Goal: Find specific page/section: Find specific page/section

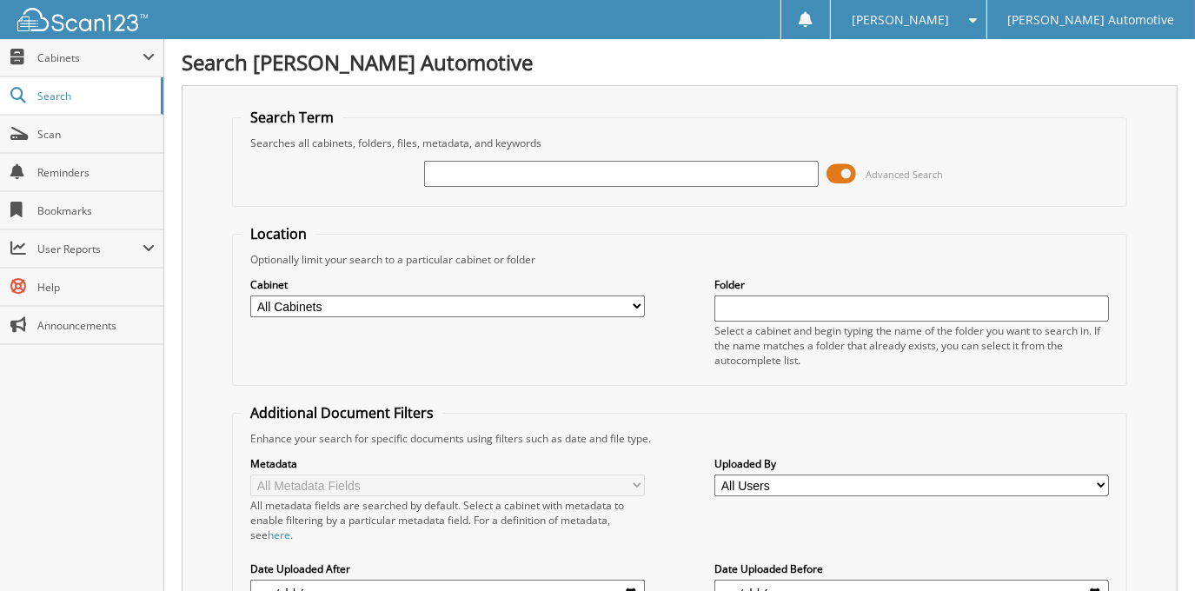
click at [845, 176] on span at bounding box center [843, 174] width 30 height 26
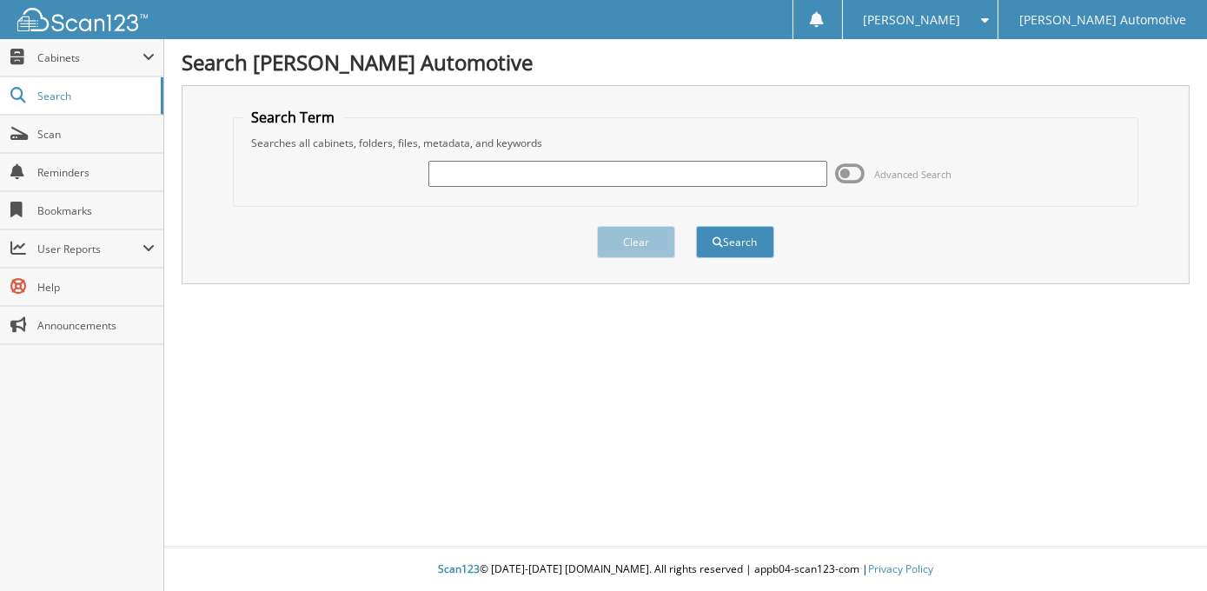
click at [639, 349] on div "Search Giles Automotive Search Term Searches all cabinets, folders, files, meta…" at bounding box center [685, 295] width 1043 height 591
click at [1029, 259] on div "Clear Search" at bounding box center [686, 242] width 906 height 70
click at [71, 134] on span "Scan" at bounding box center [95, 134] width 117 height 15
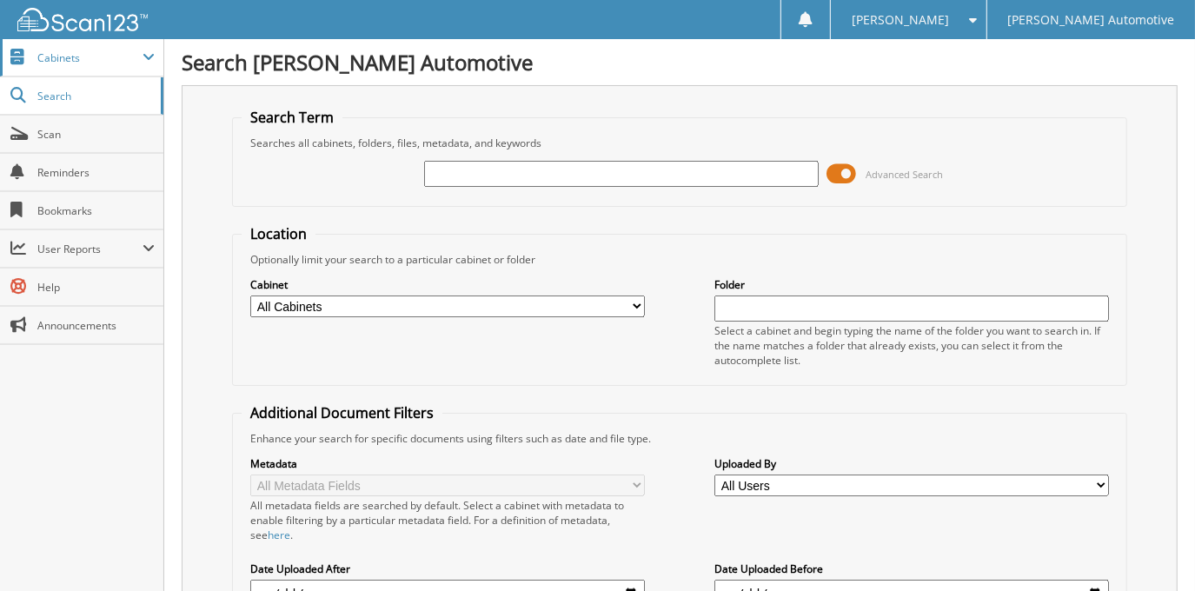
click at [83, 62] on span "Cabinets" at bounding box center [89, 57] width 105 height 15
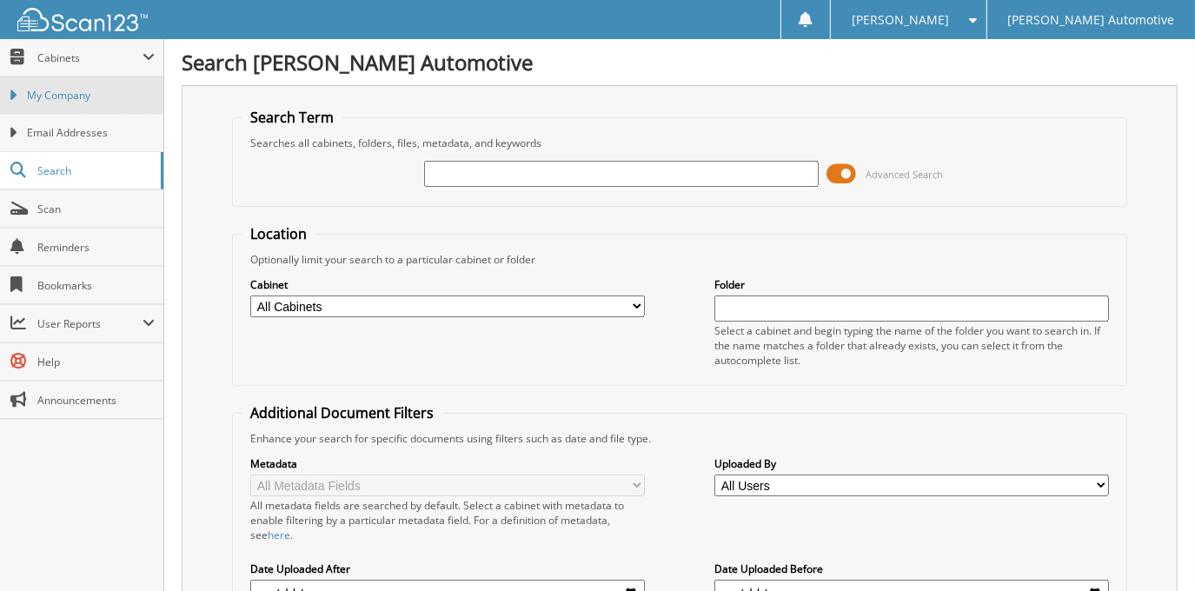
click at [107, 98] on span "My Company" at bounding box center [91, 96] width 128 height 16
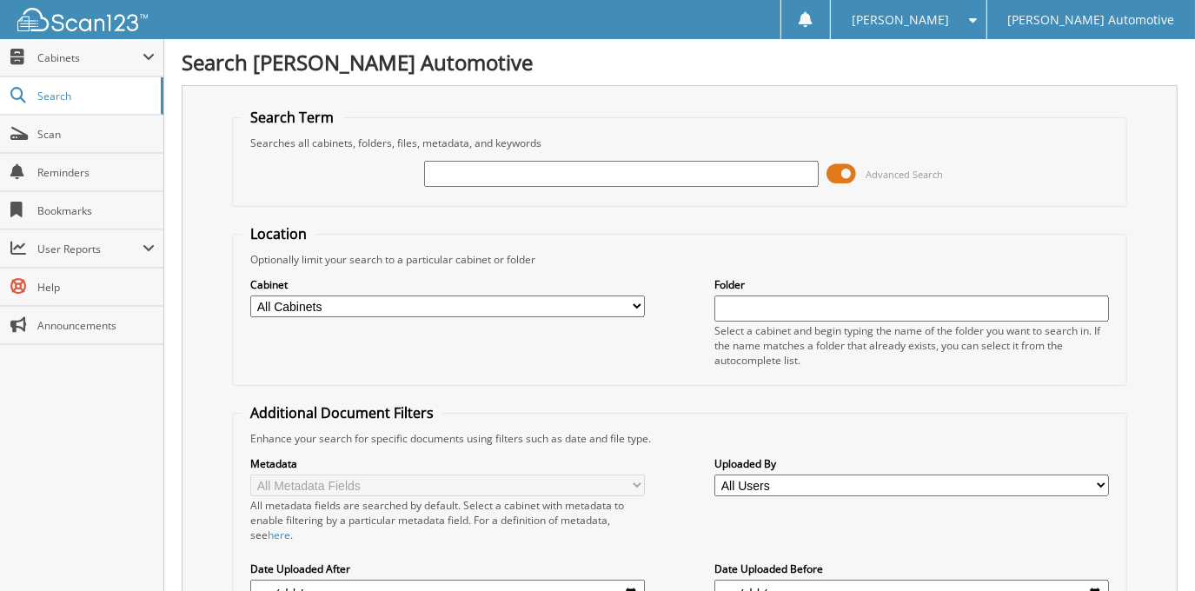
click at [853, 167] on span at bounding box center [843, 174] width 30 height 26
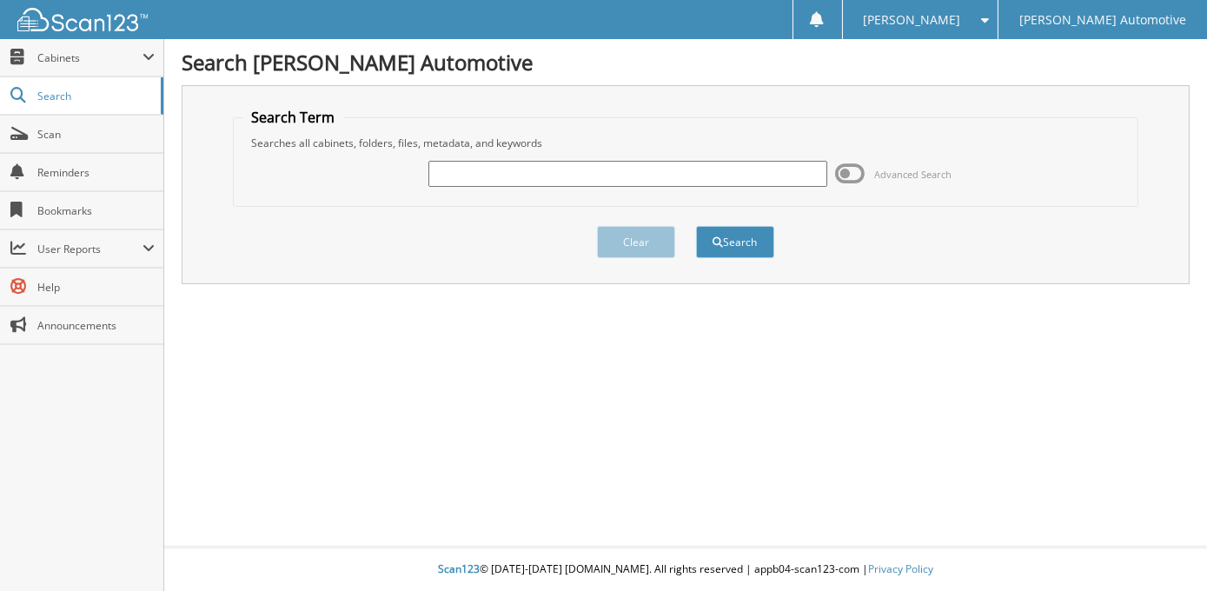
click at [588, 159] on div at bounding box center [628, 174] width 399 height 30
click at [598, 190] on div "Advanced Search" at bounding box center [686, 173] width 887 height 47
click at [590, 179] on input "text" at bounding box center [628, 174] width 399 height 26
type input "[PERSON_NAME]"
click at [696, 226] on button "Search" at bounding box center [735, 242] width 78 height 32
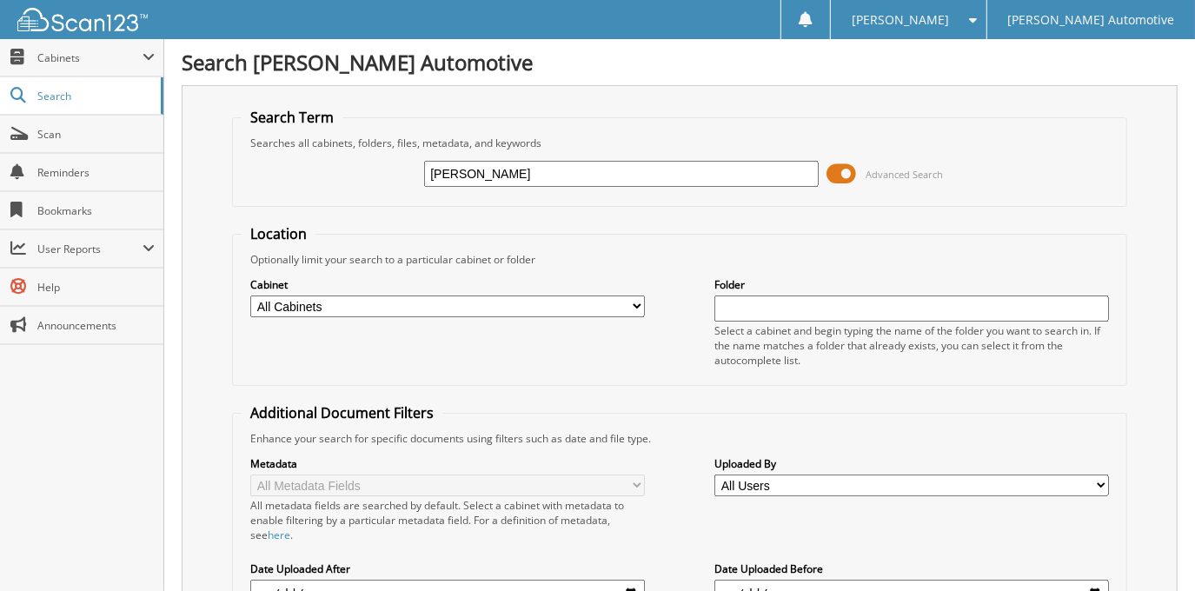
click at [836, 176] on span at bounding box center [843, 174] width 30 height 26
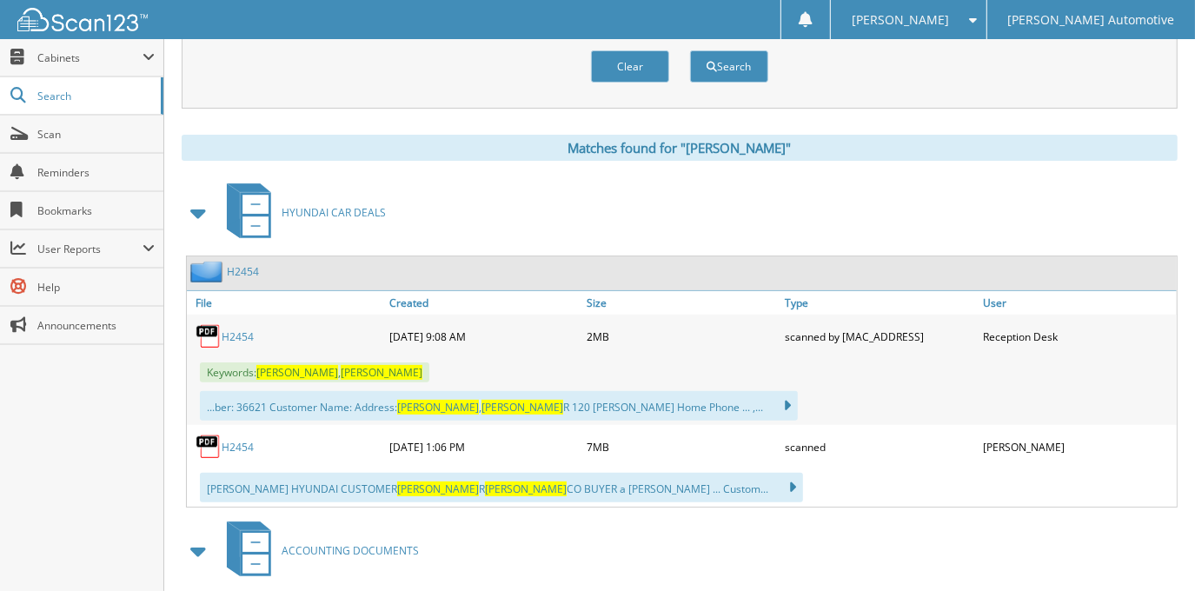
scroll to position [236, 0]
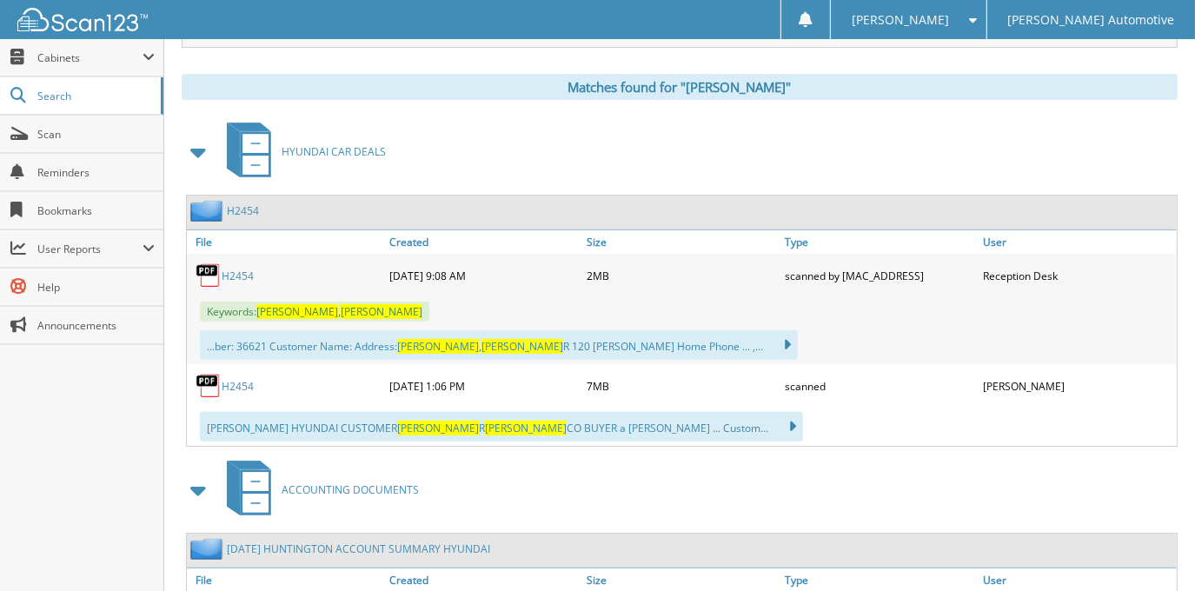
click at [238, 381] on link "H2454" at bounding box center [238, 386] width 32 height 15
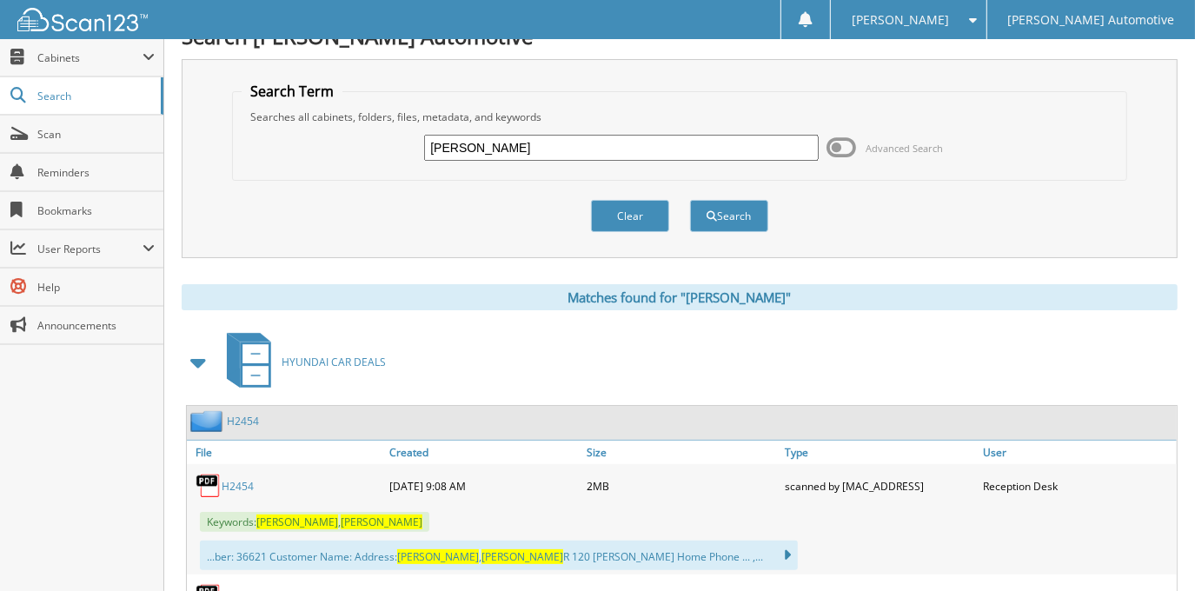
scroll to position [0, 0]
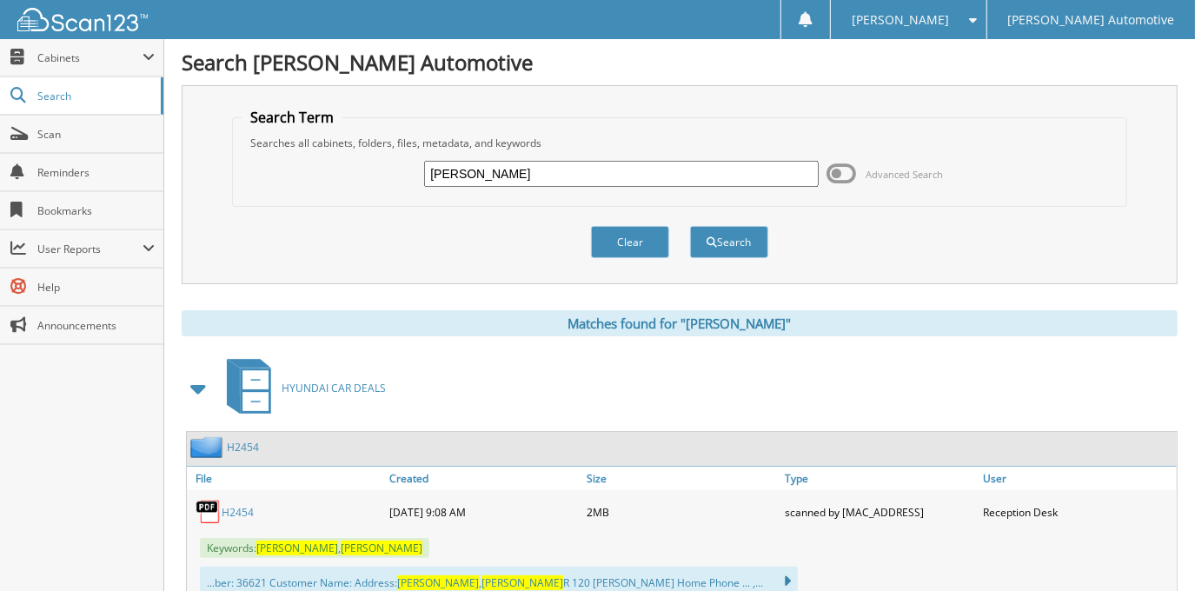
drag, startPoint x: 577, startPoint y: 166, endPoint x: 227, endPoint y: 209, distance: 352.9
click at [227, 208] on div "Search Term Searches all cabinets, folders, files, metadata, and keywords LYNN …" at bounding box center [680, 184] width 996 height 199
type input "[PERSON_NAME]"
click at [690, 226] on button "Search" at bounding box center [729, 242] width 78 height 32
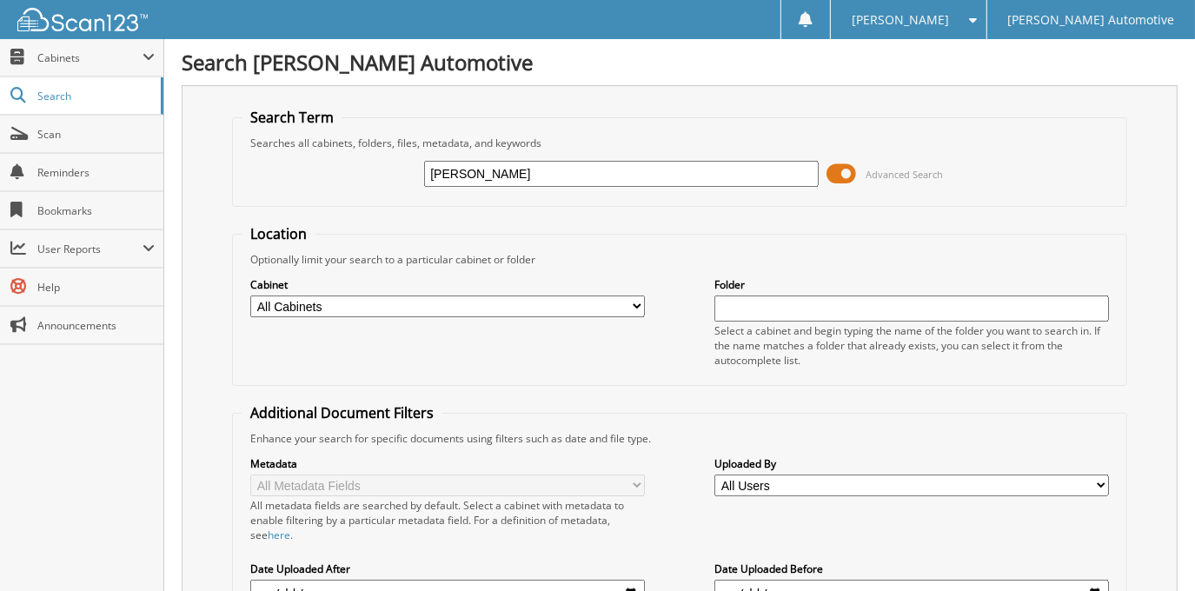
click at [844, 173] on span at bounding box center [843, 174] width 30 height 26
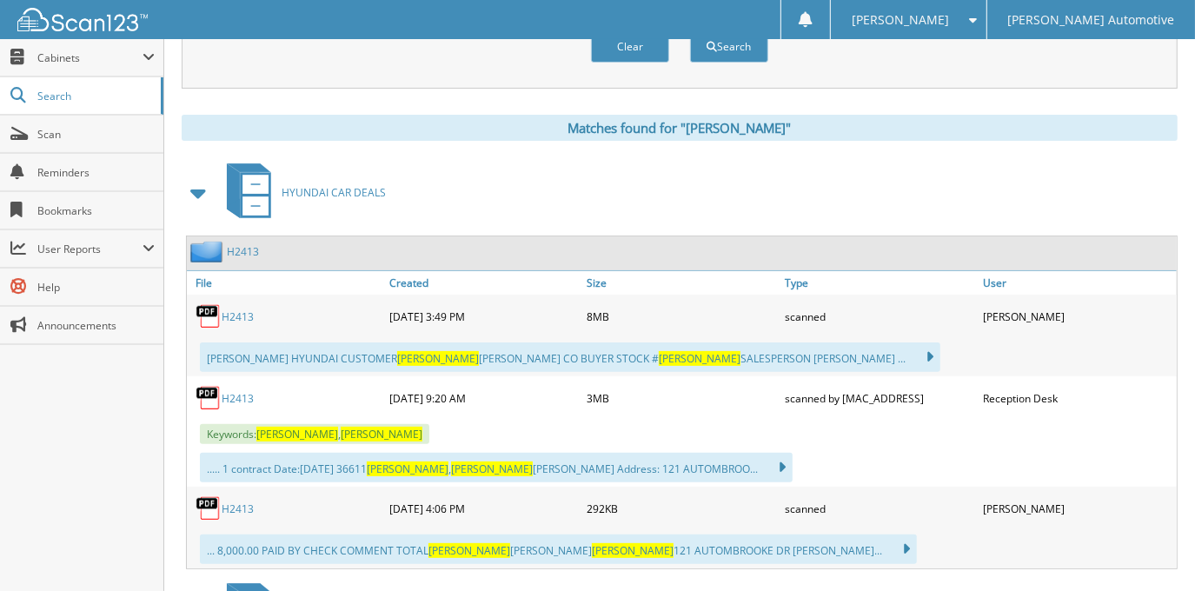
scroll to position [316, 0]
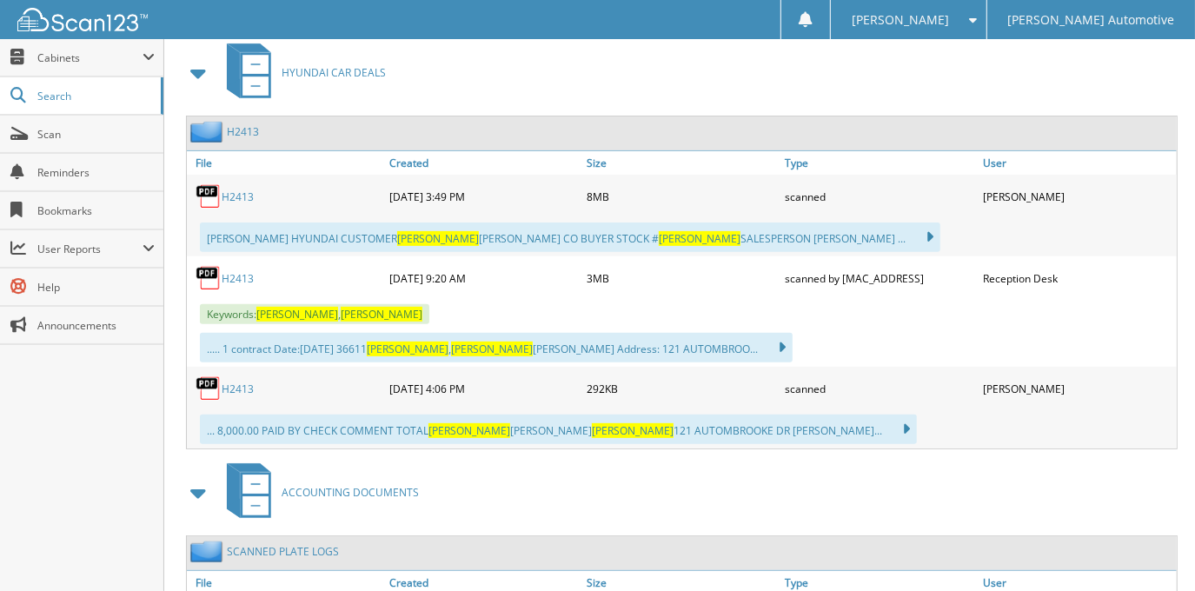
click at [248, 193] on link "H2413" at bounding box center [238, 196] width 32 height 15
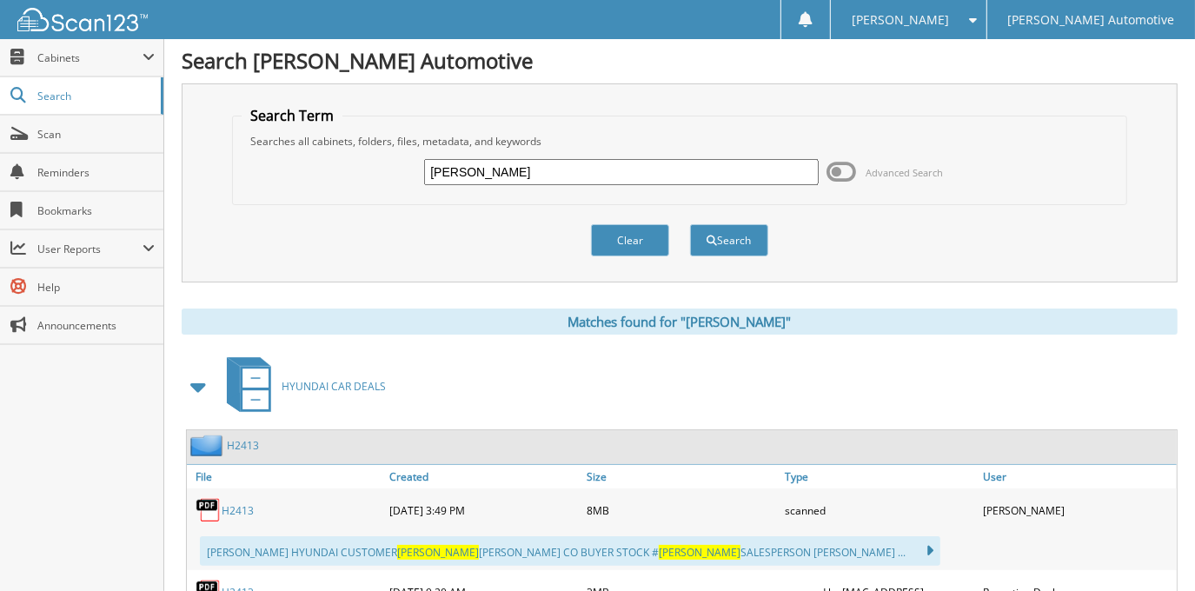
scroll to position [0, 0]
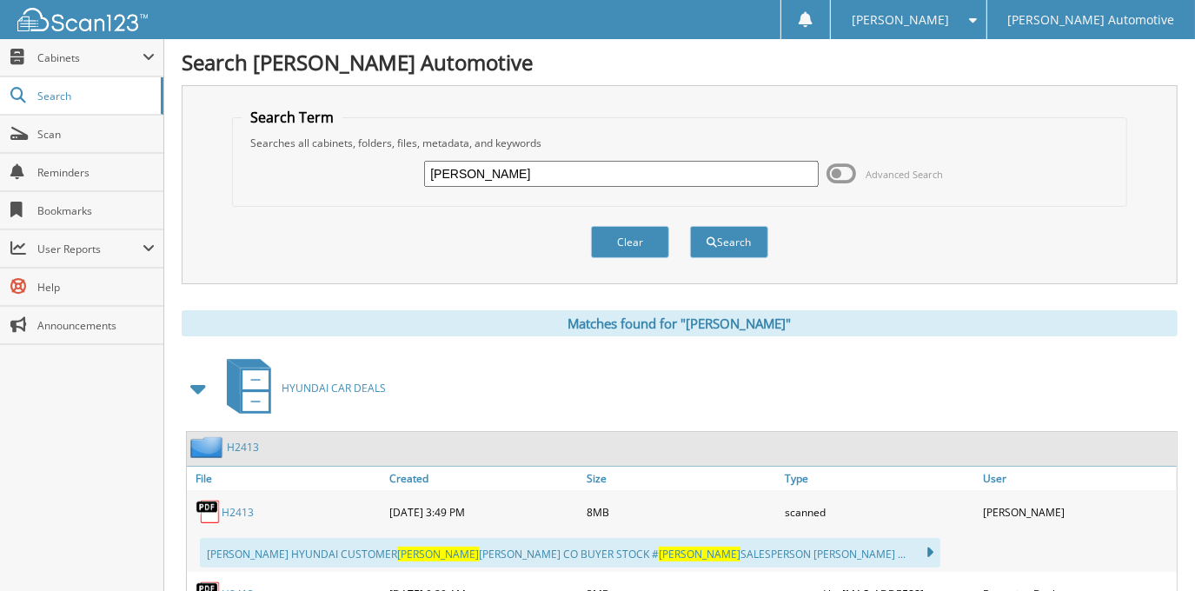
drag, startPoint x: 594, startPoint y: 160, endPoint x: 362, endPoint y: 151, distance: 231.4
click at [362, 151] on div "SIMON HOTARD Advanced Search" at bounding box center [679, 173] width 875 height 47
type input "PATRICIA IWANIUK"
click at [690, 226] on button "Search" at bounding box center [729, 242] width 78 height 32
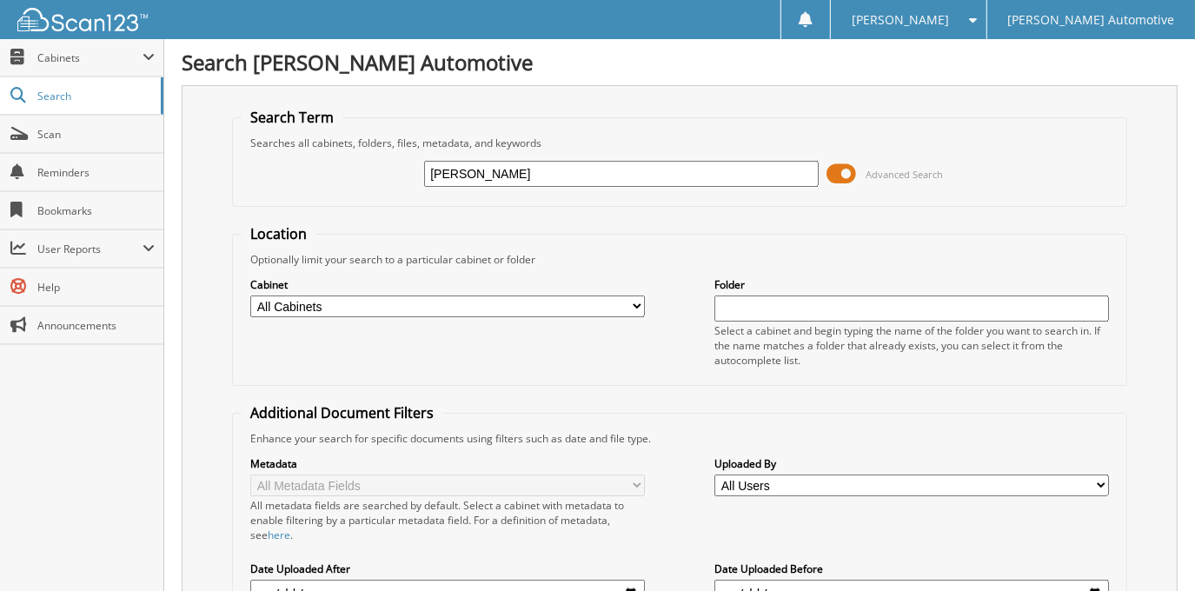
click at [834, 181] on span at bounding box center [843, 174] width 30 height 26
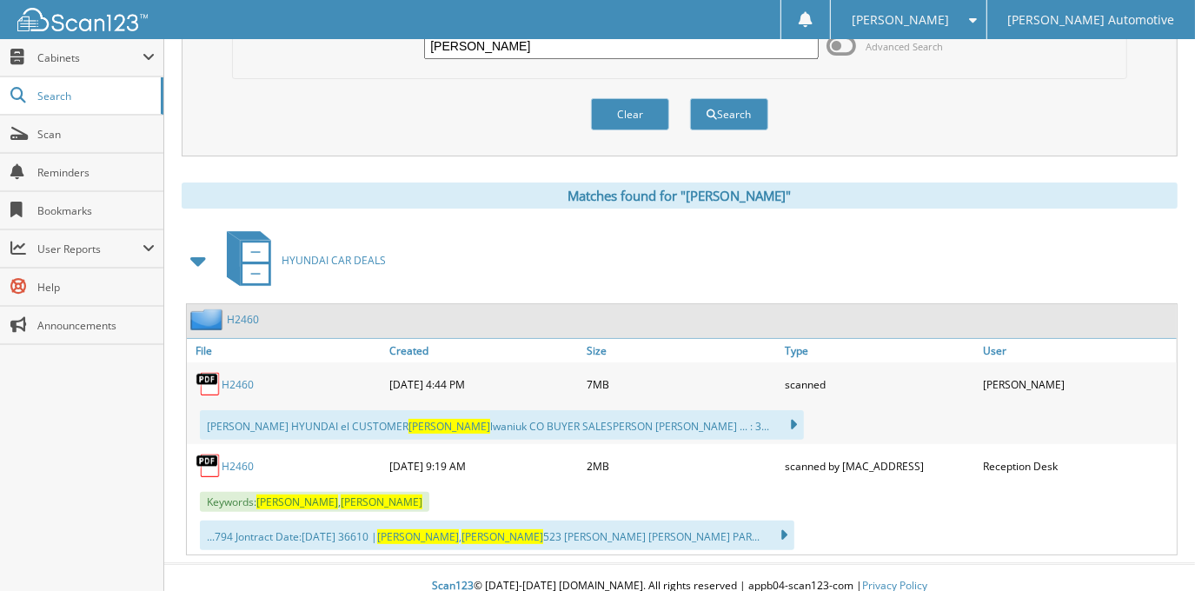
scroll to position [139, 0]
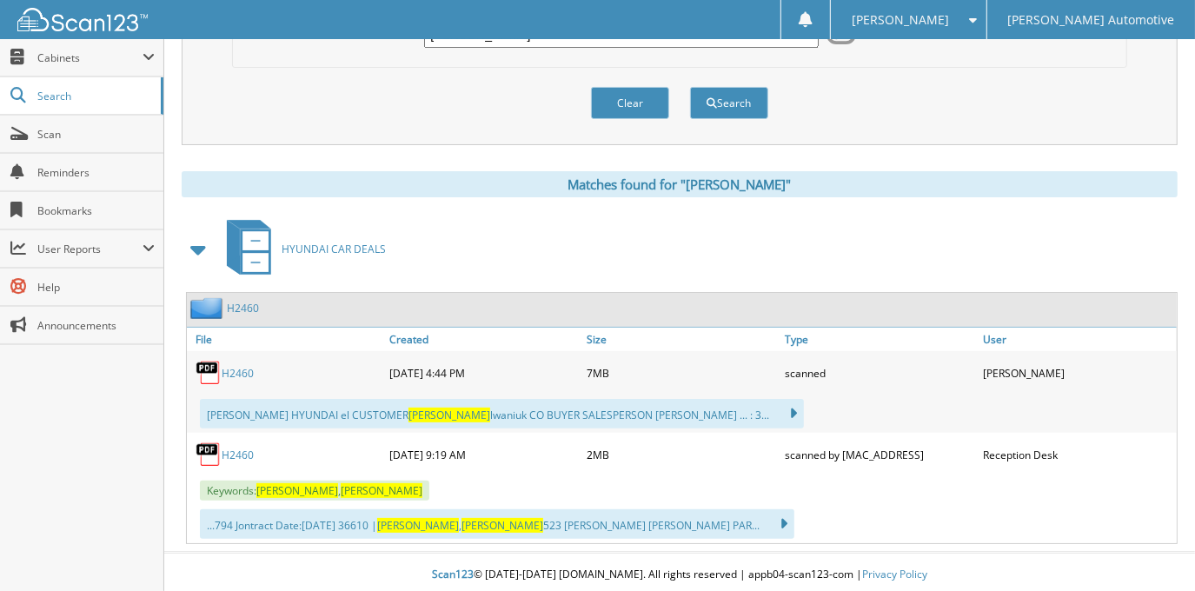
click at [247, 366] on link "H2460" at bounding box center [238, 373] width 32 height 15
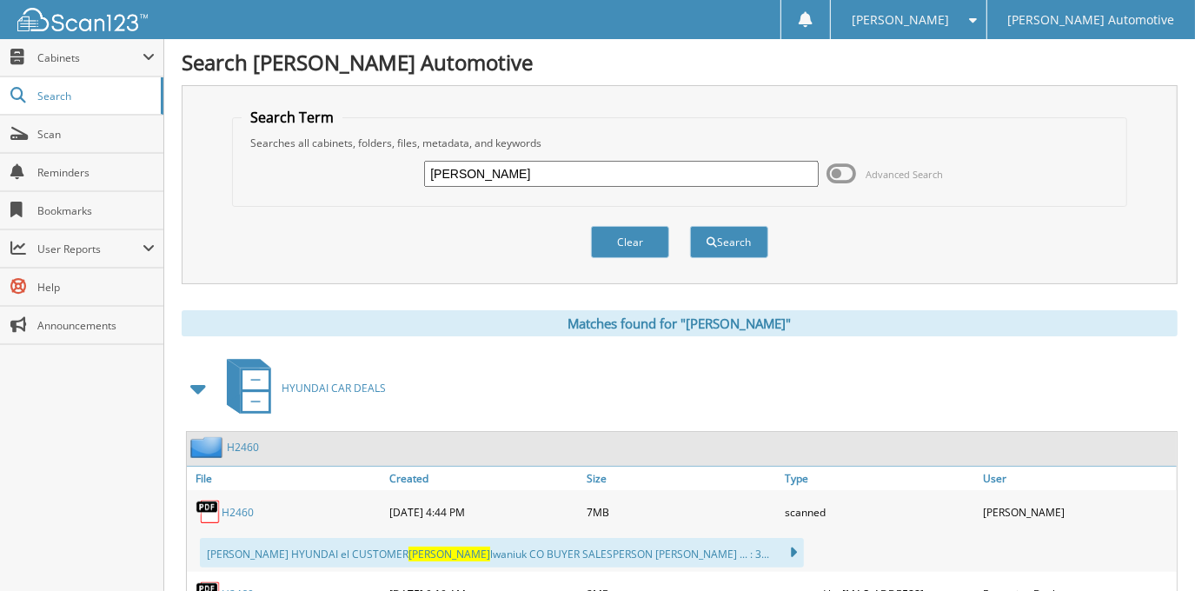
click at [646, 171] on input "PATRICIA IWANIUK" at bounding box center [621, 174] width 394 height 26
type input "JOSHUA JAQUES"
click at [690, 226] on button "Search" at bounding box center [729, 242] width 78 height 32
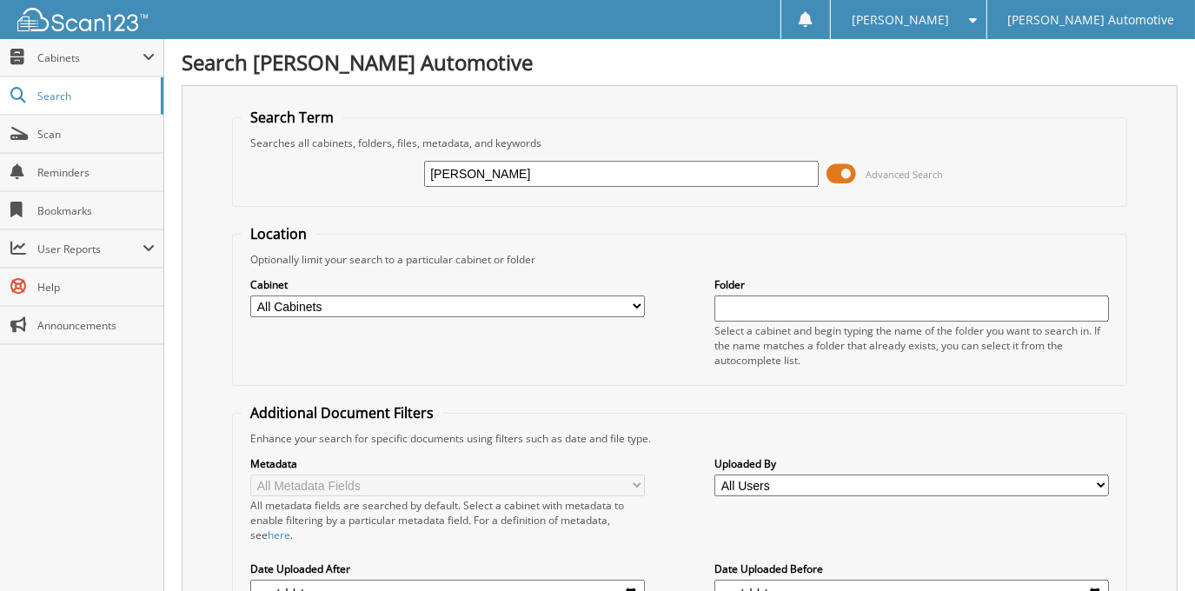
click at [834, 172] on span at bounding box center [843, 174] width 30 height 26
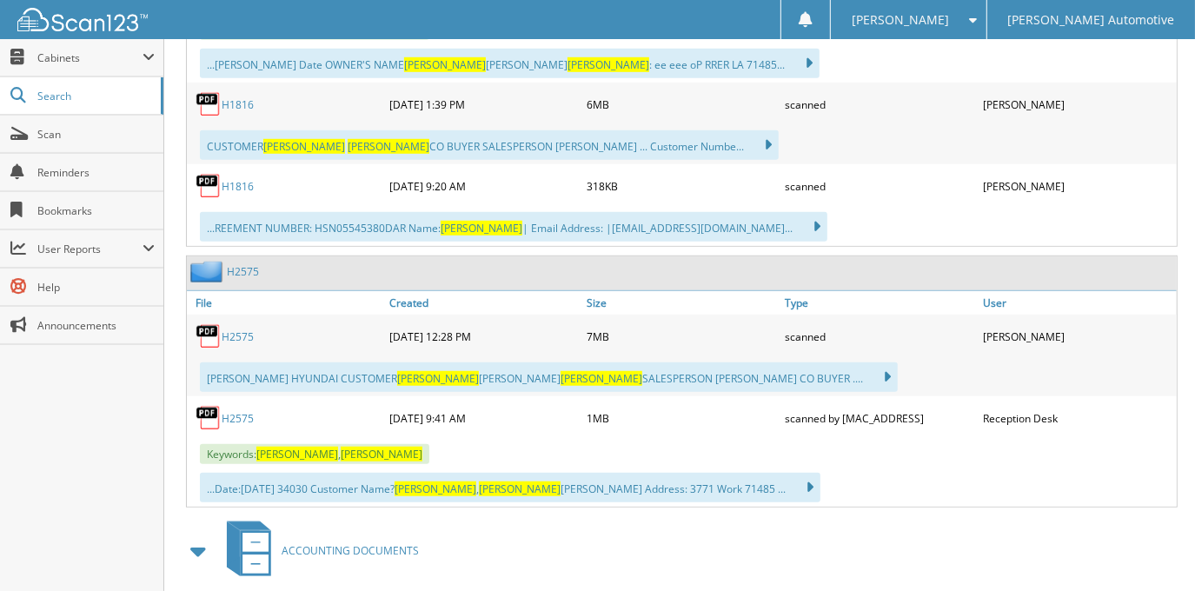
scroll to position [790, 0]
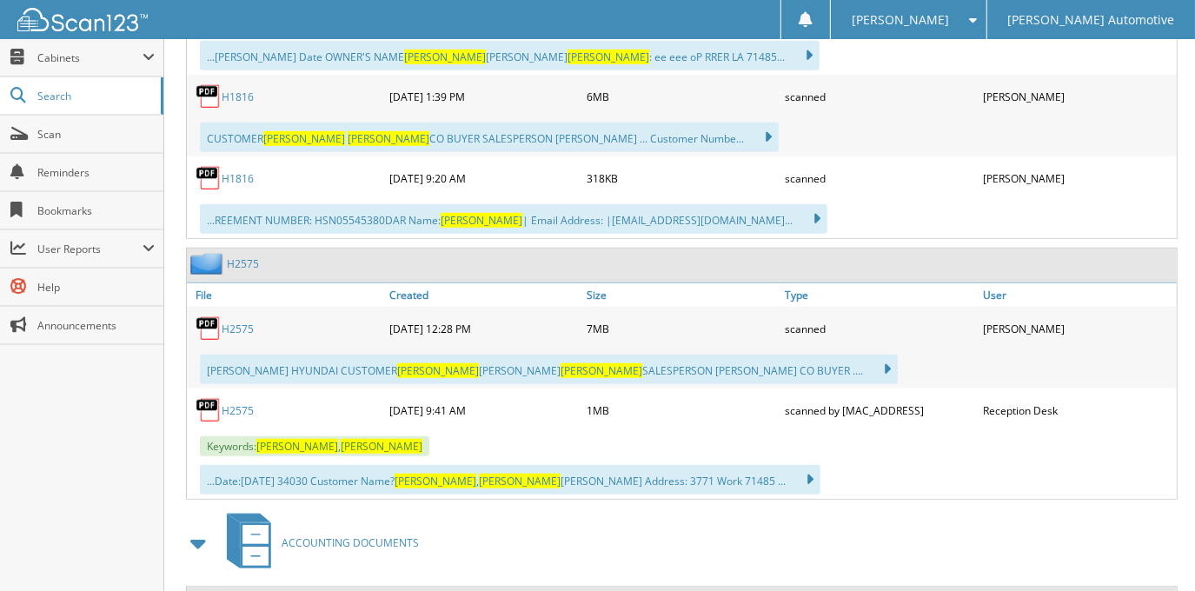
click at [234, 322] on link "H2575" at bounding box center [238, 329] width 32 height 15
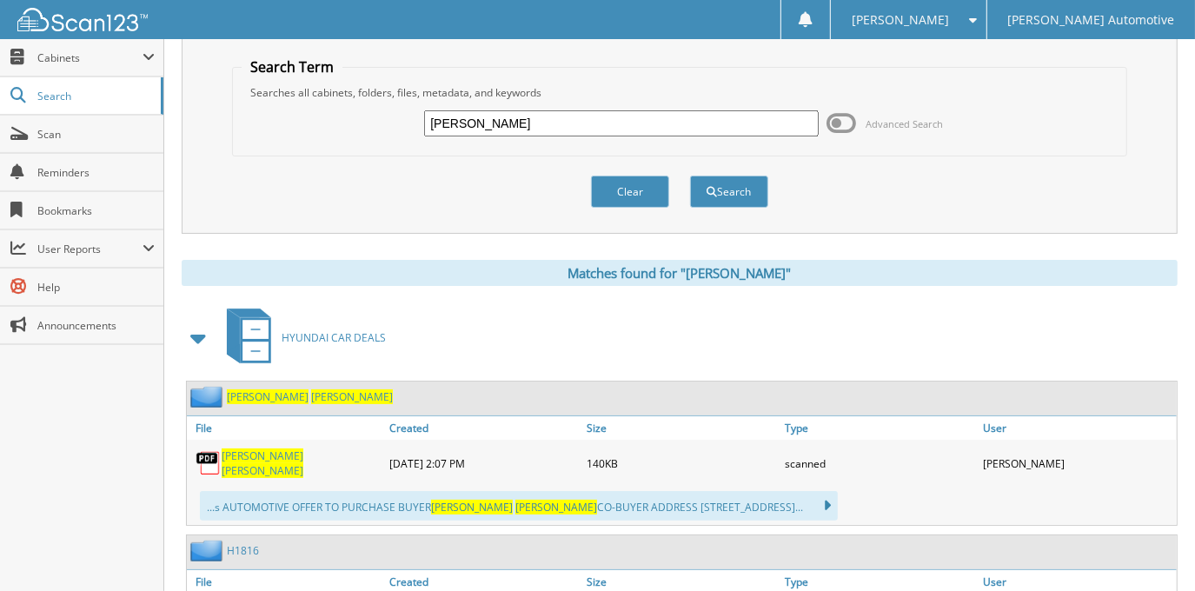
scroll to position [0, 0]
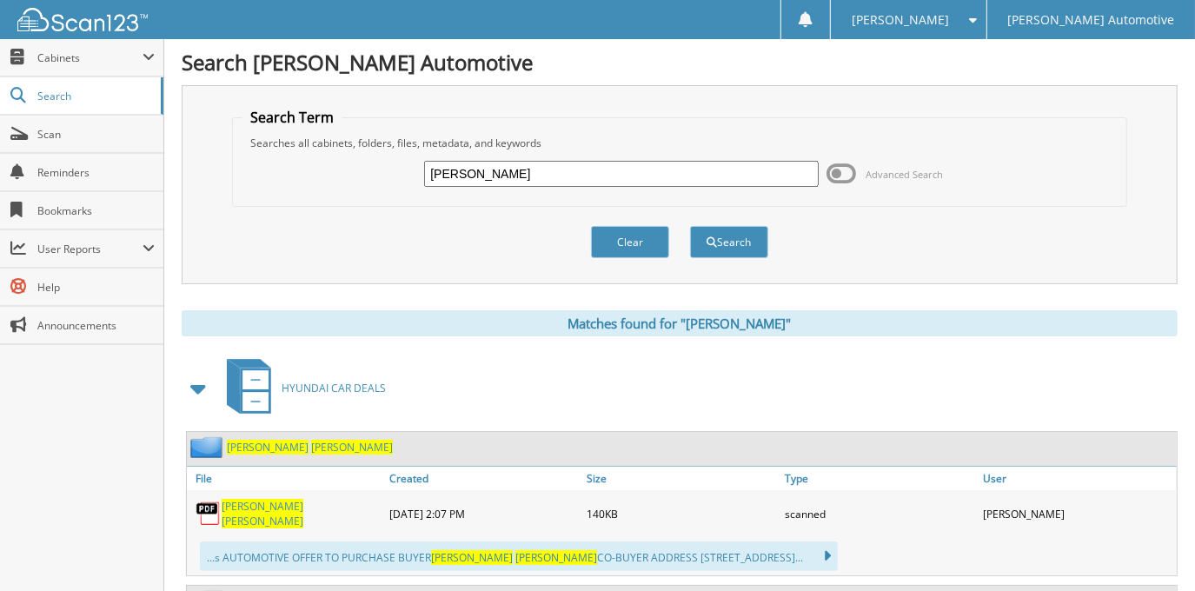
drag, startPoint x: 640, startPoint y: 163, endPoint x: 396, endPoint y: 184, distance: 244.4
click at [396, 184] on div "JOSHUA JAQUES Advanced Search" at bounding box center [679, 173] width 875 height 47
type input "SARAH JUNEAU"
click at [690, 226] on button "Search" at bounding box center [729, 242] width 78 height 32
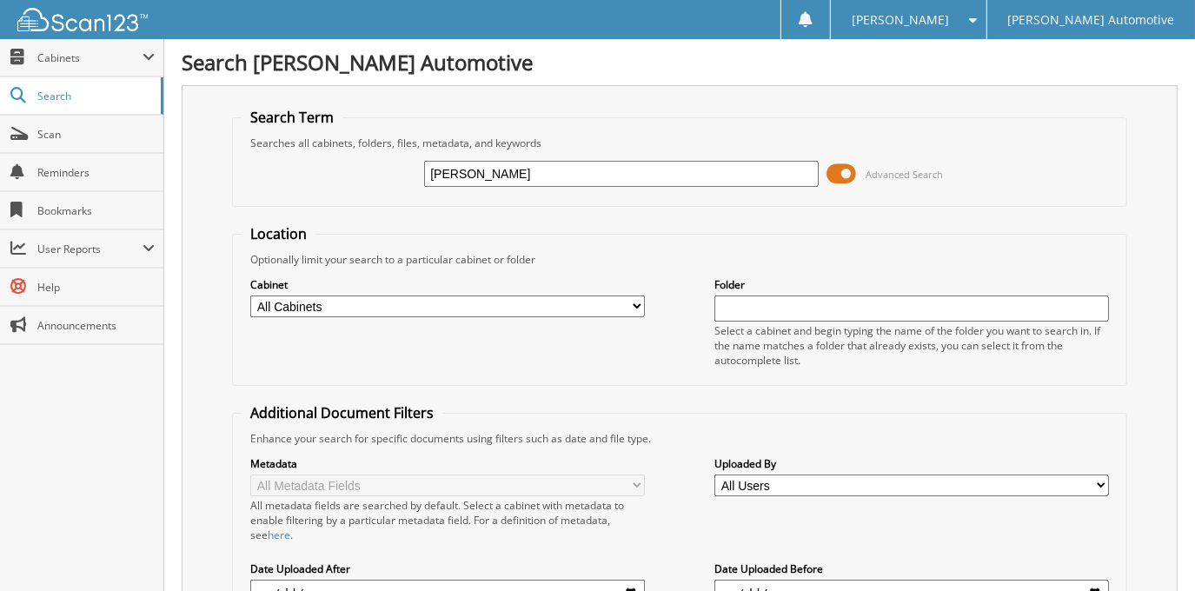
click at [843, 173] on span at bounding box center [843, 174] width 30 height 26
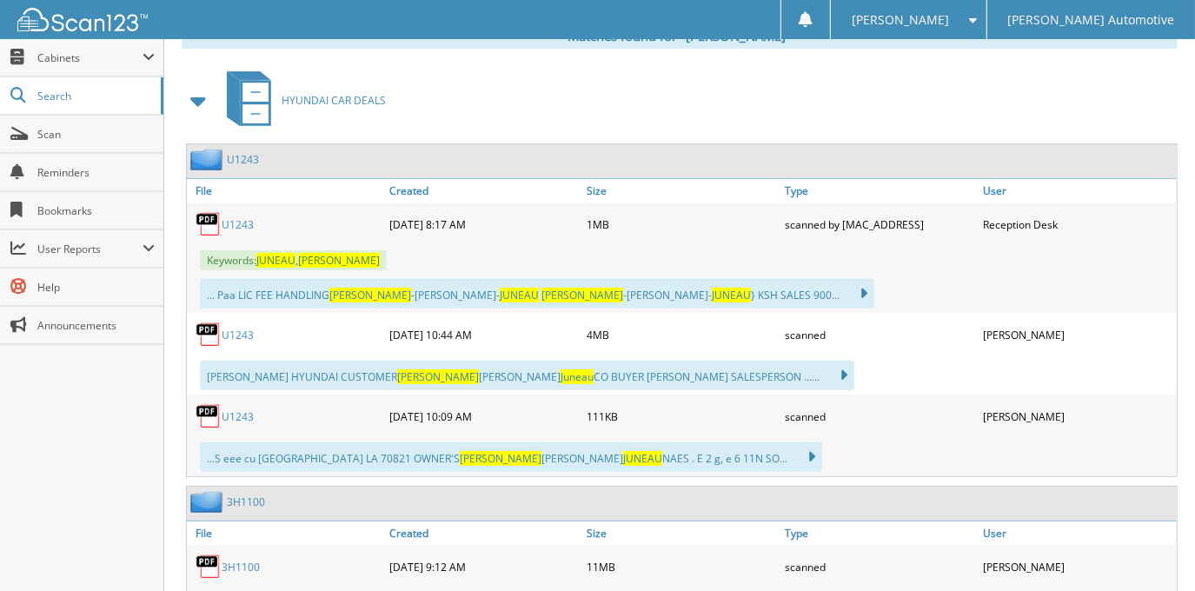
scroll to position [316, 0]
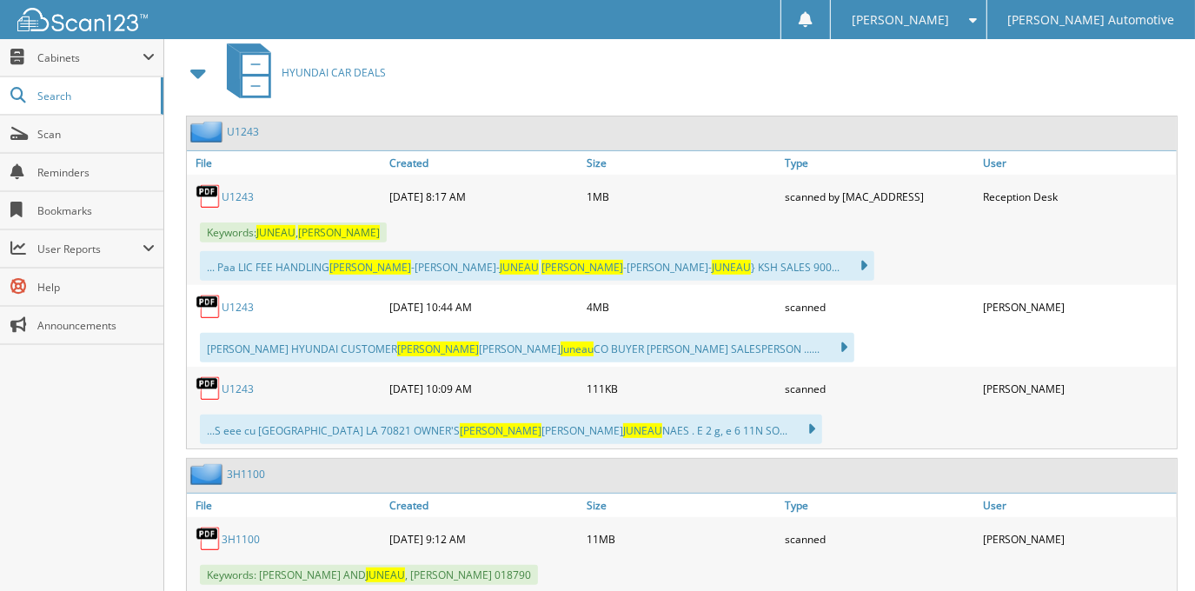
click at [237, 302] on link "U1243" at bounding box center [238, 307] width 32 height 15
click at [234, 190] on link "U1243" at bounding box center [238, 196] width 32 height 15
click at [238, 386] on link "U1243" at bounding box center [238, 389] width 32 height 15
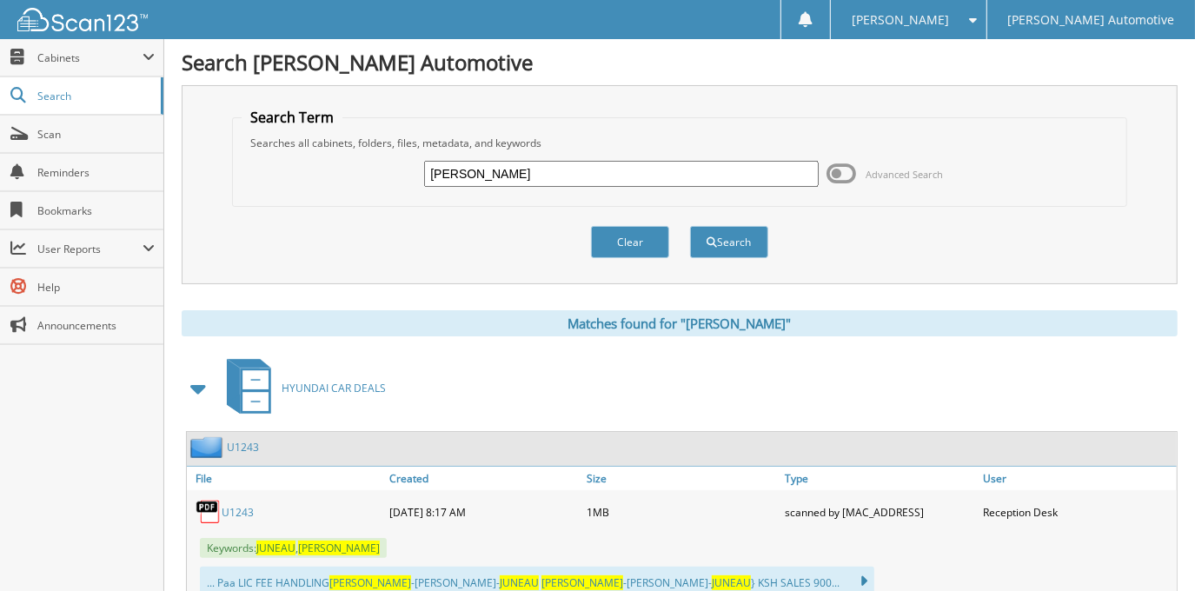
drag, startPoint x: 532, startPoint y: 175, endPoint x: 269, endPoint y: 172, distance: 263.4
click at [269, 172] on div "SARAH JUNEAU Advanced Search" at bounding box center [679, 173] width 875 height 47
type input "BRYCE LESTER"
click at [690, 226] on button "Search" at bounding box center [729, 242] width 78 height 32
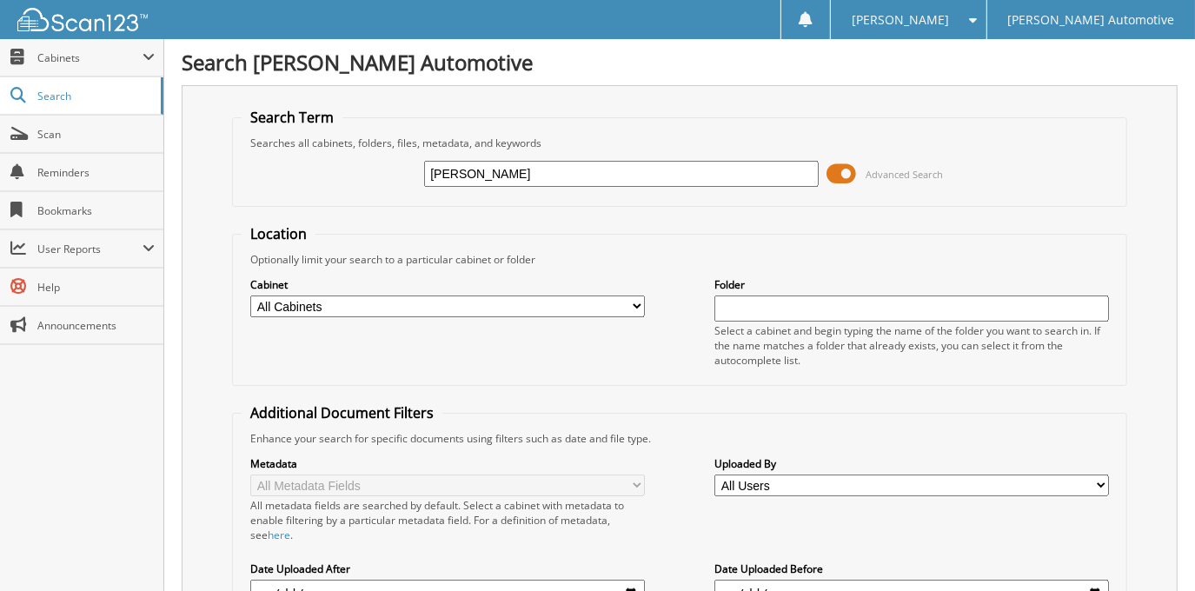
click at [845, 171] on span at bounding box center [843, 174] width 30 height 26
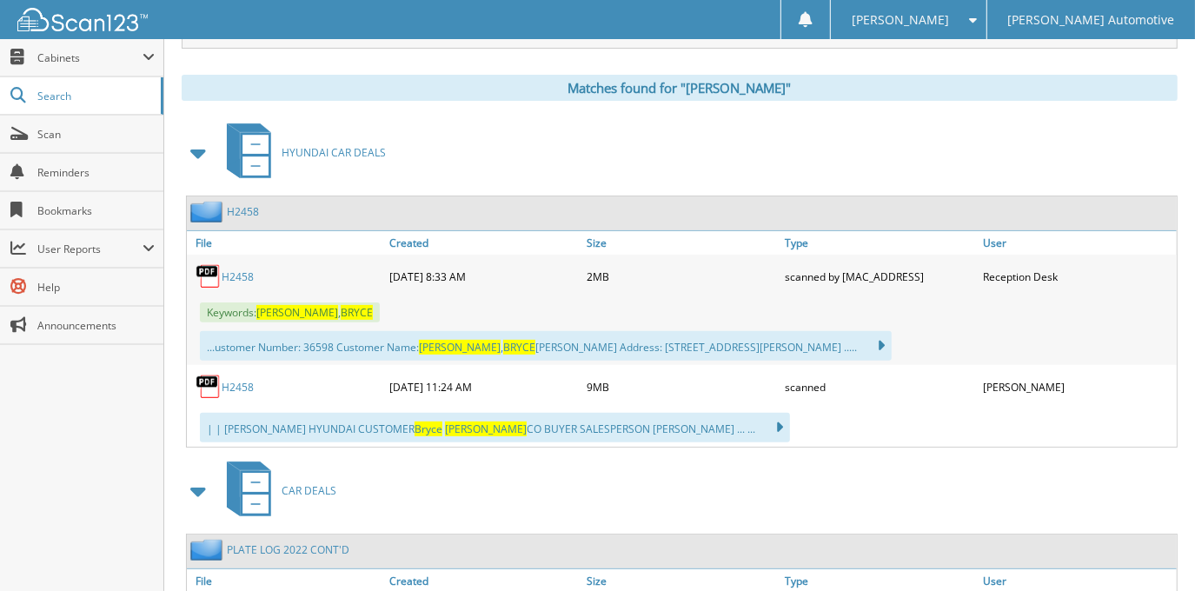
scroll to position [236, 0]
click at [243, 379] on link "H2458" at bounding box center [238, 386] width 32 height 15
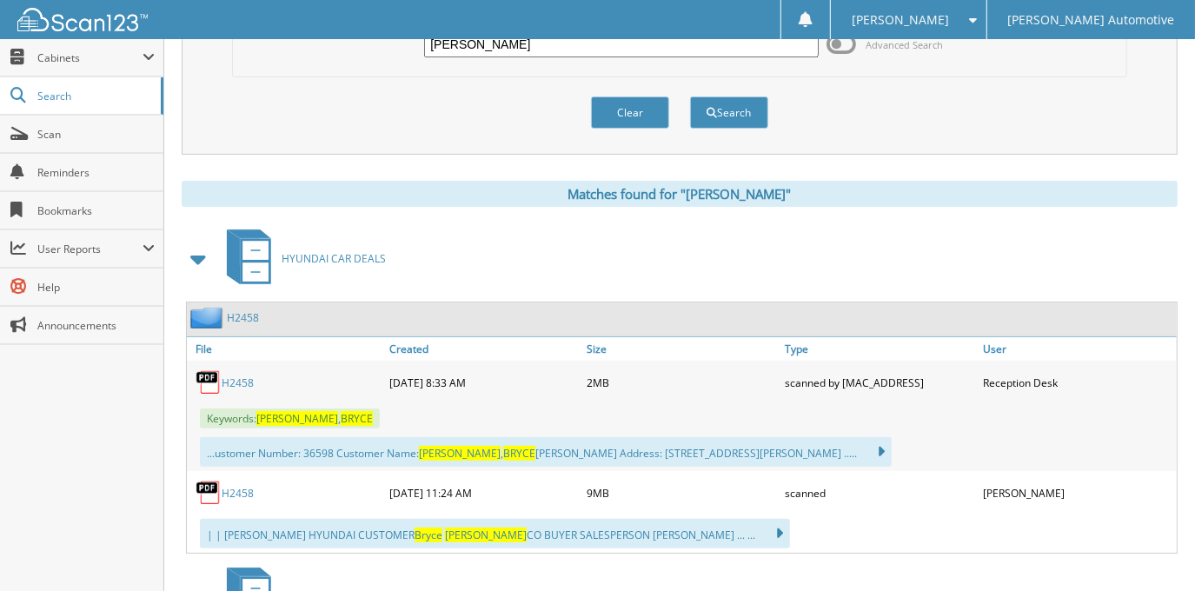
scroll to position [0, 0]
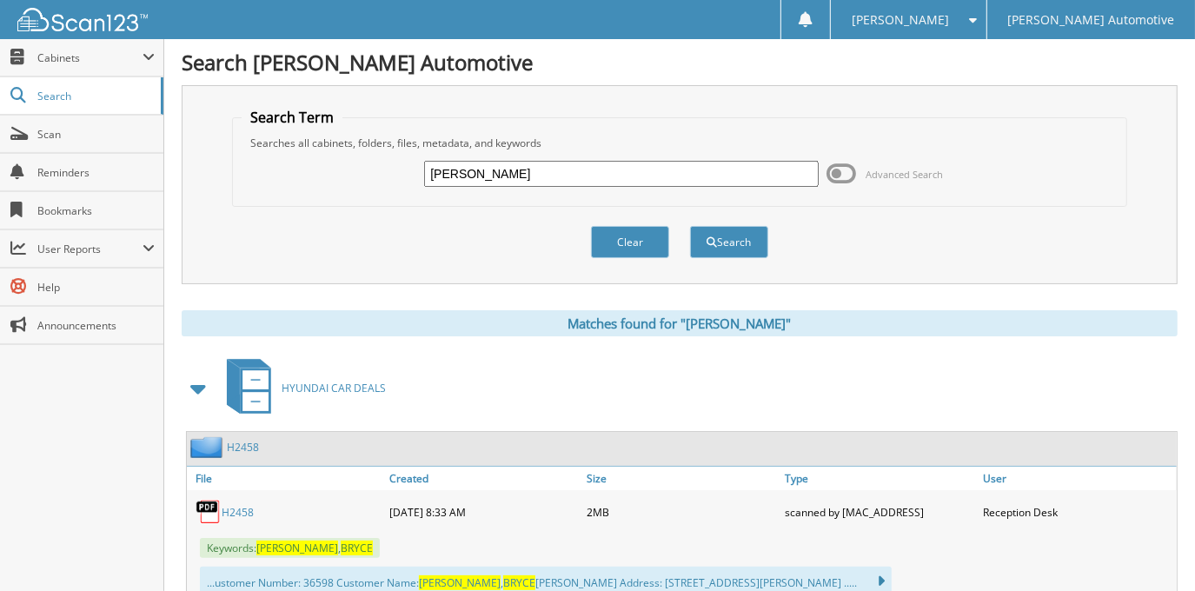
click at [655, 151] on div "[PERSON_NAME] Advanced Search" at bounding box center [679, 173] width 875 height 47
click at [657, 179] on input "[PERSON_NAME]" at bounding box center [621, 174] width 394 height 26
click at [657, 177] on input "BRYCE LESTER" at bounding box center [621, 174] width 394 height 26
type input "[PERSON_NAME]"
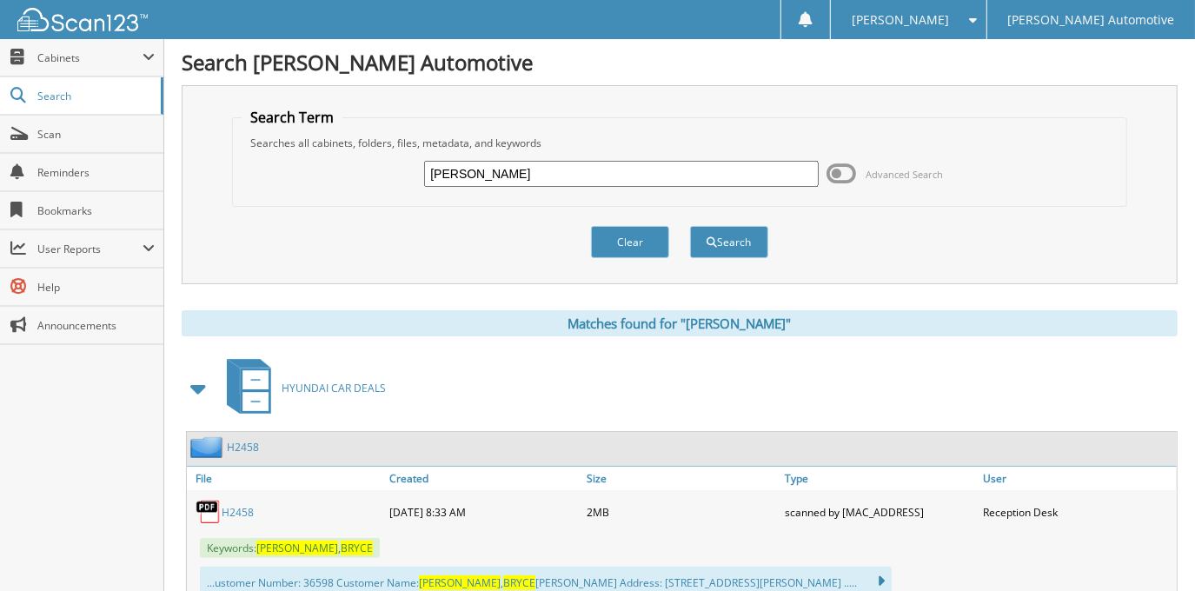
click at [690, 226] on button "Search" at bounding box center [729, 242] width 78 height 32
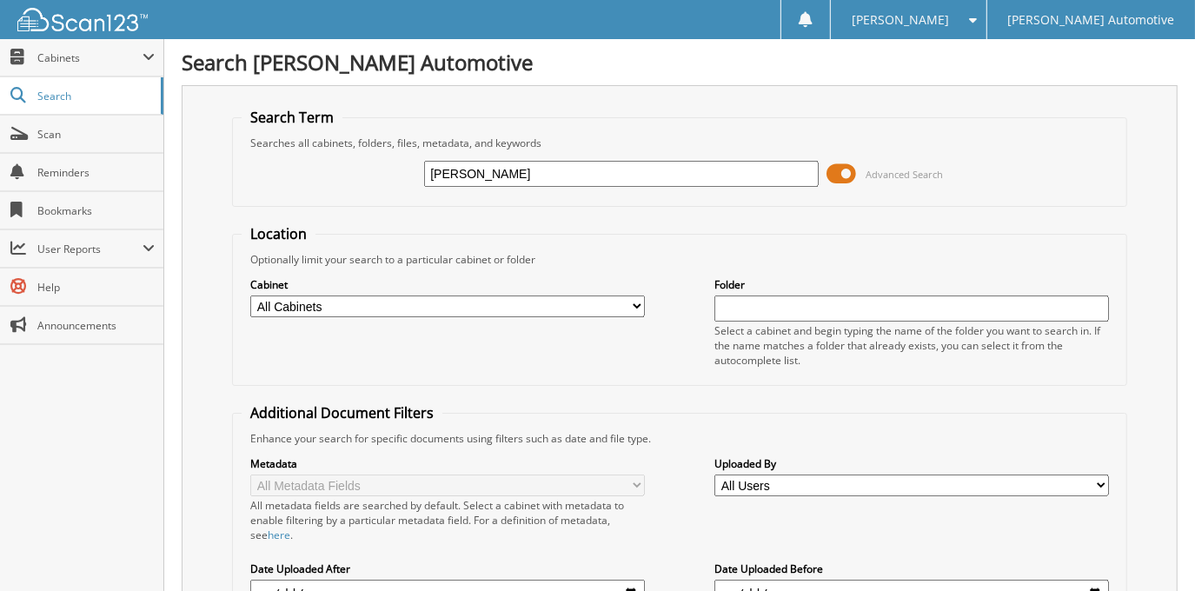
click at [829, 172] on span at bounding box center [843, 174] width 30 height 26
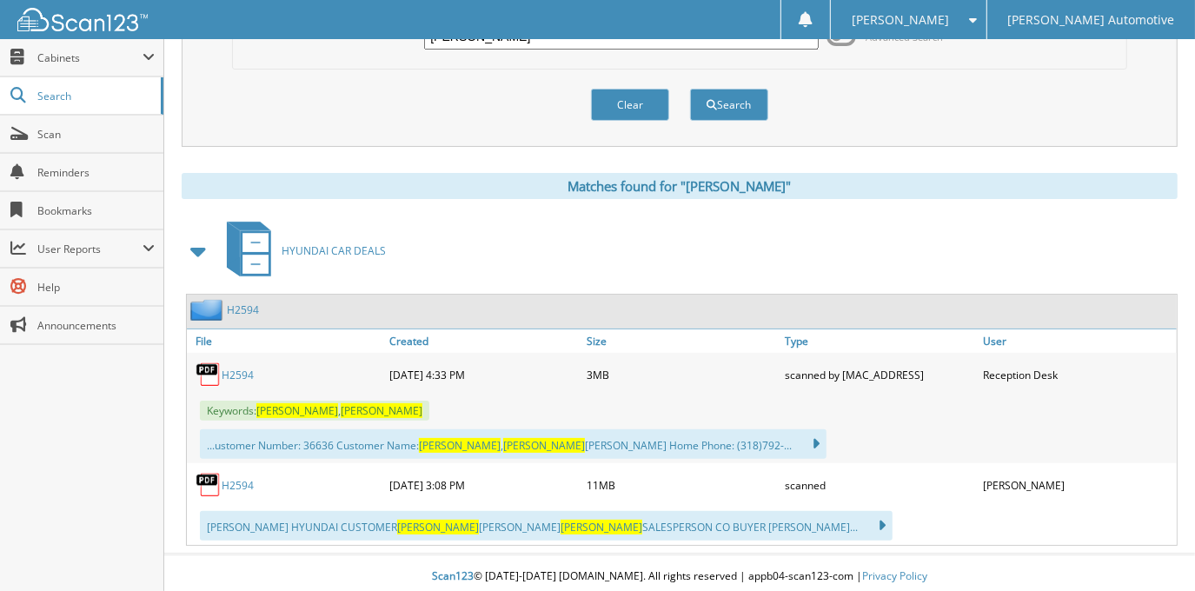
scroll to position [139, 0]
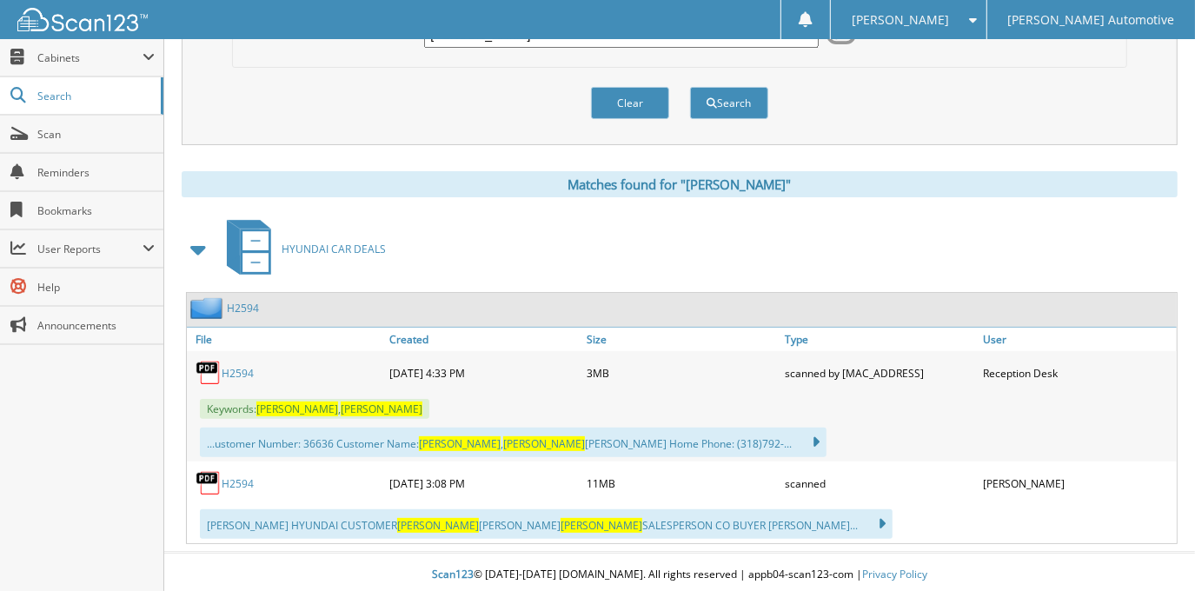
click at [227, 479] on link "H2594" at bounding box center [238, 483] width 32 height 15
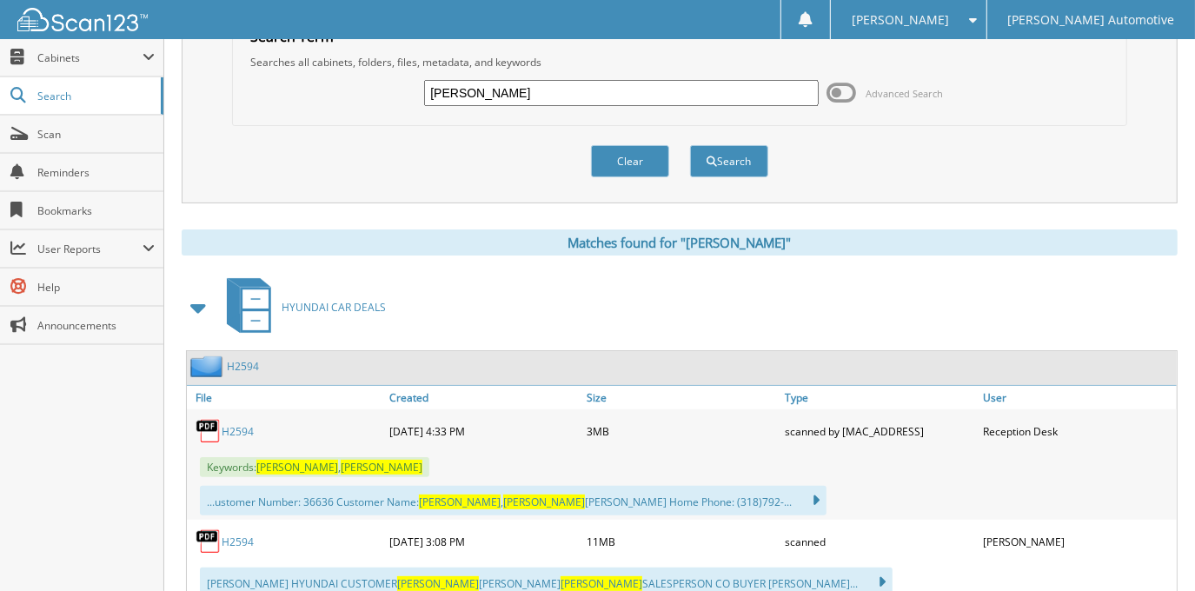
scroll to position [0, 0]
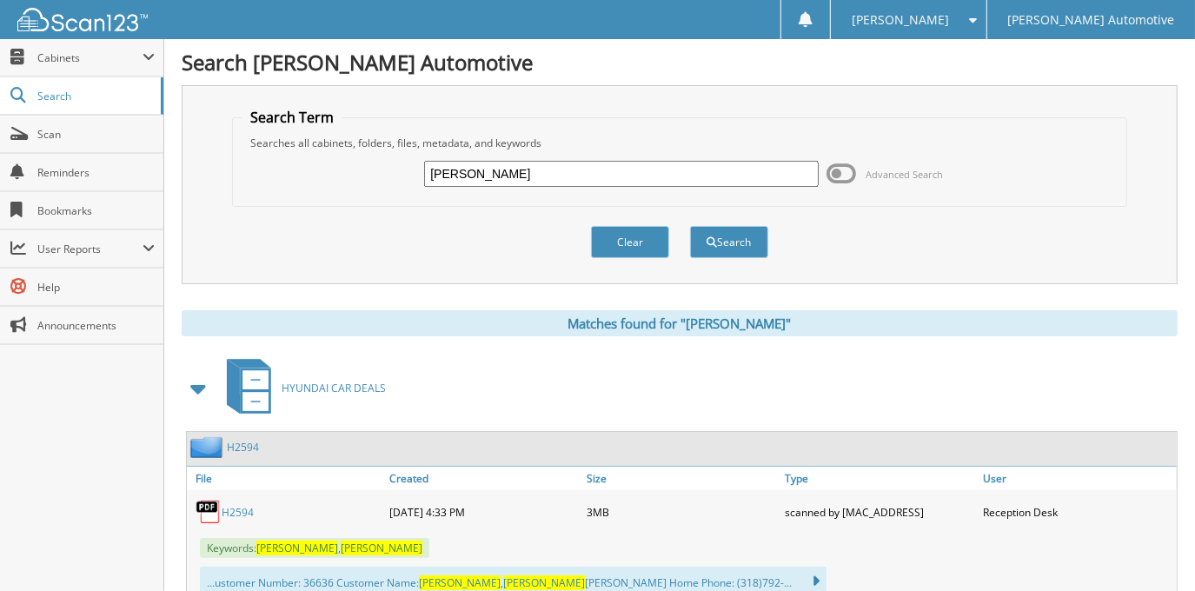
drag, startPoint x: 572, startPoint y: 170, endPoint x: 273, endPoint y: 202, distance: 300.7
click at [273, 201] on fieldset "Search Term Searches all cabinets, folders, files, metadata, and keywords DAVID…" at bounding box center [679, 157] width 894 height 99
type input "JAMES MARTIN"
click at [690, 226] on button "Search" at bounding box center [729, 242] width 78 height 32
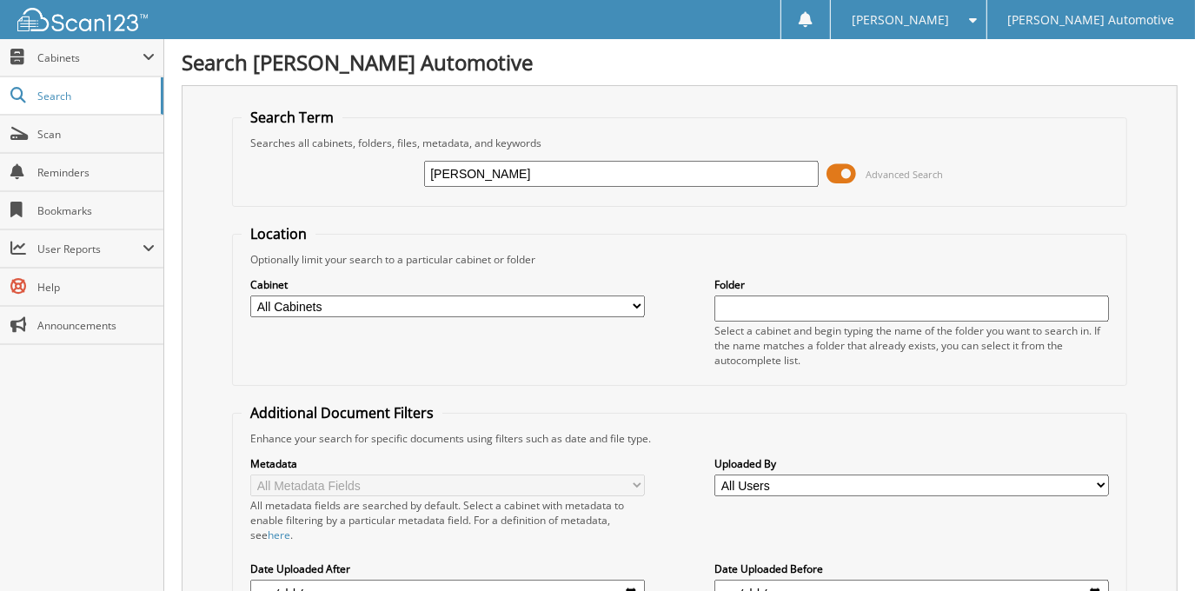
click at [836, 169] on span at bounding box center [843, 174] width 30 height 26
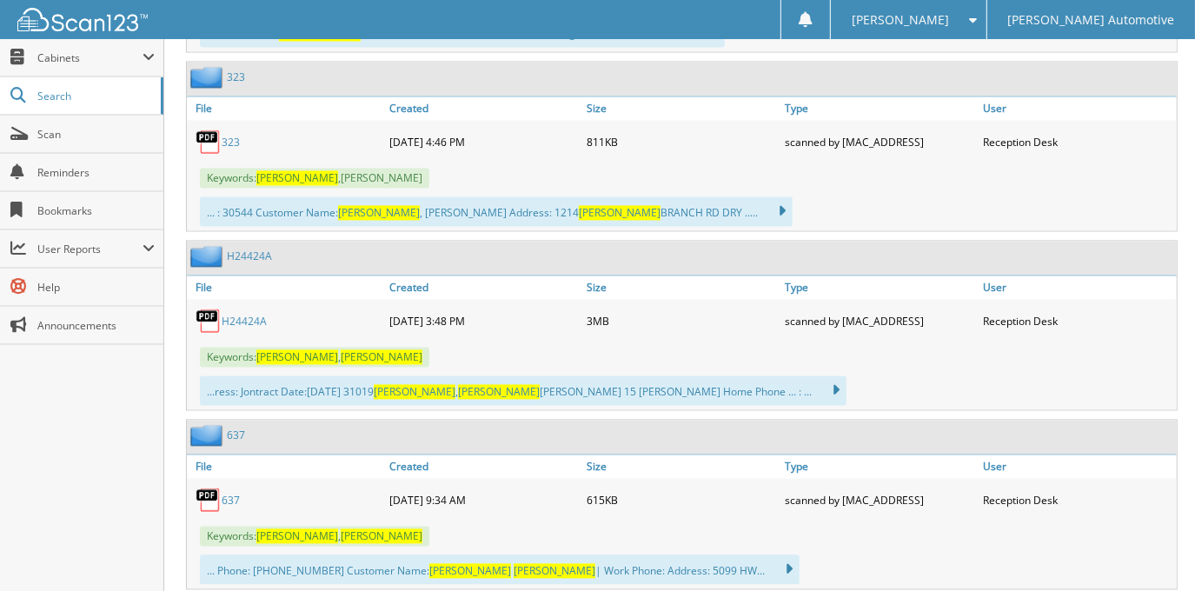
scroll to position [2212, 0]
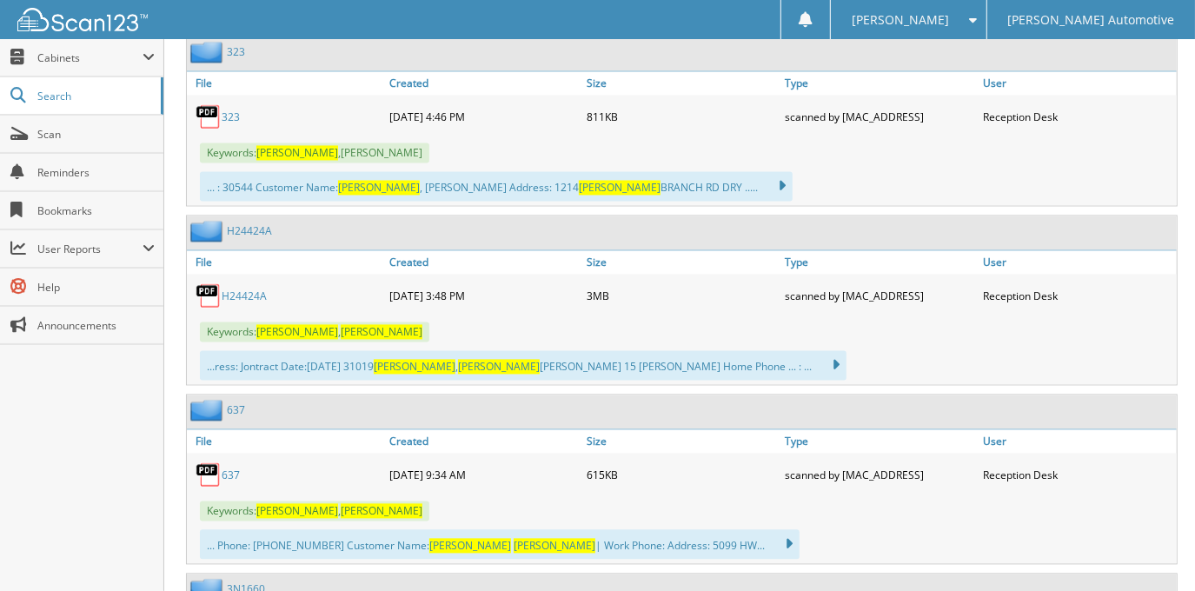
click at [248, 289] on link "H24424A" at bounding box center [244, 296] width 45 height 15
drag, startPoint x: 268, startPoint y: 280, endPoint x: 220, endPoint y: 286, distance: 48.2
click at [220, 286] on div "H24424A" at bounding box center [286, 295] width 198 height 35
drag, startPoint x: 220, startPoint y: 286, endPoint x: 256, endPoint y: 282, distance: 36.8
copy div "H24424A"
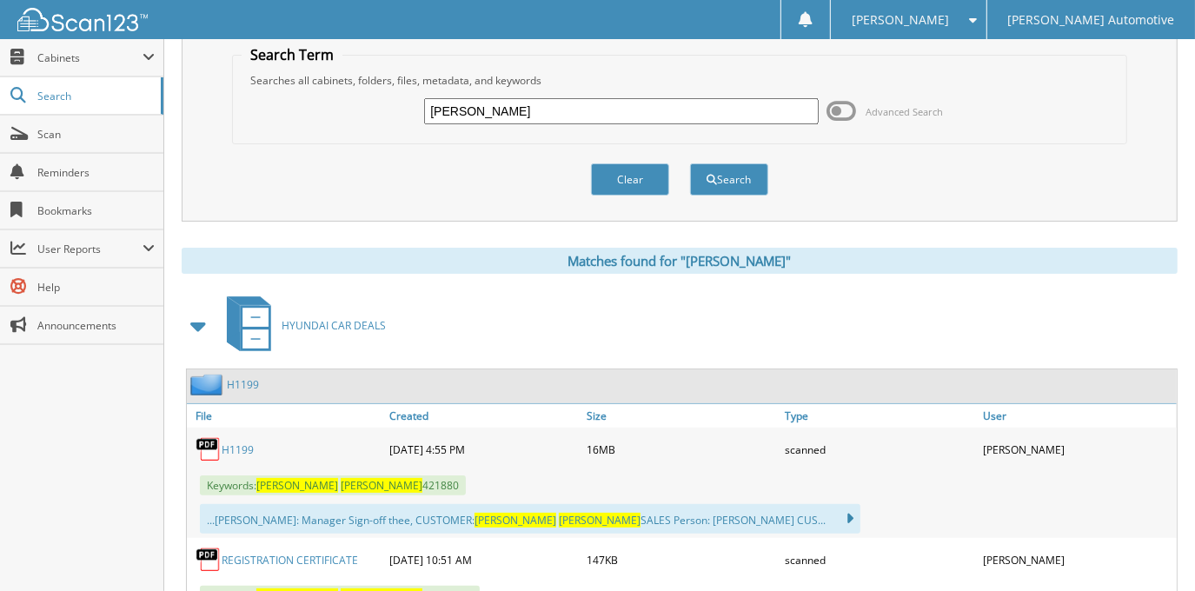
scroll to position [0, 0]
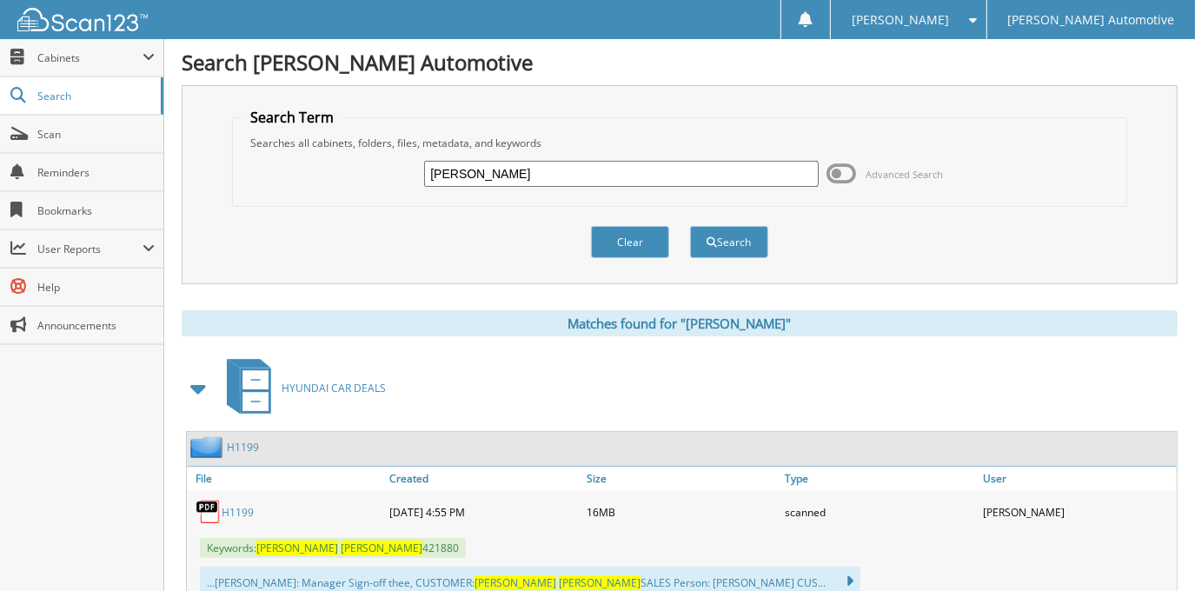
drag, startPoint x: 600, startPoint y: 184, endPoint x: 289, endPoint y: 250, distance: 318.1
click at [324, 242] on form "Search Term Searches all cabinets, folders, files, metadata, and keywords JAMES…" at bounding box center [679, 193] width 894 height 170
drag, startPoint x: 542, startPoint y: 164, endPoint x: 345, endPoint y: 186, distance: 197.6
click at [346, 188] on div "JAMES MARTIN Advanced Search" at bounding box center [679, 173] width 875 height 47
paste input "H24424A"
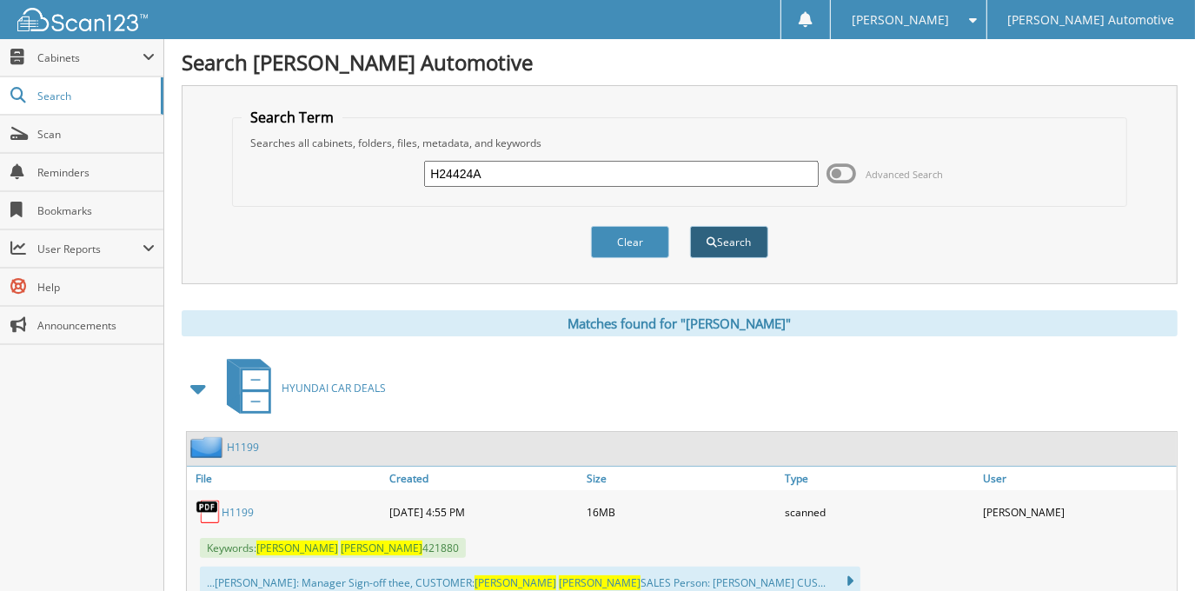
type input "H24424A"
click at [748, 232] on button "Search" at bounding box center [729, 242] width 78 height 32
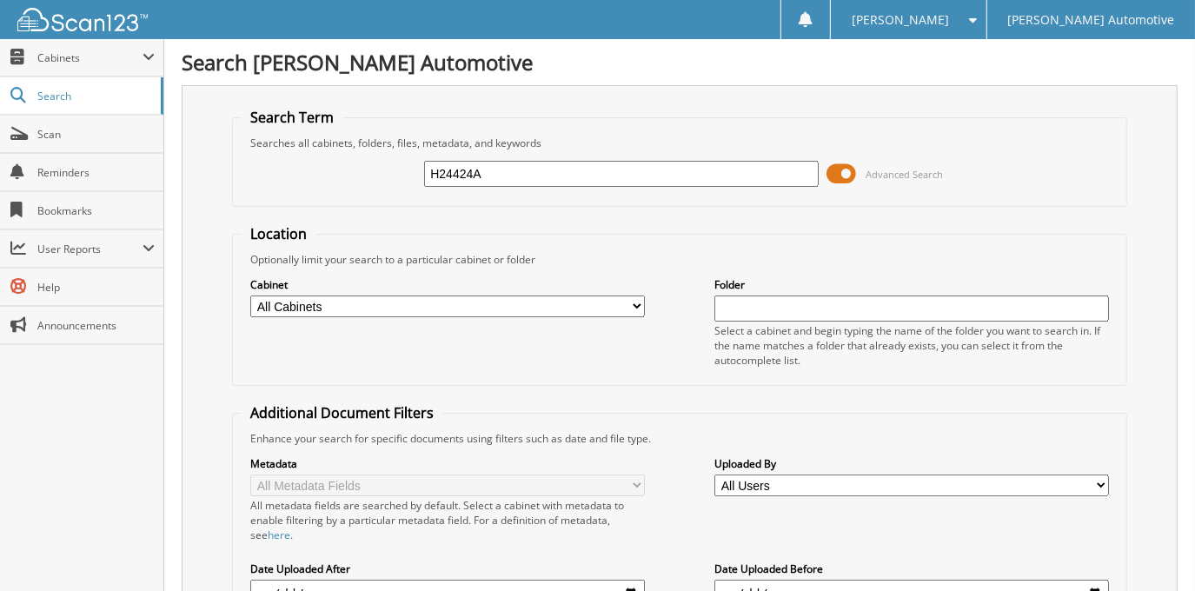
click at [848, 173] on span at bounding box center [843, 174] width 30 height 26
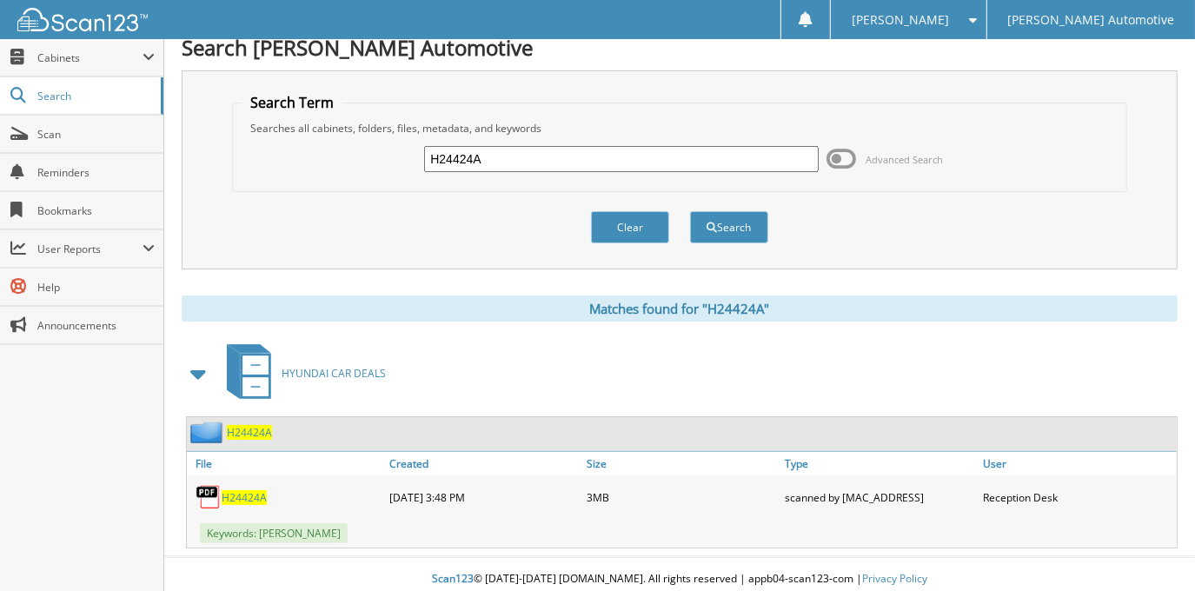
scroll to position [19, 0]
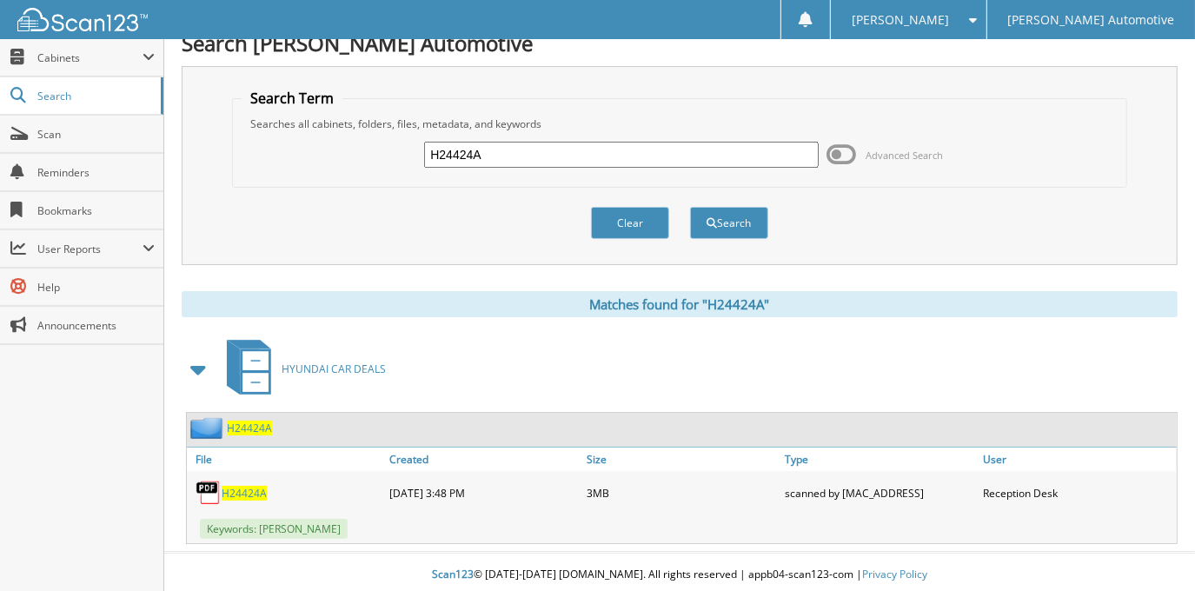
click at [244, 489] on span "H24424A" at bounding box center [244, 493] width 45 height 15
drag, startPoint x: 600, startPoint y: 144, endPoint x: 296, endPoint y: 159, distance: 304.6
click at [296, 159] on div "H24424A Advanced Search" at bounding box center [679, 154] width 875 height 47
type input "[PERSON_NAME]"
click at [690, 207] on button "Search" at bounding box center [729, 223] width 78 height 32
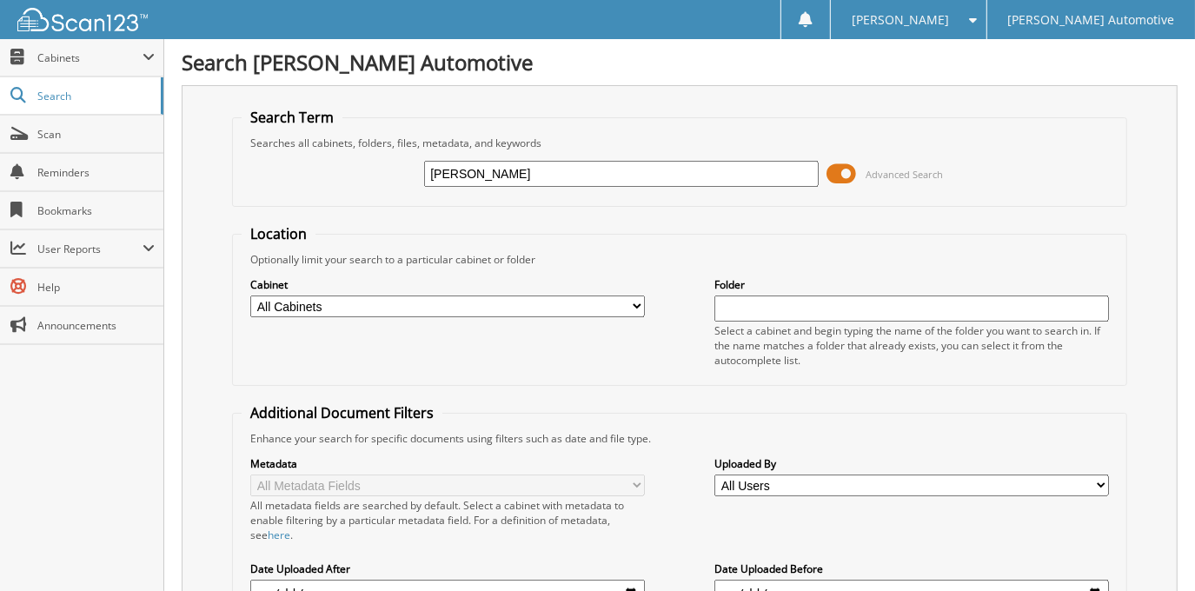
click at [834, 176] on span at bounding box center [843, 174] width 30 height 26
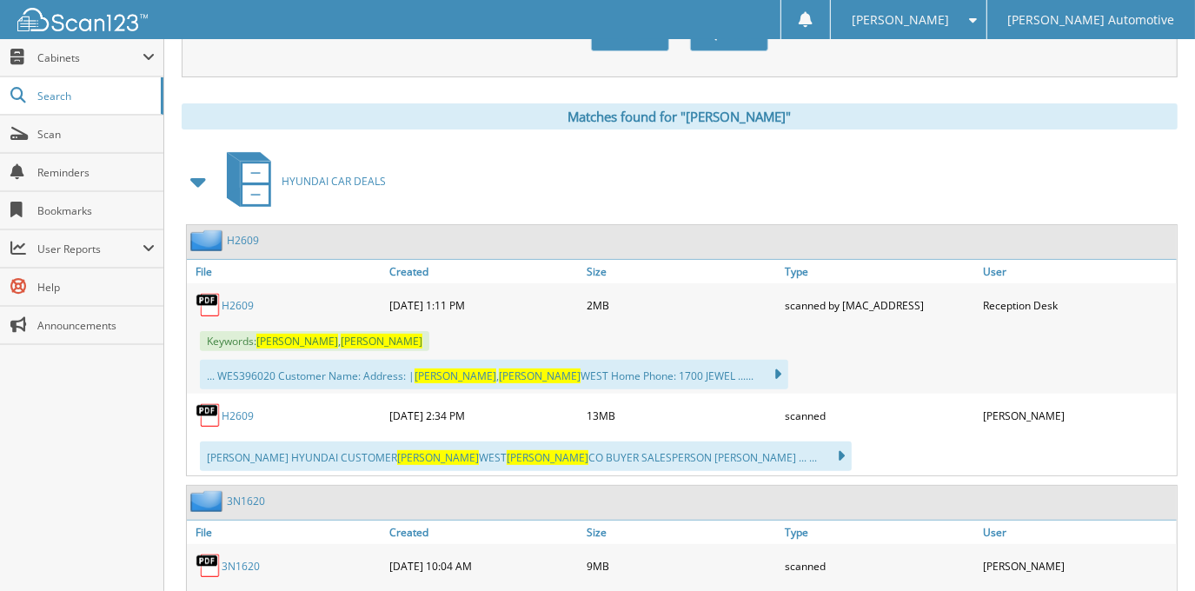
scroll to position [236, 0]
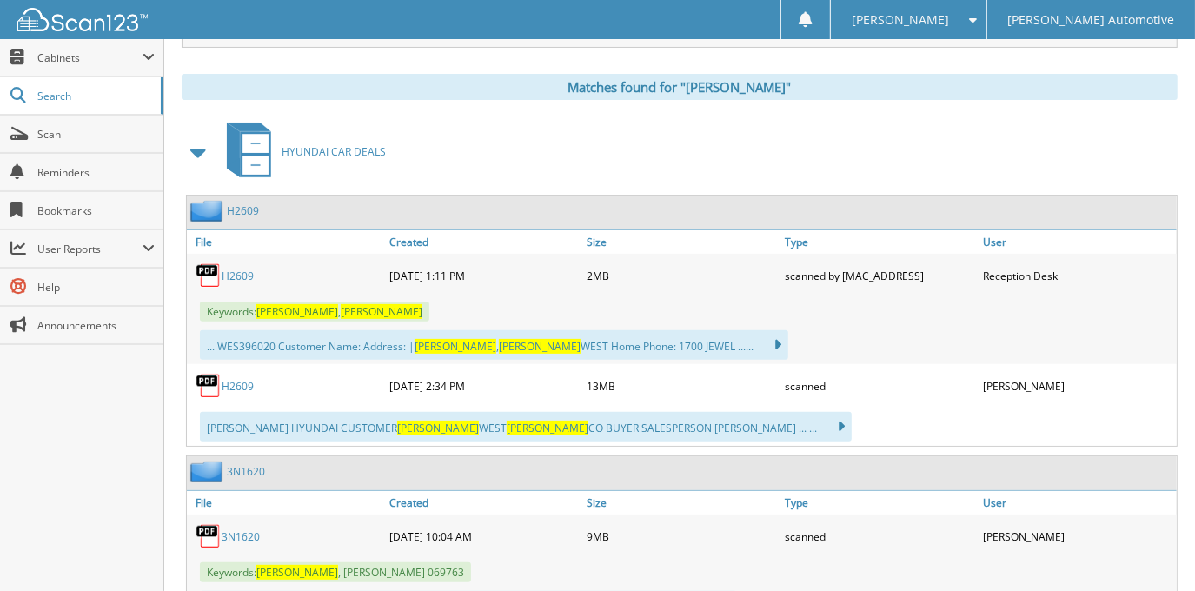
click at [241, 381] on link "H2609" at bounding box center [238, 386] width 32 height 15
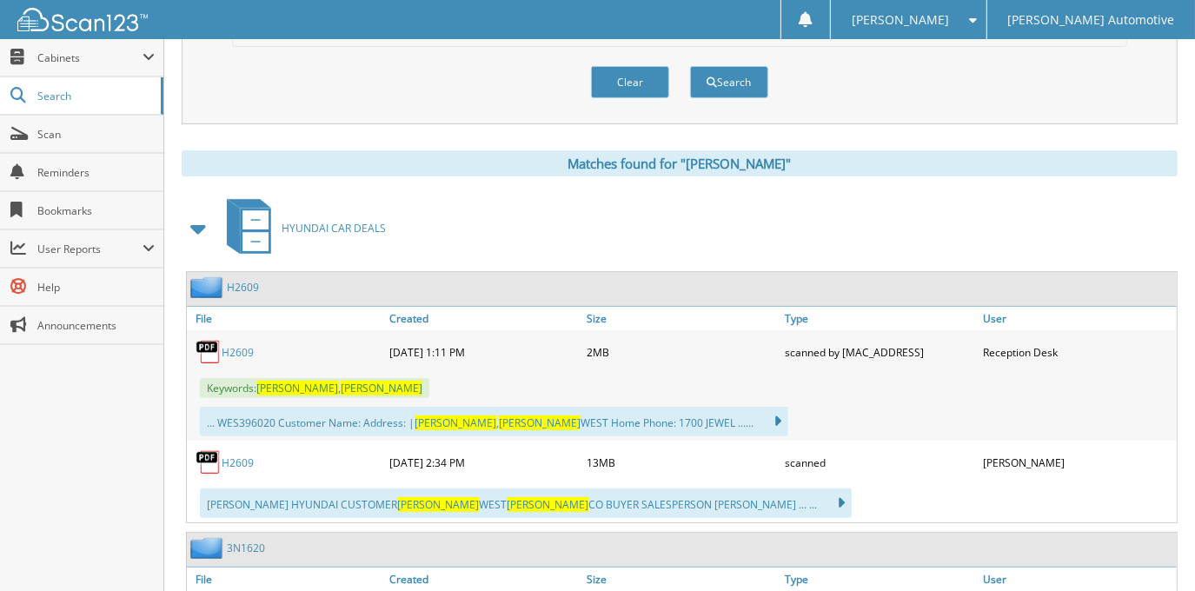
scroll to position [0, 0]
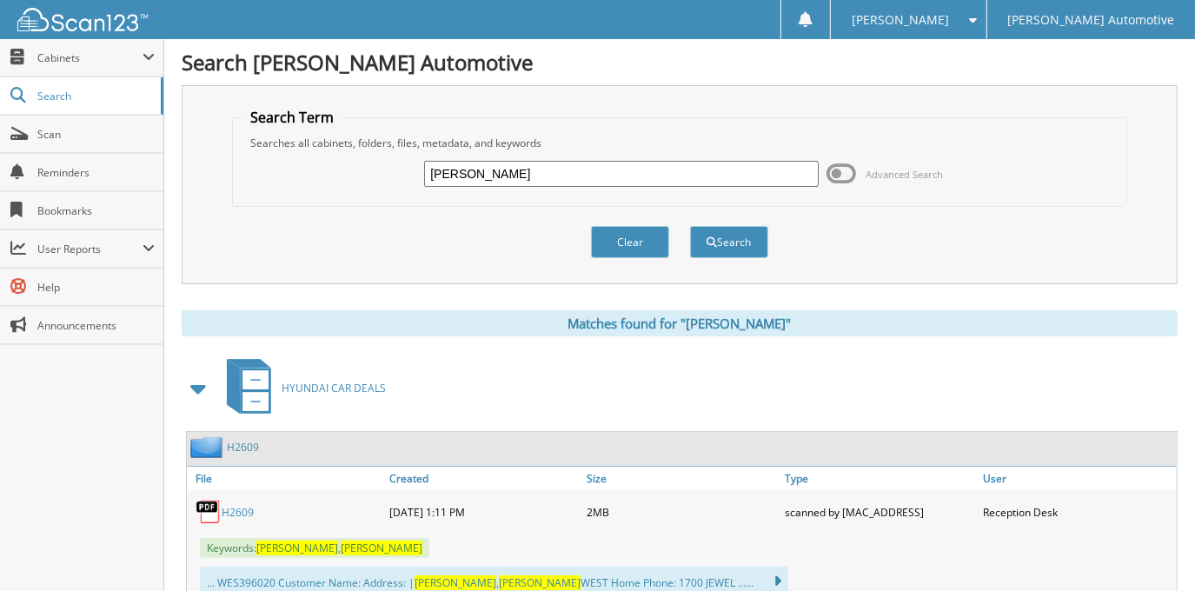
drag, startPoint x: 699, startPoint y: 170, endPoint x: 349, endPoint y: 171, distance: 349.4
click at [349, 171] on div "LANA MARTIN Advanced Search" at bounding box center [679, 173] width 875 height 47
type input "CALLIE MCNAIR"
click at [690, 226] on button "Search" at bounding box center [729, 242] width 78 height 32
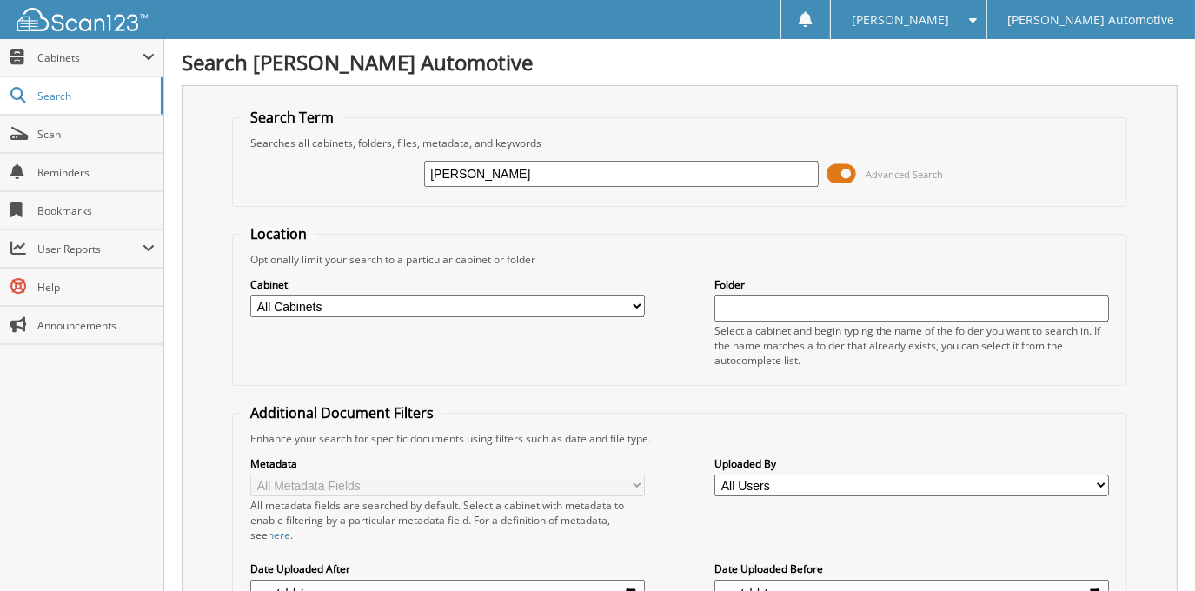
click at [839, 172] on span at bounding box center [843, 174] width 30 height 26
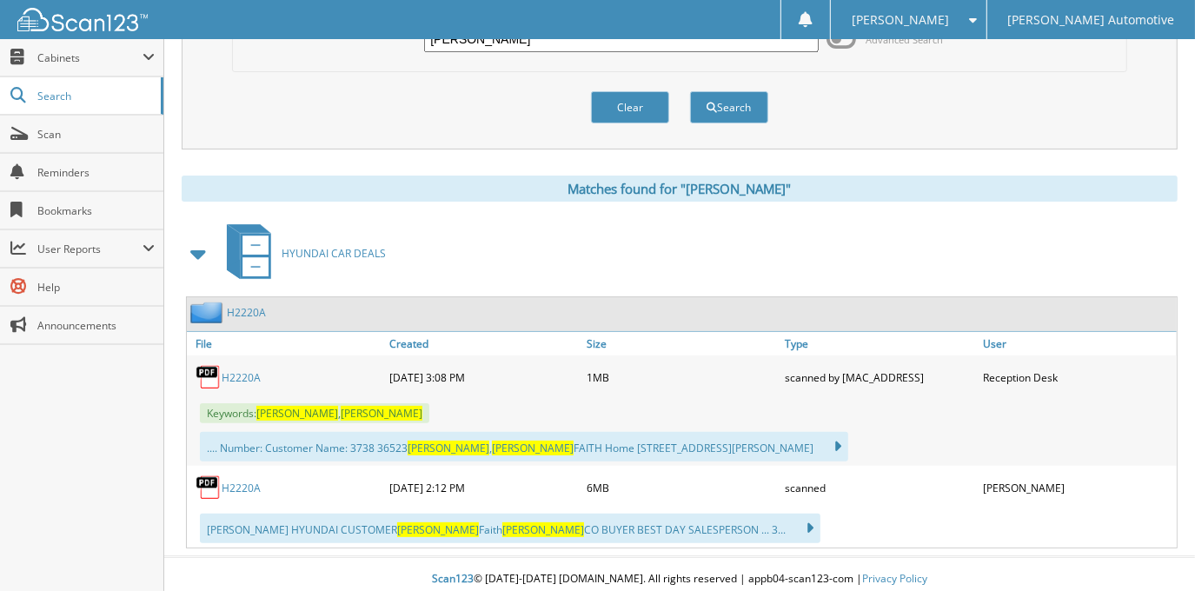
scroll to position [139, 0]
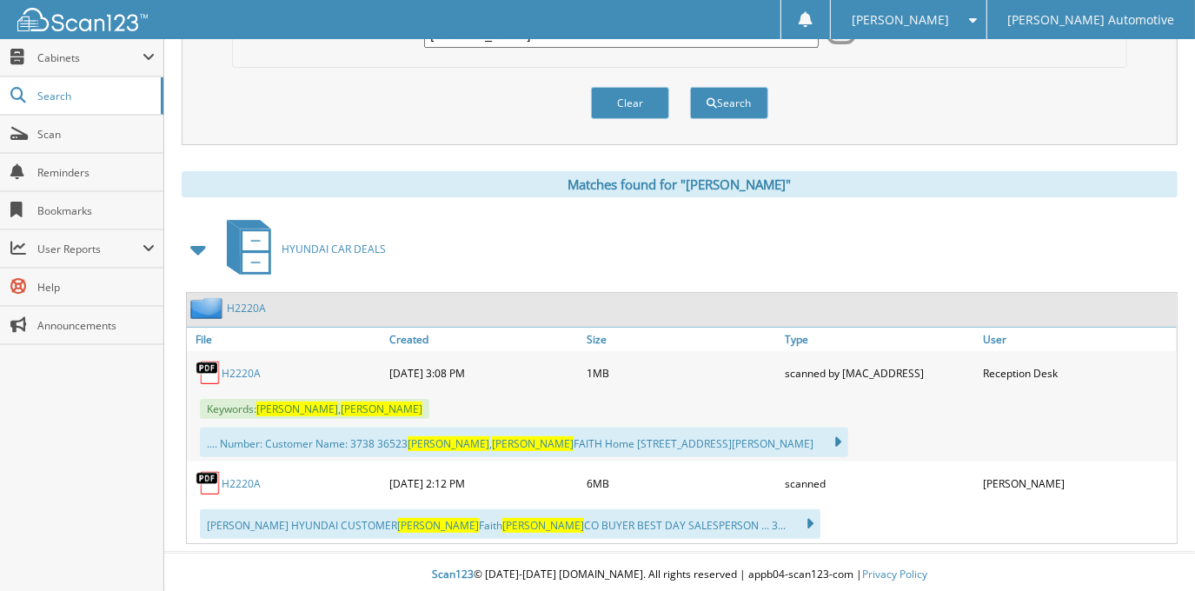
click at [249, 482] on link "H2220A" at bounding box center [241, 483] width 39 height 15
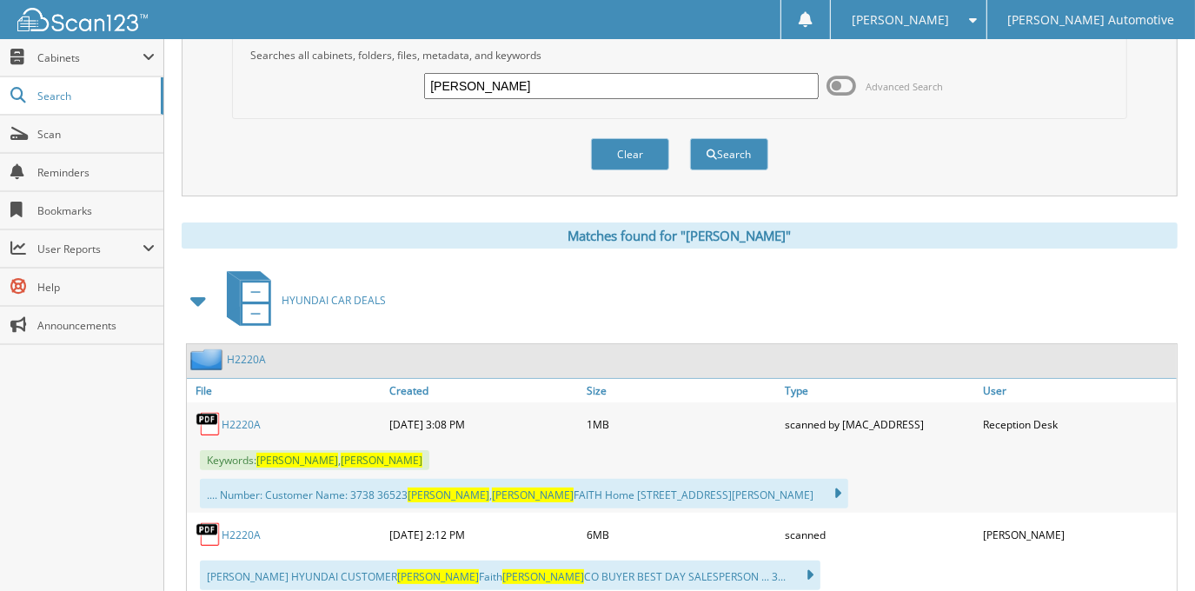
scroll to position [60, 0]
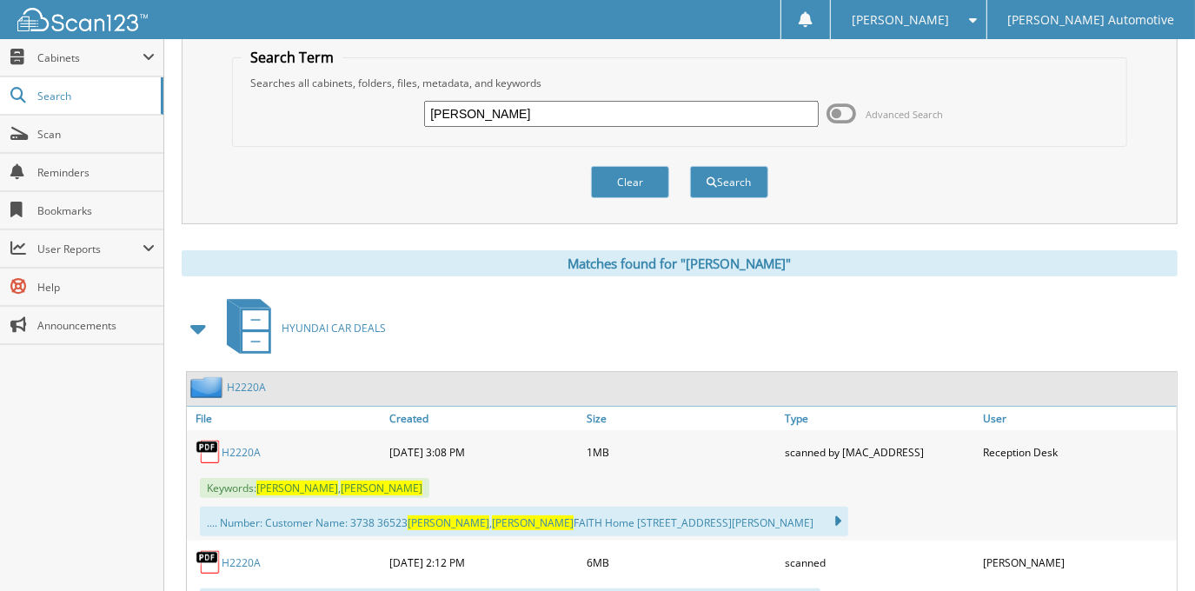
click at [585, 116] on input "CALLIE MCNAIR" at bounding box center [621, 114] width 394 height 26
click at [586, 116] on input "CALLIE MCNAIR" at bounding box center [621, 114] width 394 height 26
type input "[PERSON_NAME]"
click at [690, 166] on button "Search" at bounding box center [729, 182] width 78 height 32
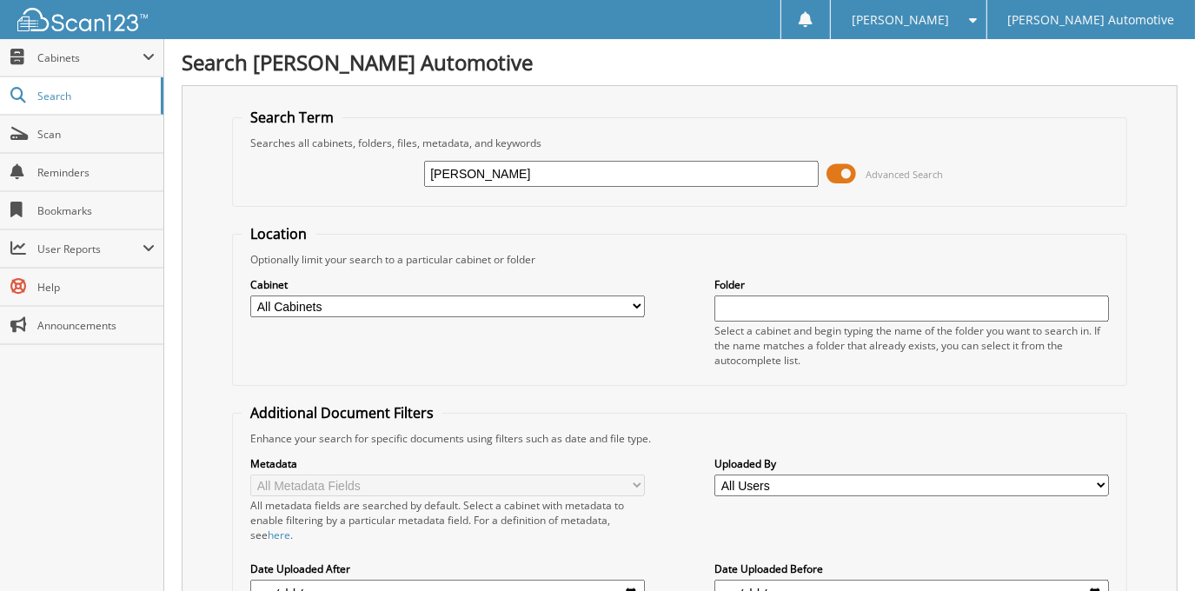
click at [844, 176] on span at bounding box center [843, 174] width 30 height 26
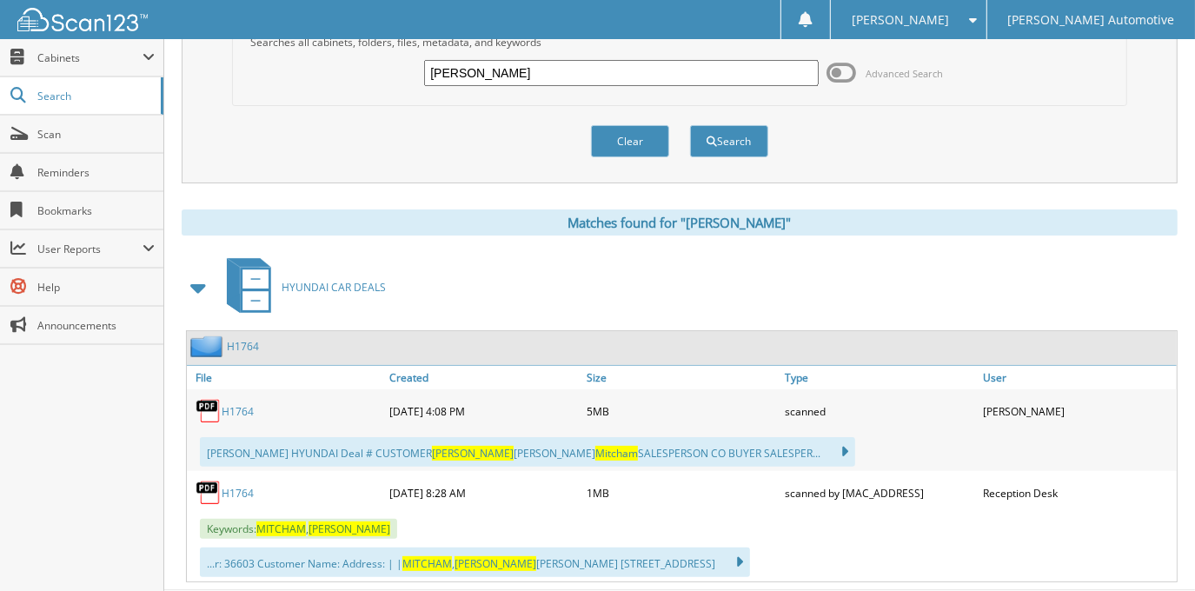
scroll to position [139, 0]
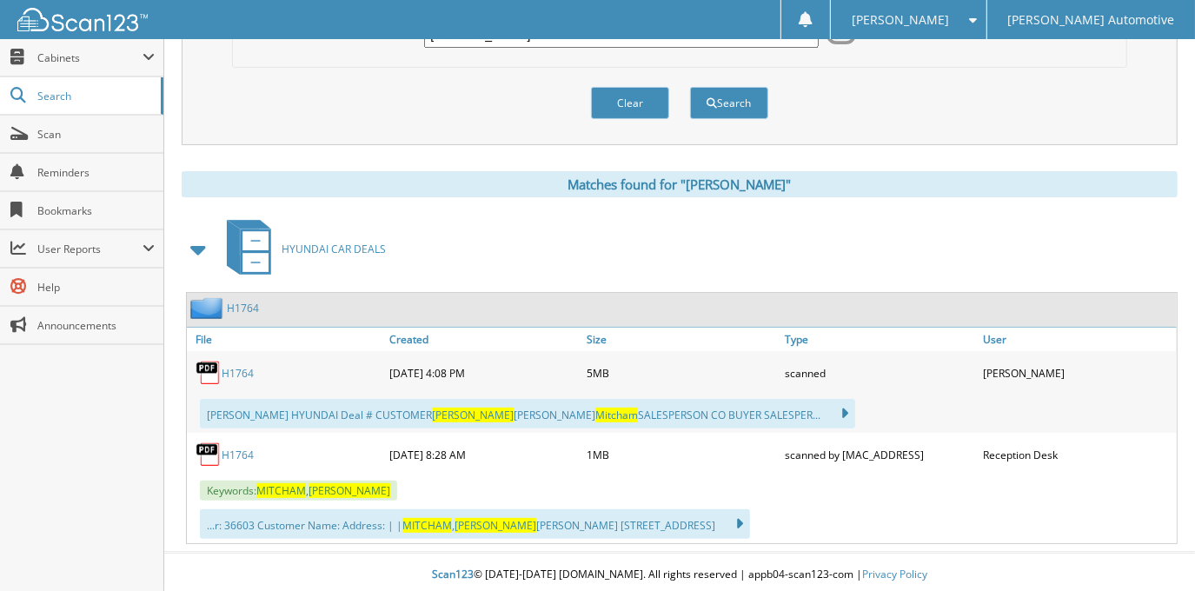
click at [237, 369] on link "H1764" at bounding box center [238, 373] width 32 height 15
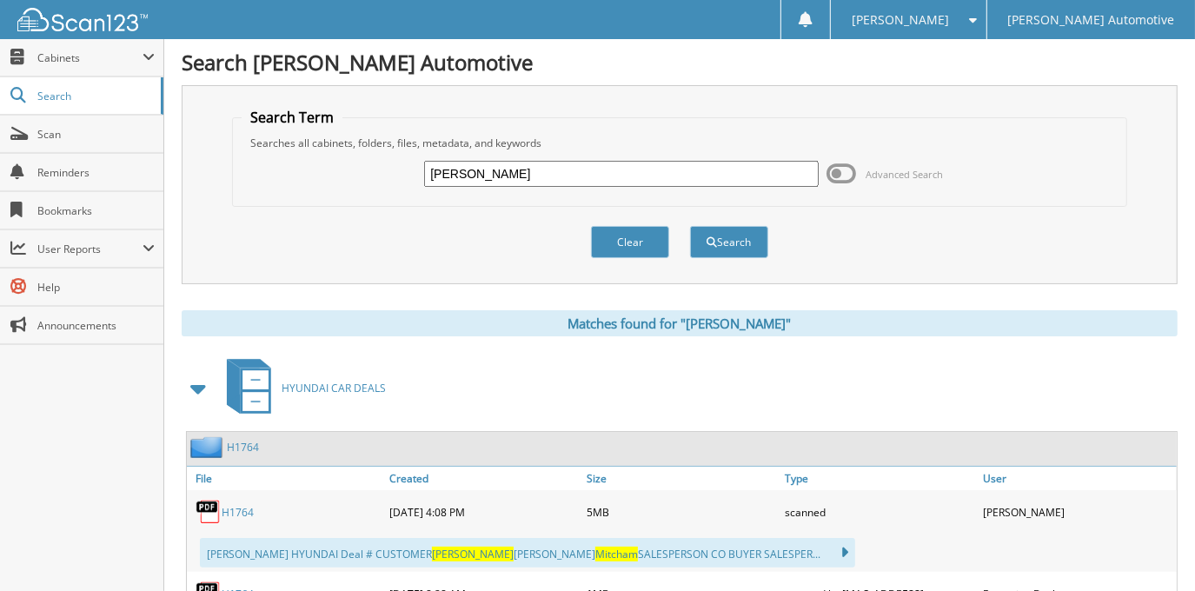
scroll to position [0, 0]
click at [648, 174] on input "[PERSON_NAME]" at bounding box center [621, 174] width 394 height 26
click at [648, 175] on input "[PERSON_NAME]" at bounding box center [621, 174] width 394 height 26
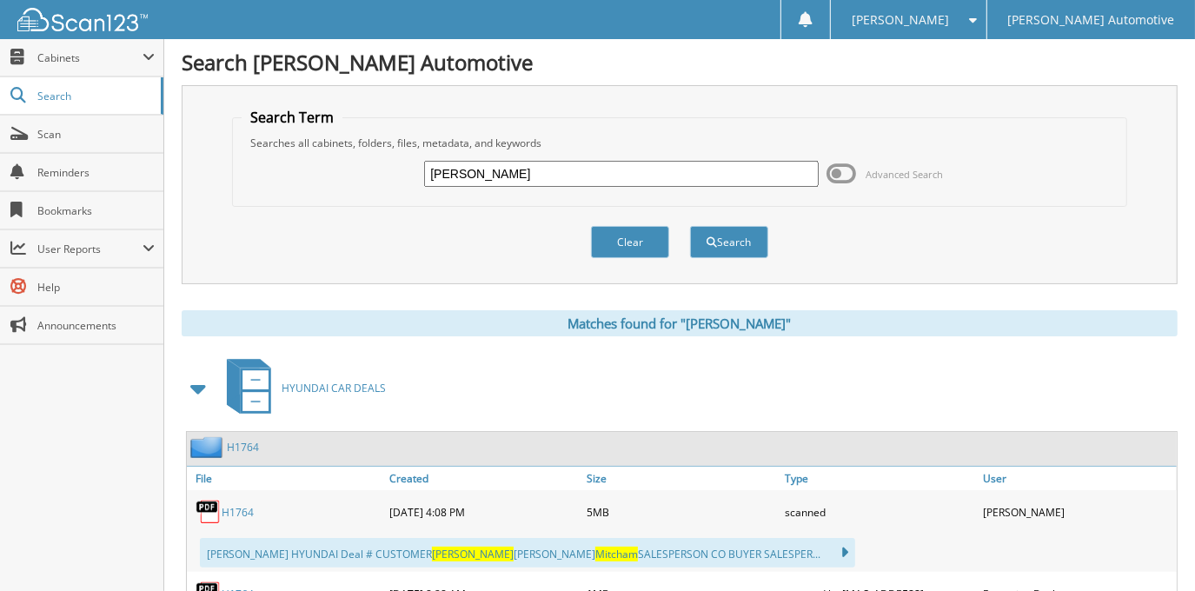
type input "[PERSON_NAME]"
click at [690, 226] on button "Search" at bounding box center [729, 242] width 78 height 32
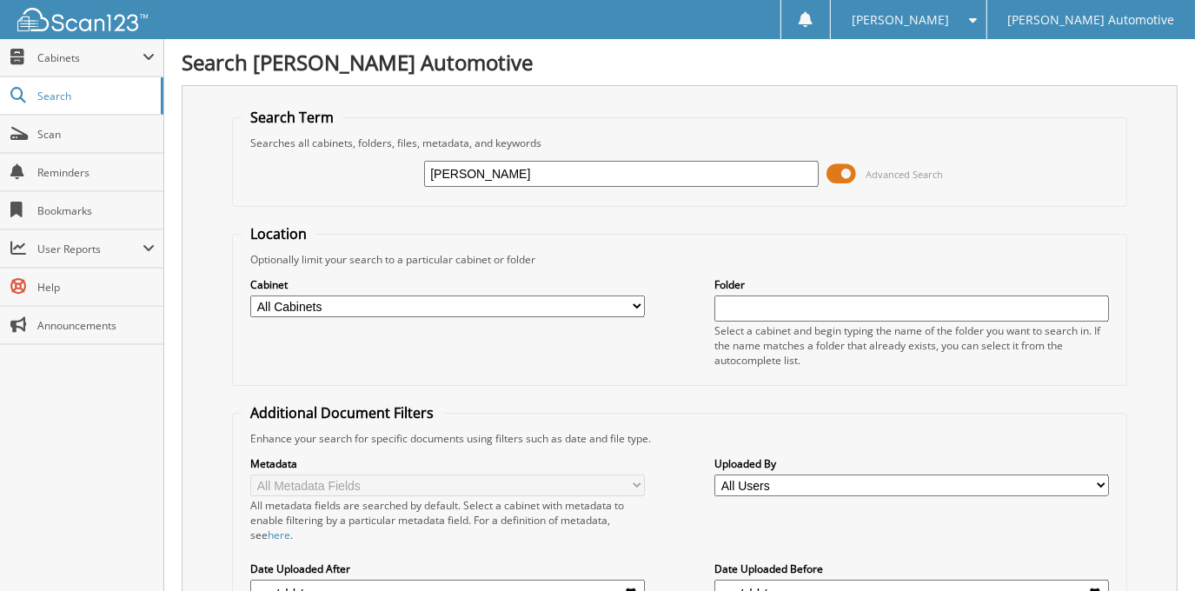
click at [822, 182] on div "[PERSON_NAME] Advanced Search" at bounding box center [679, 173] width 875 height 47
click at [838, 168] on span at bounding box center [843, 174] width 30 height 26
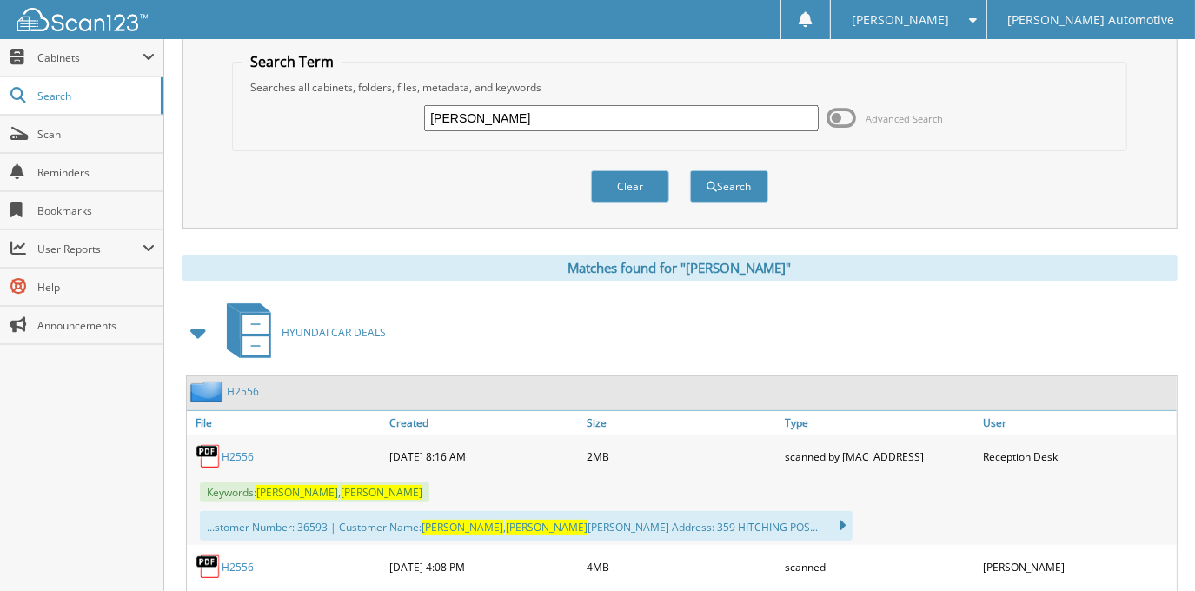
scroll to position [157, 0]
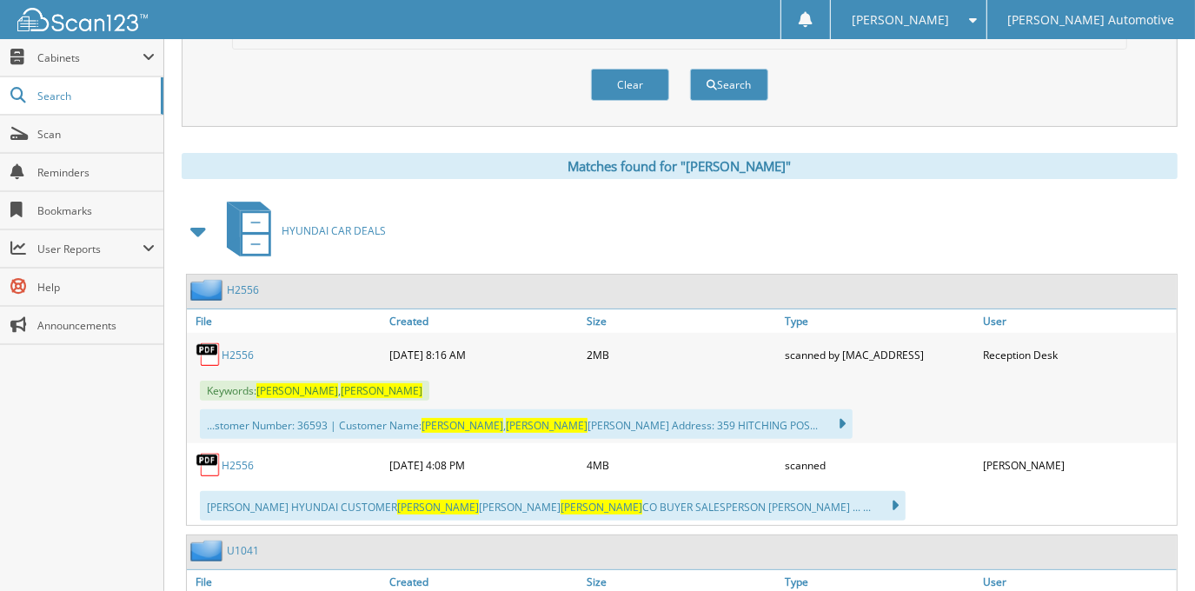
click at [227, 460] on link "H2556" at bounding box center [238, 465] width 32 height 15
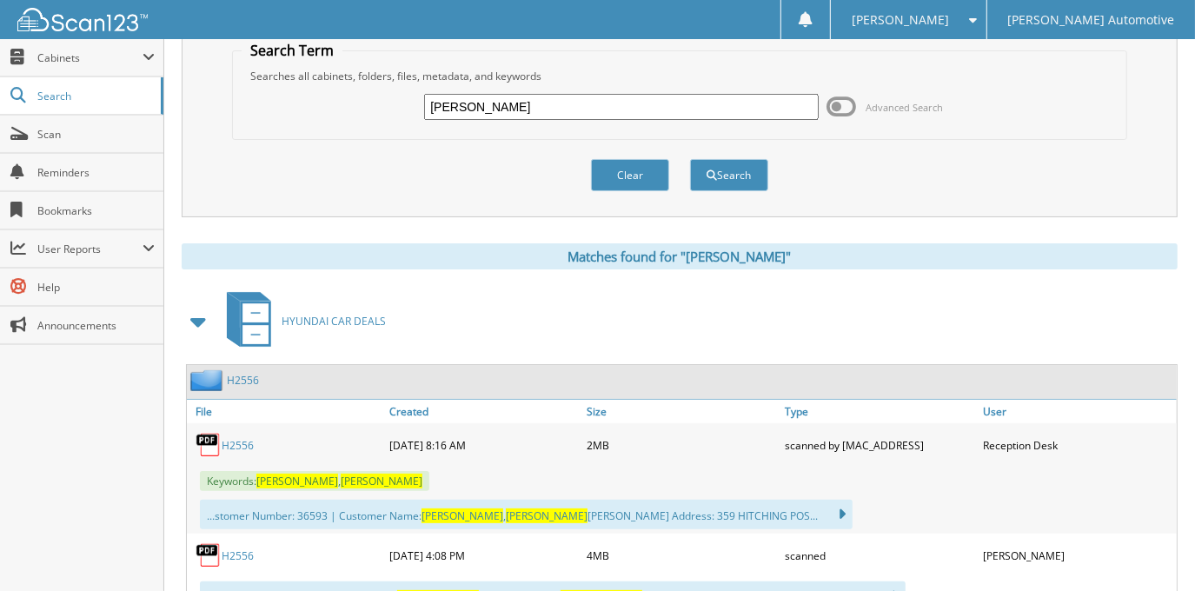
scroll to position [0, 0]
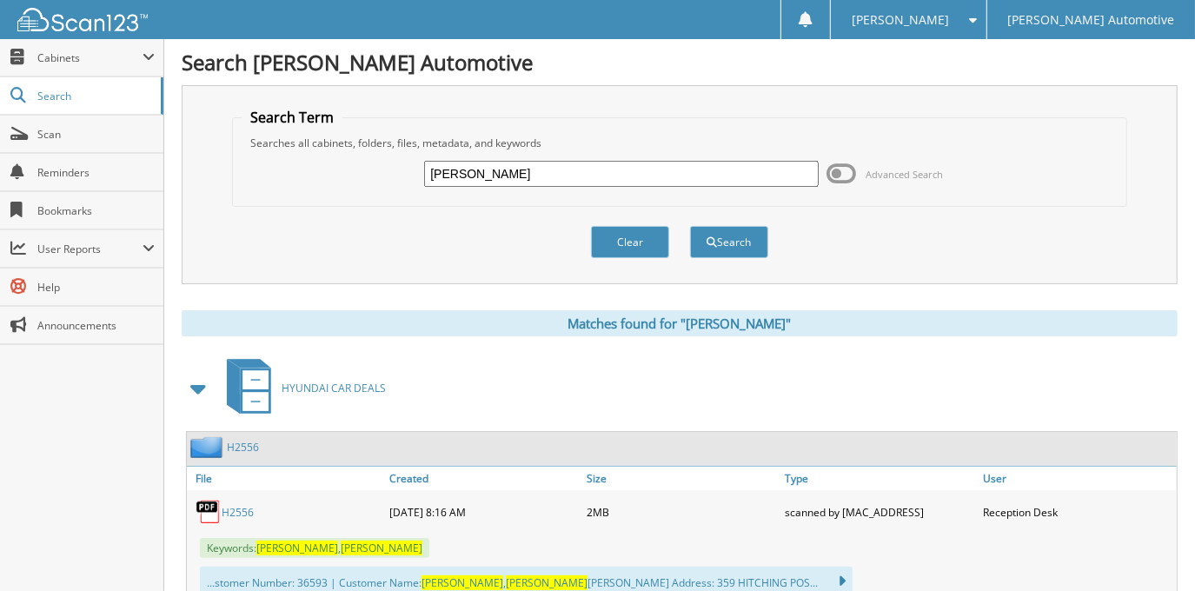
click at [568, 165] on input "JAMES ODEN" at bounding box center [621, 174] width 394 height 26
type input "BRADLEY PARKER"
click at [690, 226] on button "Search" at bounding box center [729, 242] width 78 height 32
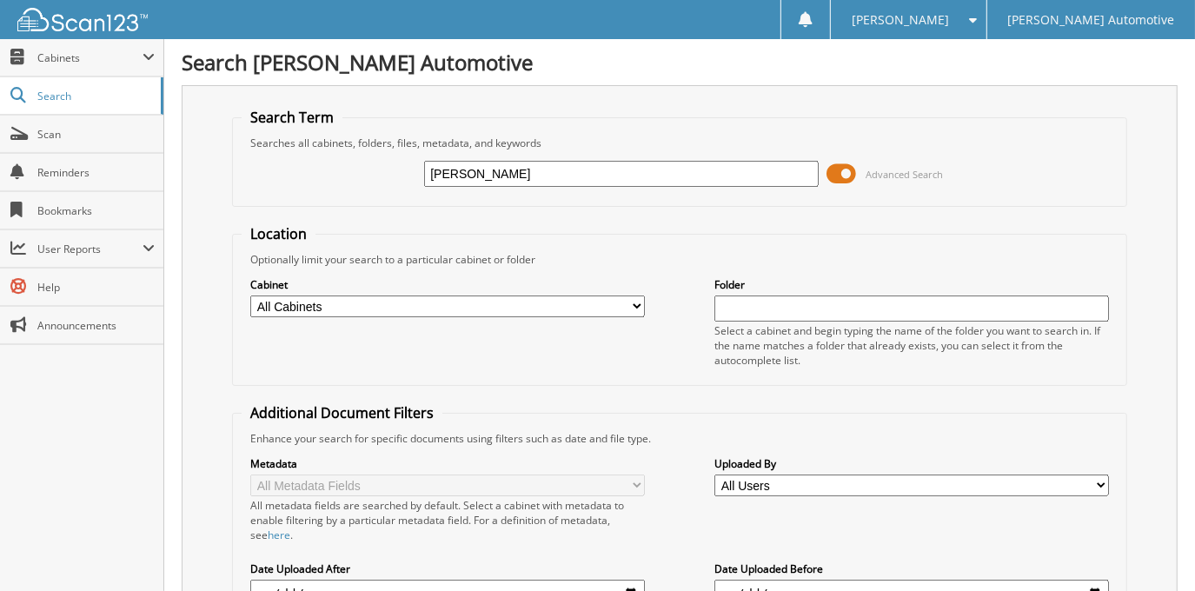
click at [839, 168] on span at bounding box center [843, 174] width 30 height 26
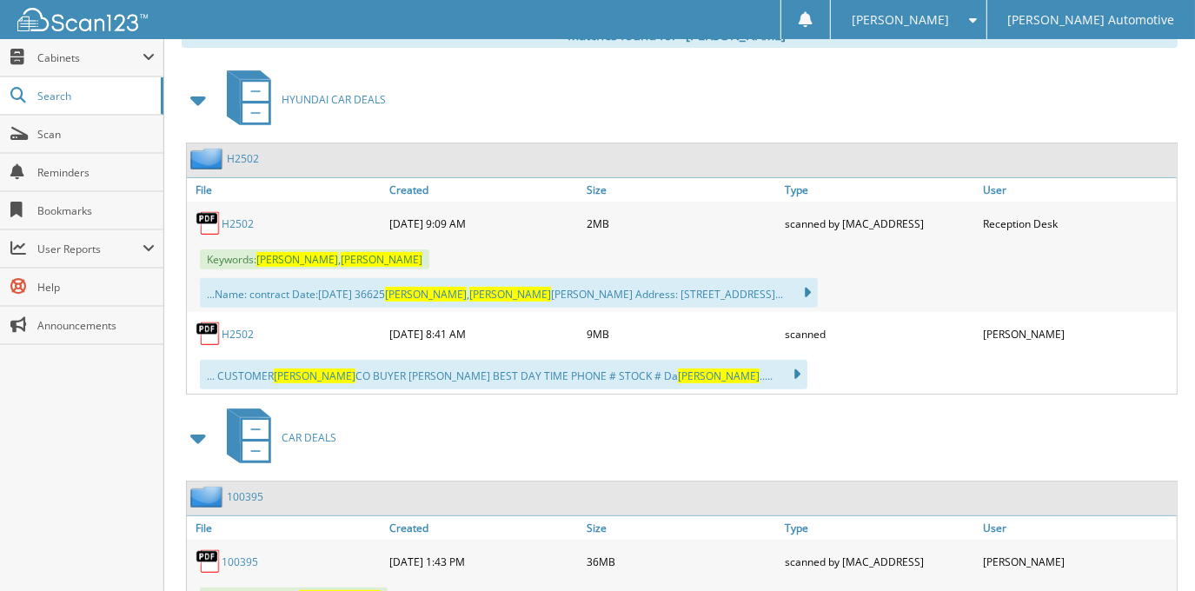
scroll to position [316, 0]
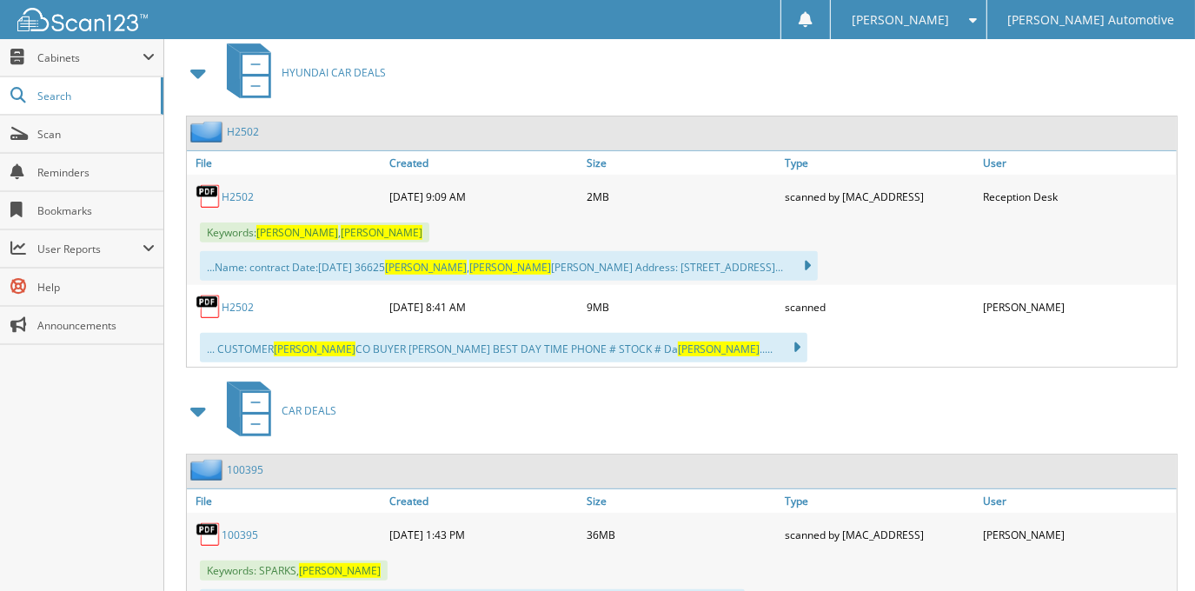
click at [227, 304] on link "H2502" at bounding box center [238, 307] width 32 height 15
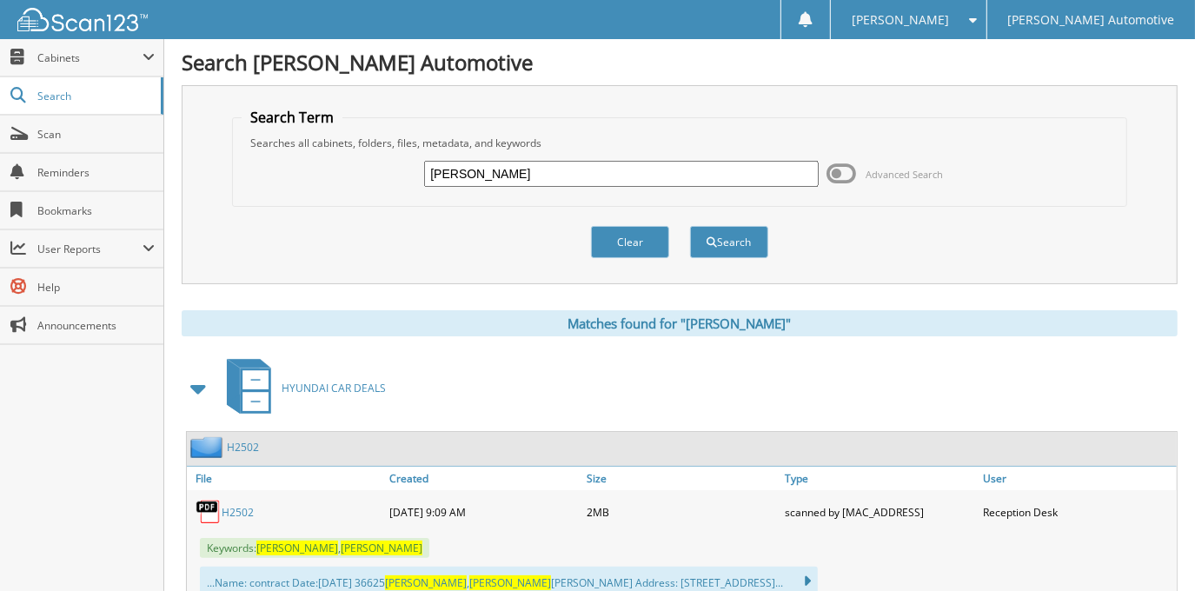
scroll to position [0, 0]
click at [544, 161] on input "[PERSON_NAME]" at bounding box center [621, 174] width 394 height 26
type input "DANIEL PICKETT"
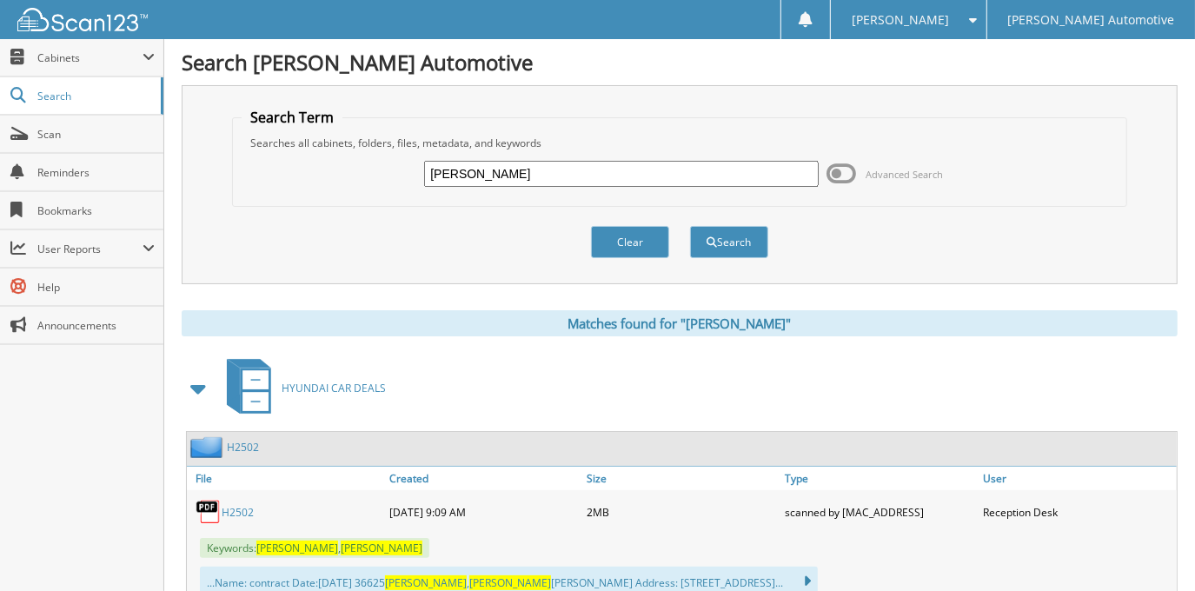
click at [690, 226] on button "Search" at bounding box center [729, 242] width 78 height 32
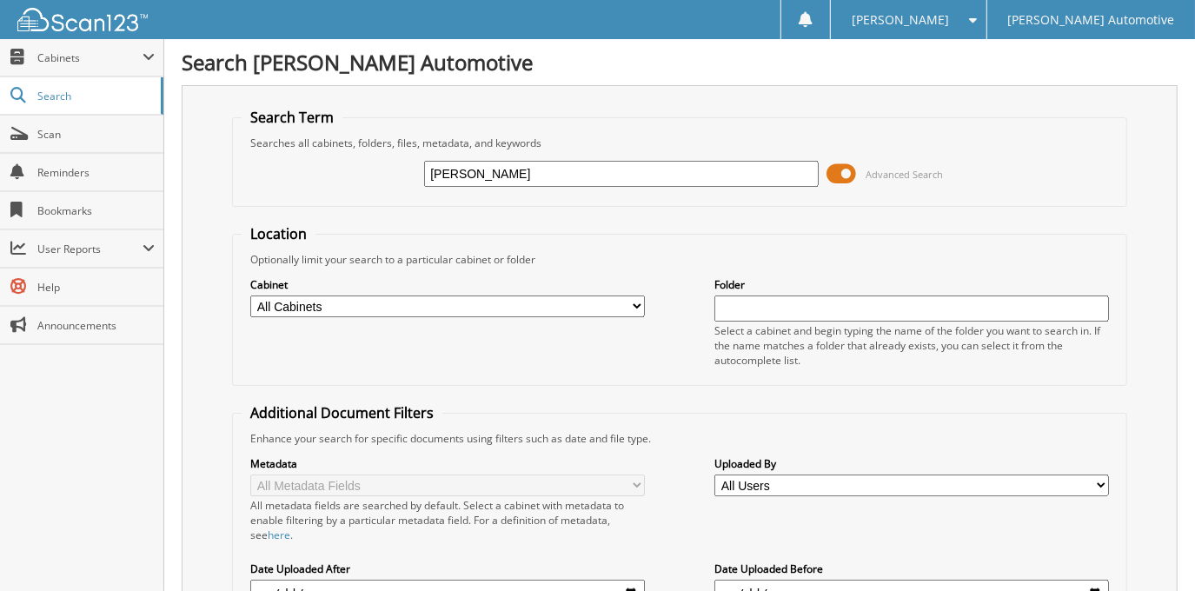
click at [849, 176] on span at bounding box center [843, 174] width 30 height 26
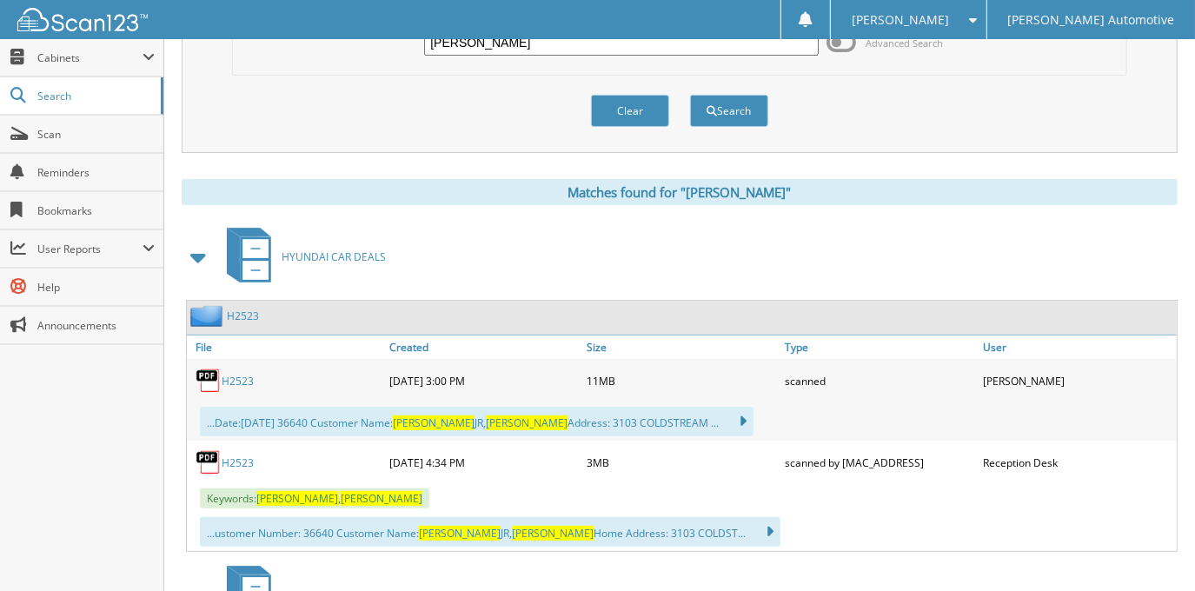
scroll to position [236, 0]
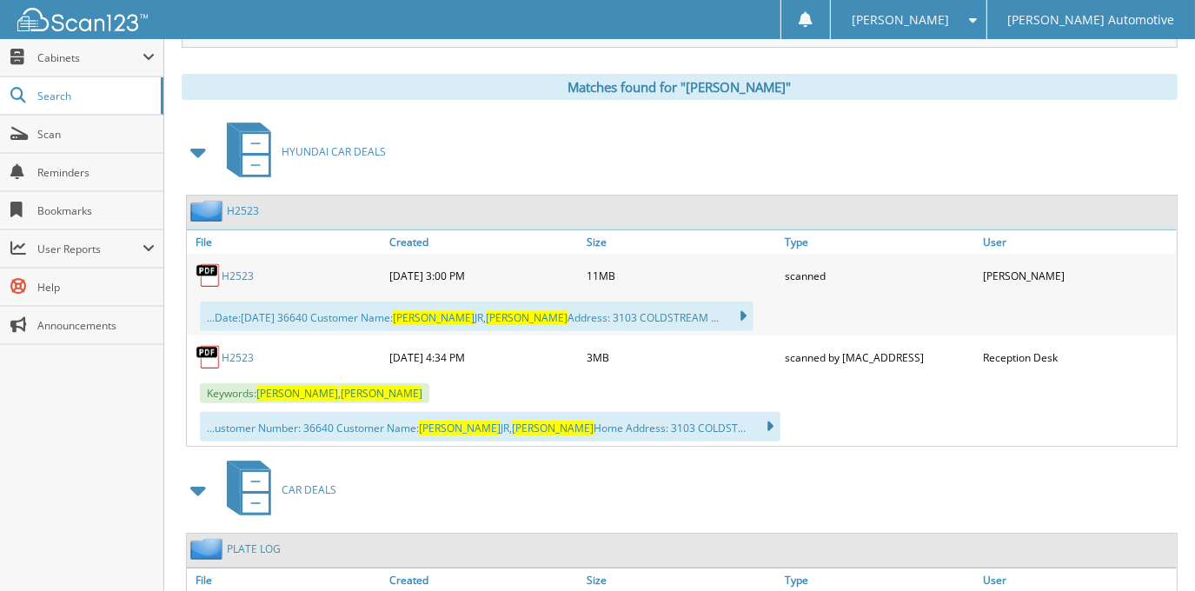
click at [243, 269] on link "H2523" at bounding box center [238, 276] width 32 height 15
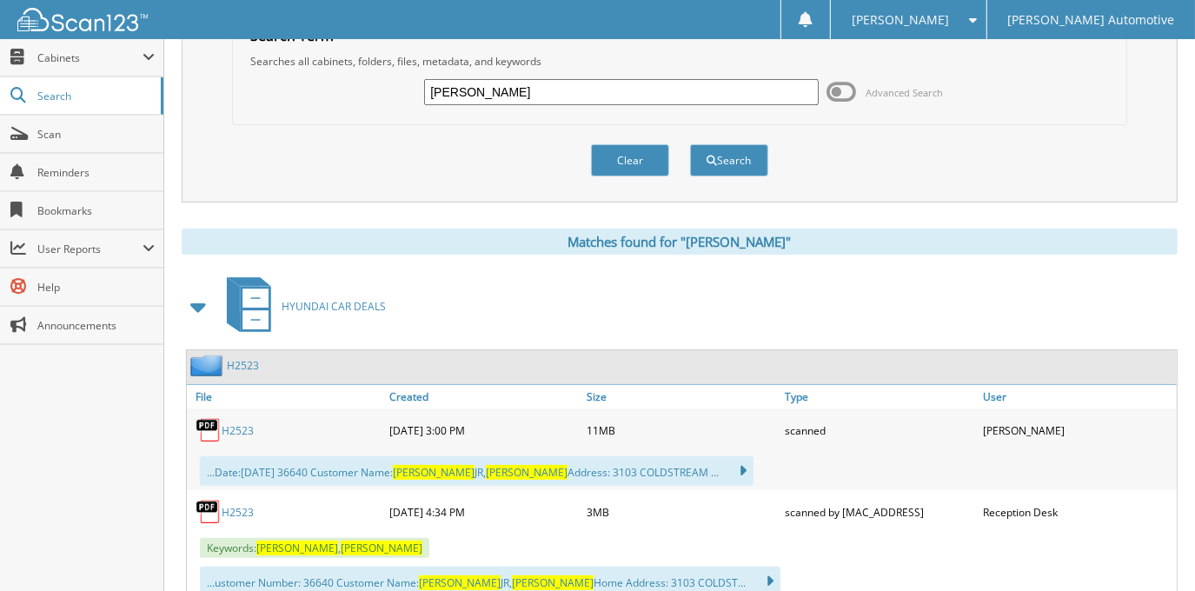
scroll to position [78, 0]
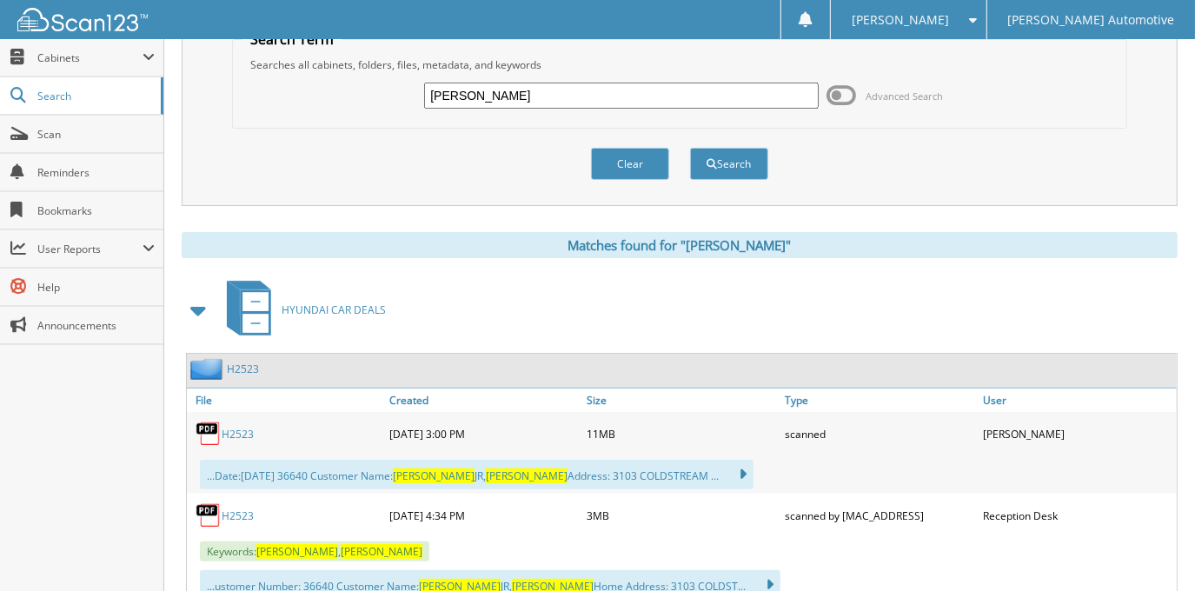
drag, startPoint x: 533, startPoint y: 93, endPoint x: 280, endPoint y: 128, distance: 255.3
click at [280, 128] on form "Search Term Searches all cabinets, folders, files, metadata, and keywords [PERS…" at bounding box center [679, 115] width 894 height 170
type input "[PERSON_NAME]"
click at [690, 148] on button "Search" at bounding box center [729, 164] width 78 height 32
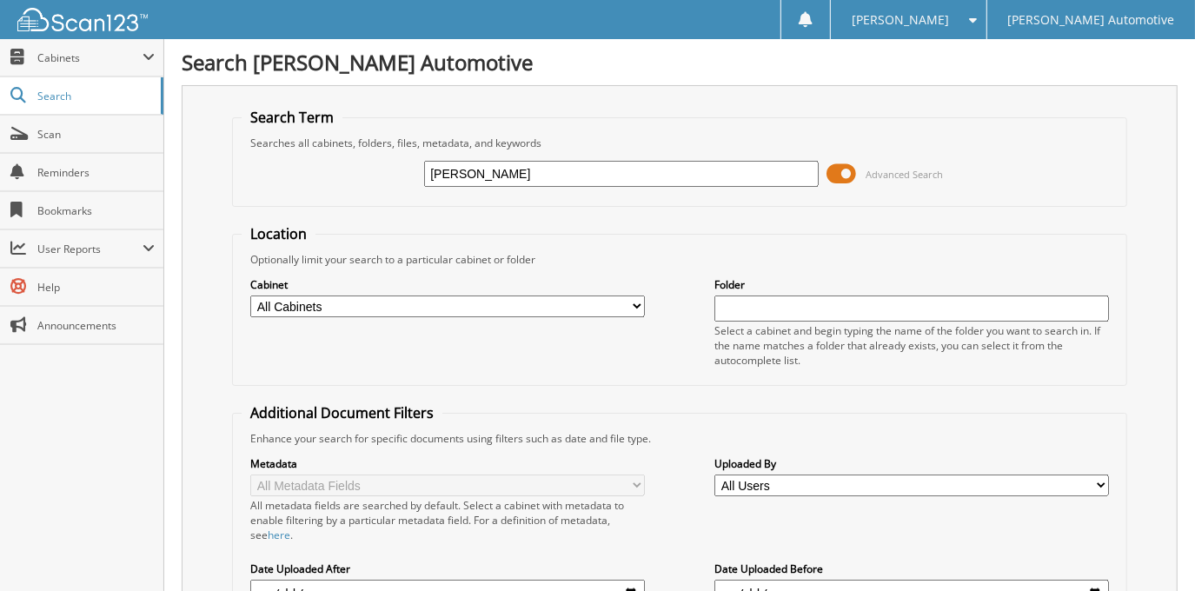
click at [854, 170] on span at bounding box center [843, 174] width 30 height 26
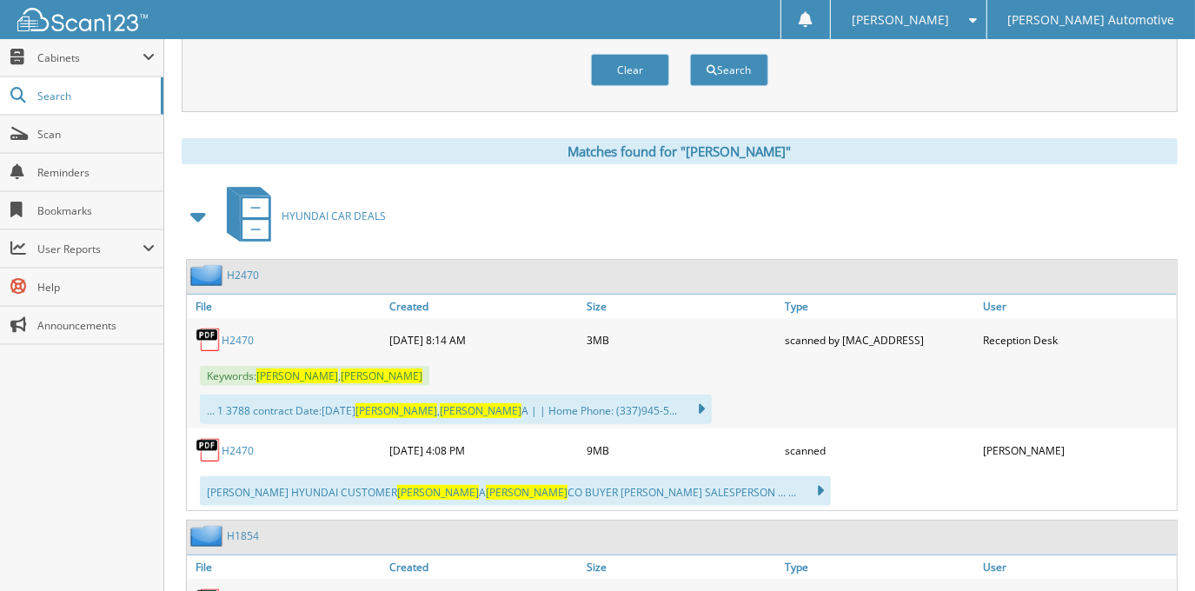
scroll to position [316, 0]
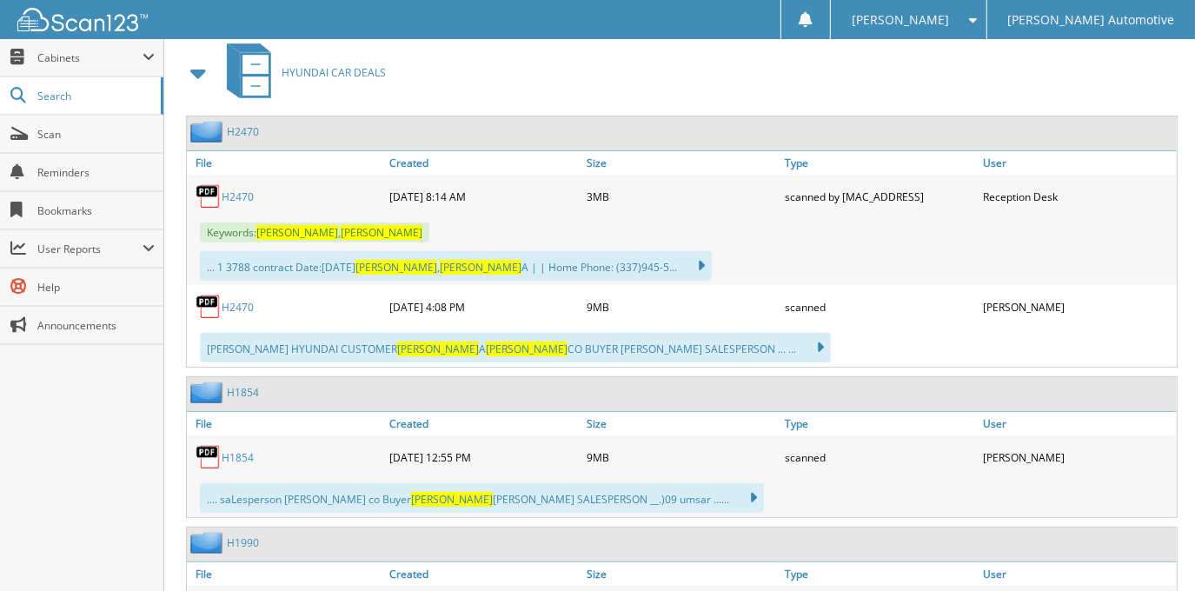
click at [244, 301] on link "H2470" at bounding box center [238, 307] width 32 height 15
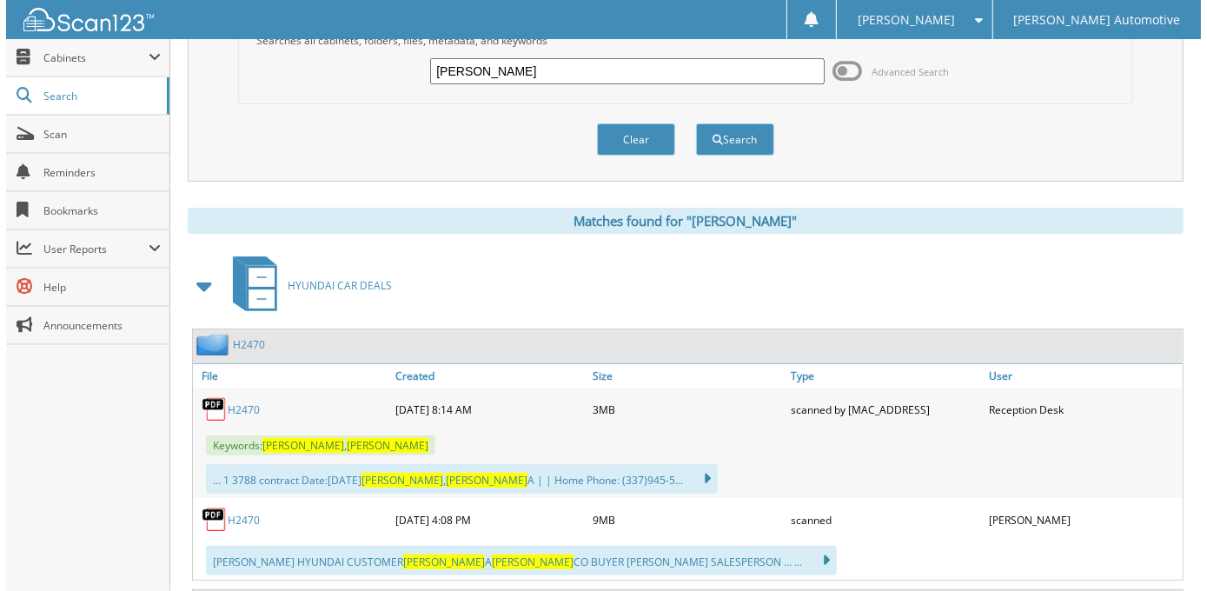
scroll to position [0, 0]
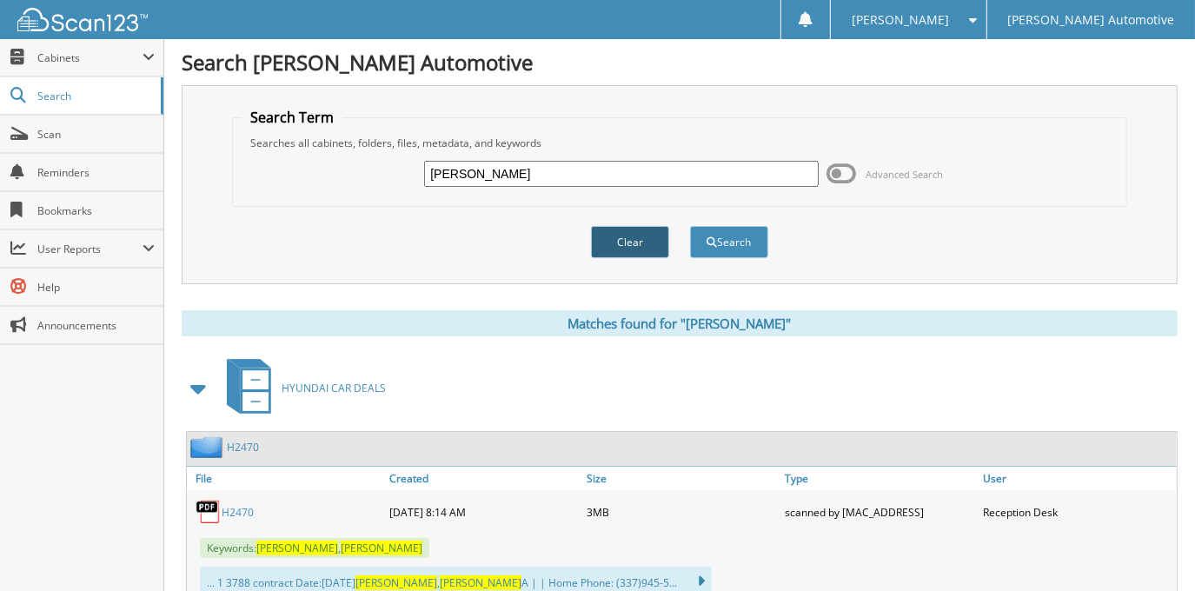
click at [641, 240] on button "Clear" at bounding box center [630, 242] width 78 height 32
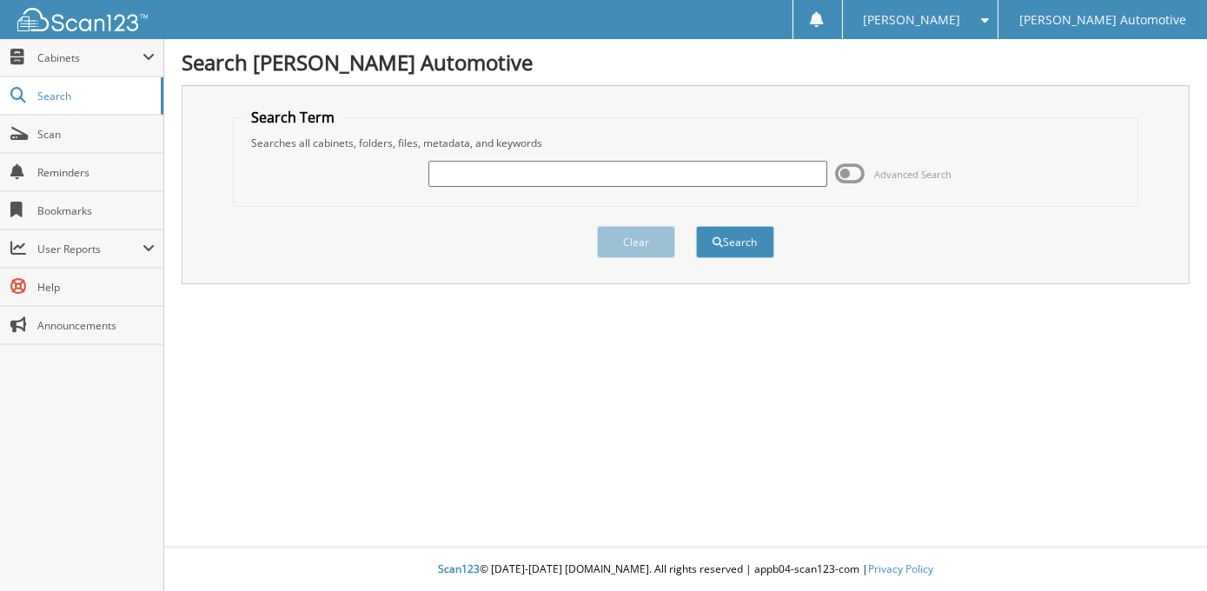
click at [602, 177] on input "text" at bounding box center [628, 174] width 399 height 26
type input "JONATHAN ROBERTSON"
click at [696, 226] on button "Search" at bounding box center [735, 242] width 78 height 32
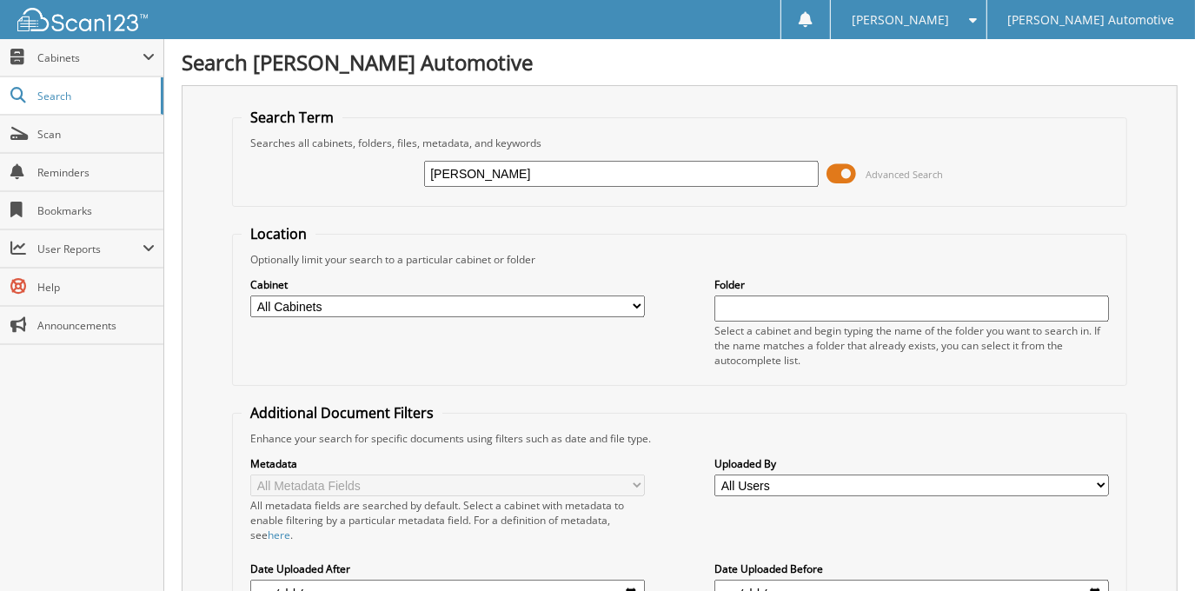
click at [860, 180] on span "Advanced Search" at bounding box center [886, 174] width 116 height 26
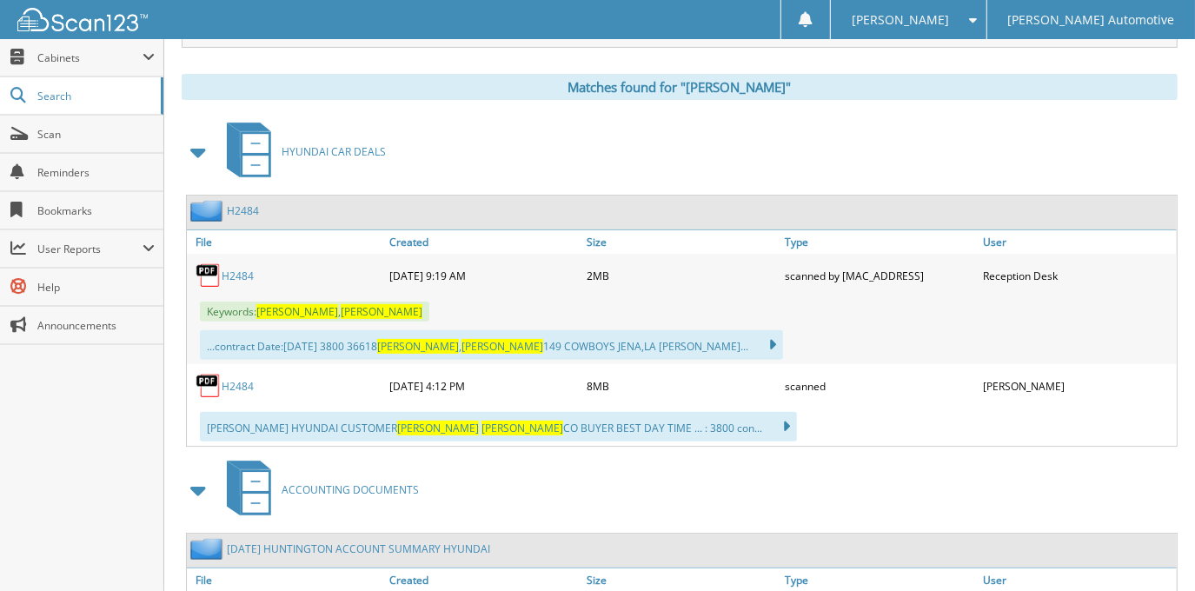
scroll to position [236, 0]
click at [236, 383] on link "H2484" at bounding box center [238, 386] width 32 height 15
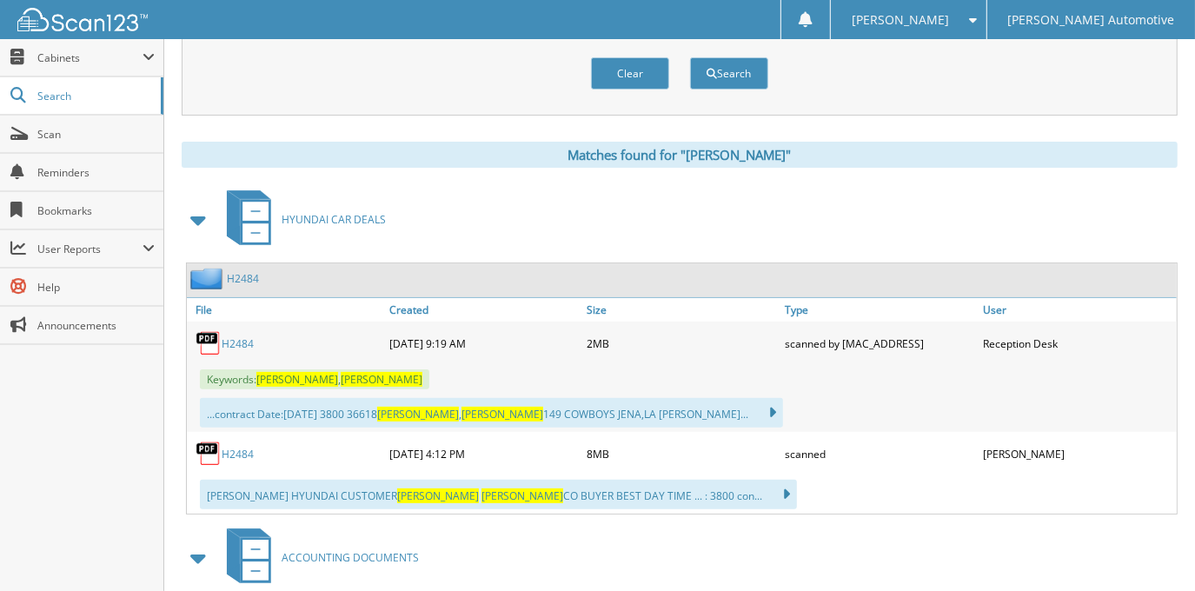
scroll to position [78, 0]
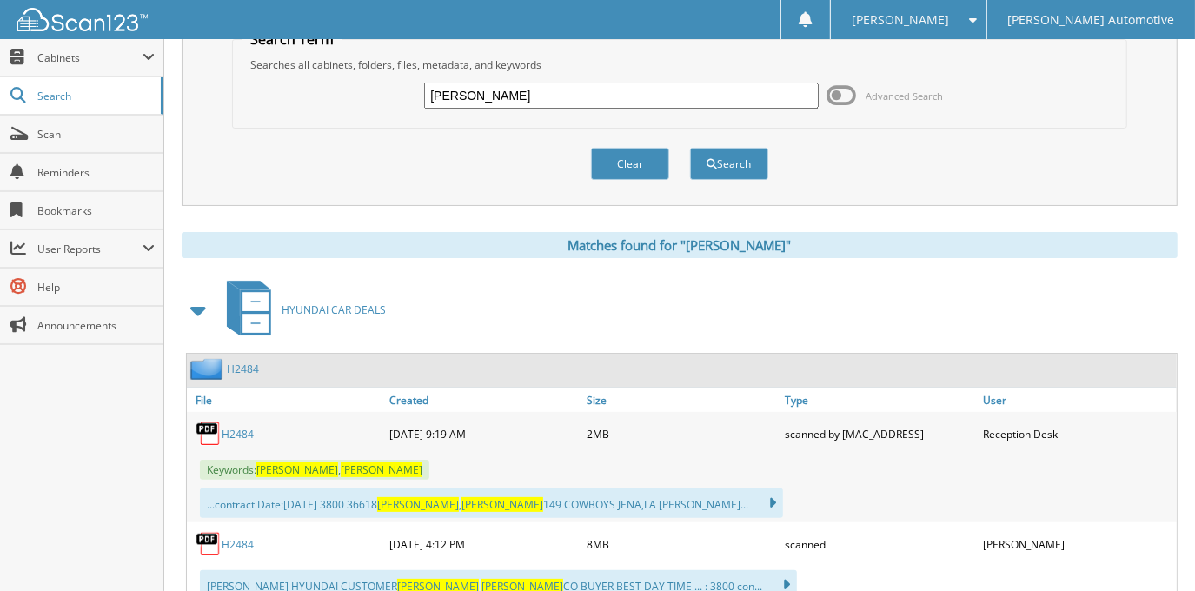
click at [662, 88] on input "JONATHAN ROBERTSON" at bounding box center [621, 96] width 394 height 26
click at [661, 89] on input "JONATHAN ROBERTSON" at bounding box center [621, 96] width 394 height 26
type input "GWENDOLYN SIMON"
click at [690, 148] on button "Search" at bounding box center [729, 164] width 78 height 32
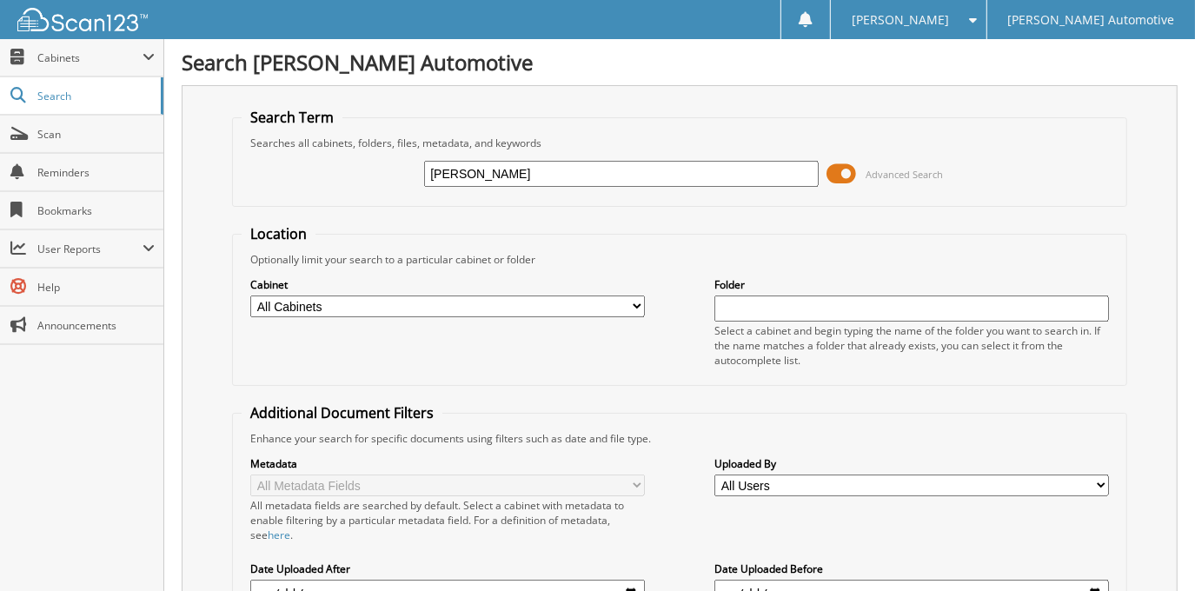
click at [840, 174] on span at bounding box center [843, 174] width 30 height 26
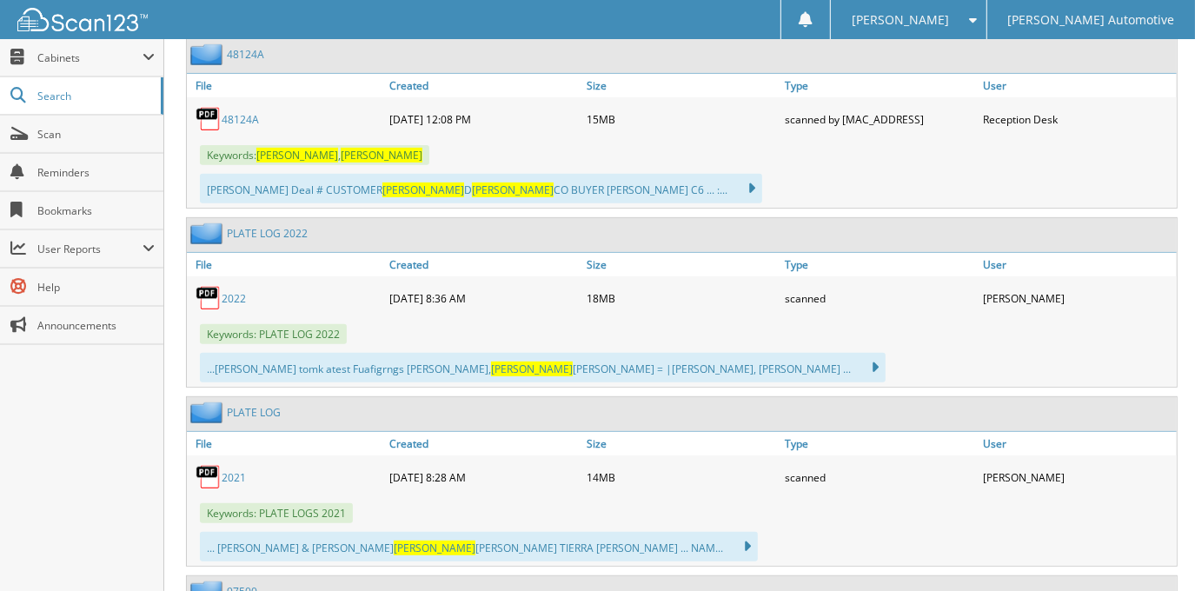
scroll to position [395, 0]
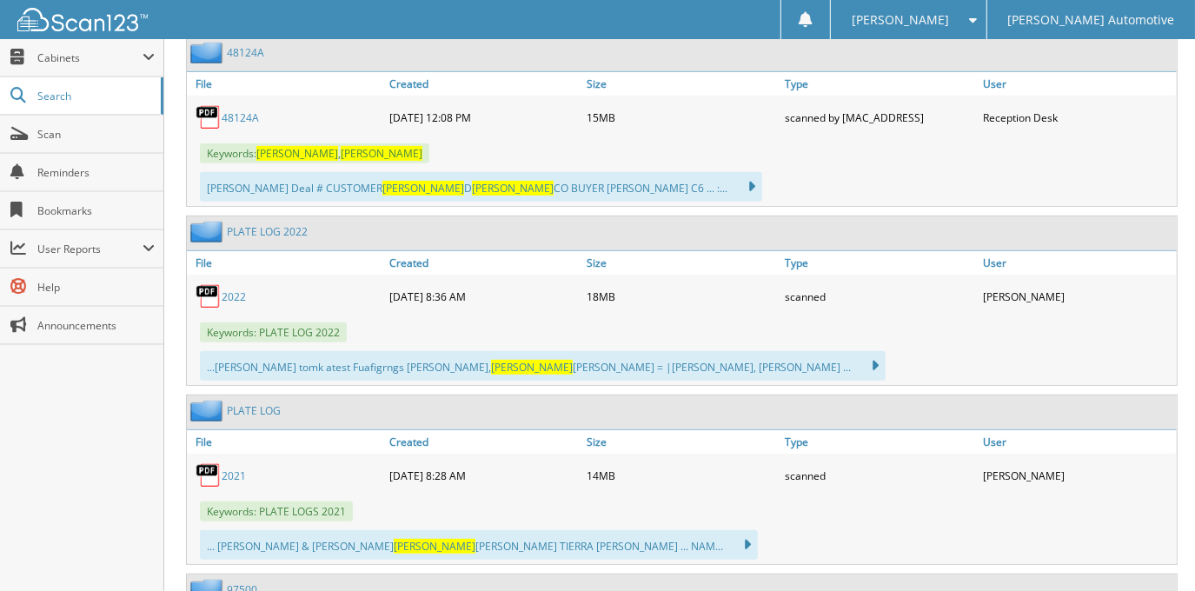
click at [237, 111] on link "48124A" at bounding box center [240, 117] width 37 height 15
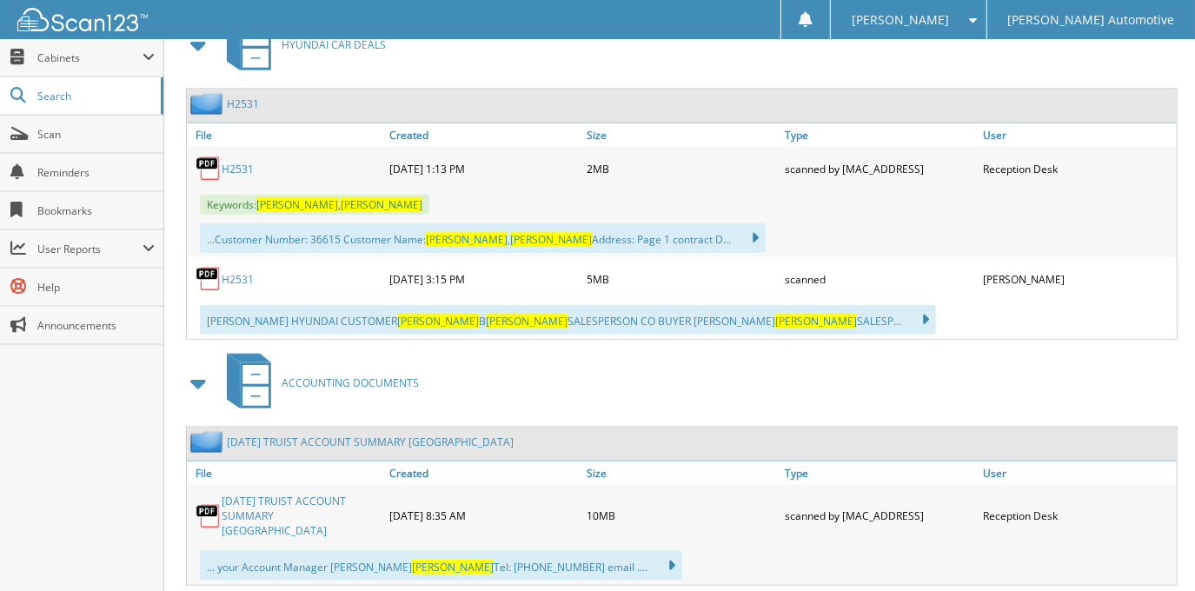
scroll to position [1106, 0]
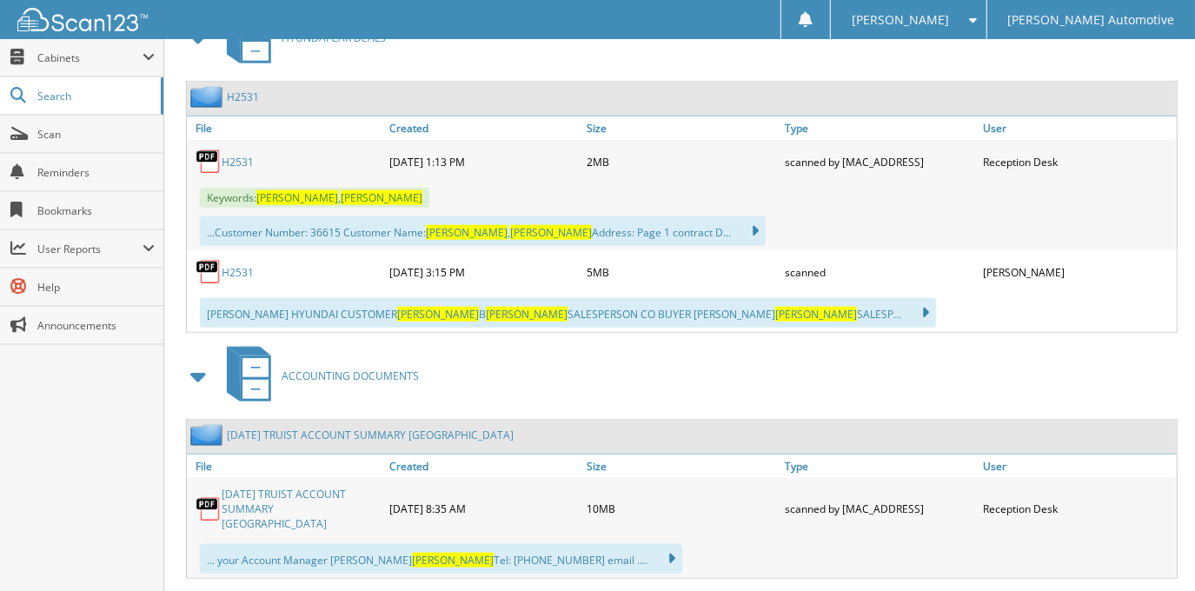
click at [235, 265] on link "H2531" at bounding box center [238, 272] width 32 height 15
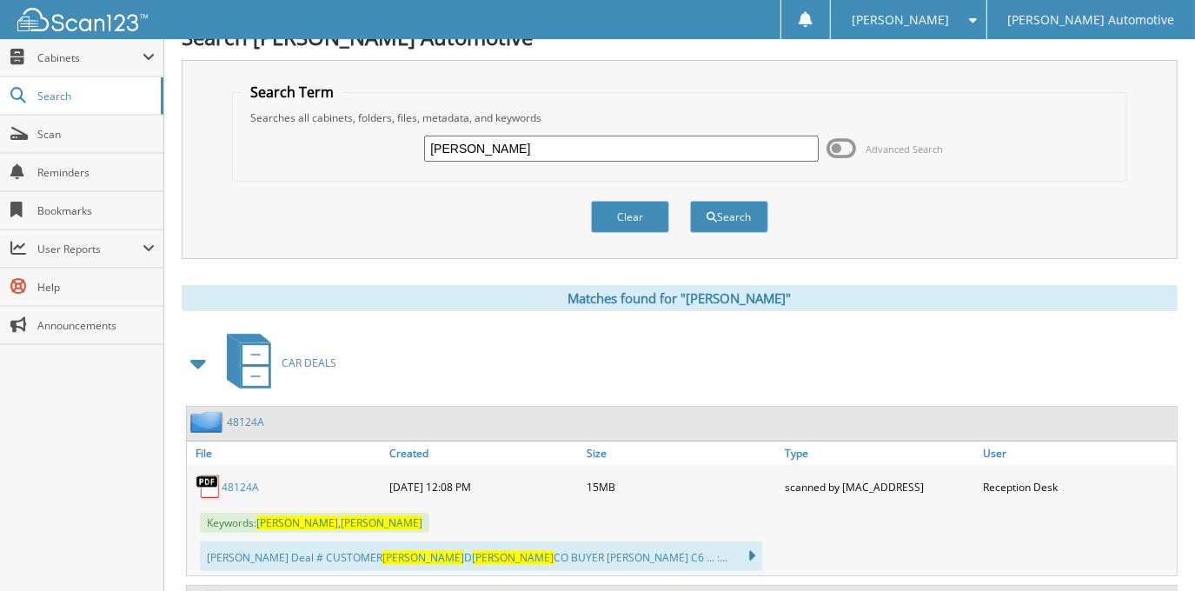
scroll to position [0, 0]
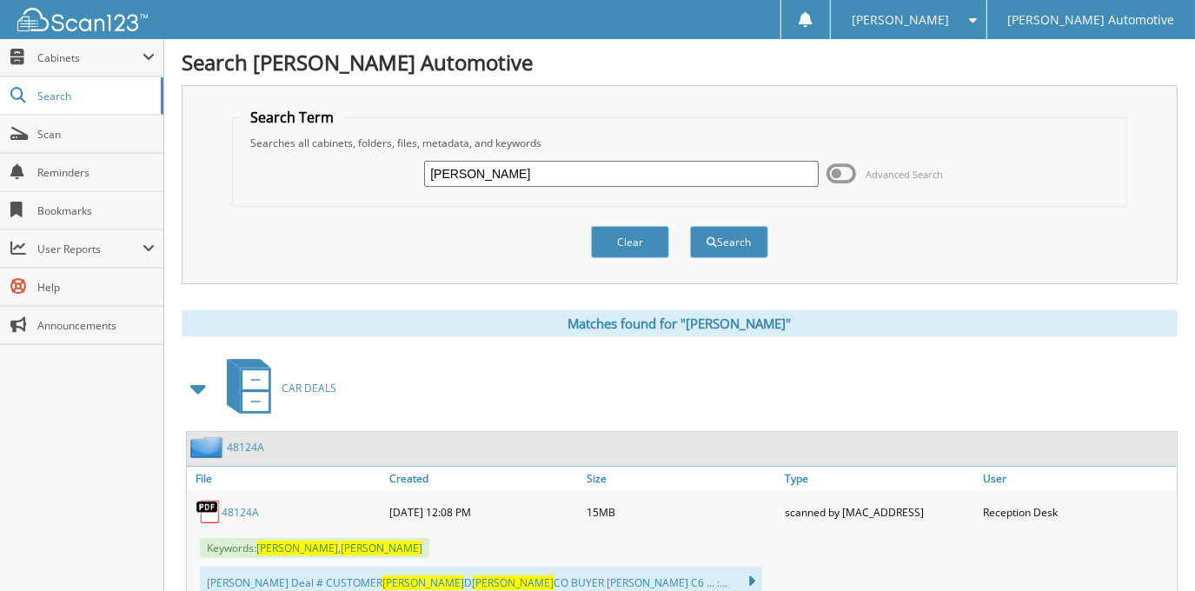
click at [564, 161] on input "[PERSON_NAME]" at bounding box center [621, 174] width 394 height 26
type input "[PERSON_NAME]"
click at [690, 226] on button "Search" at bounding box center [729, 242] width 78 height 32
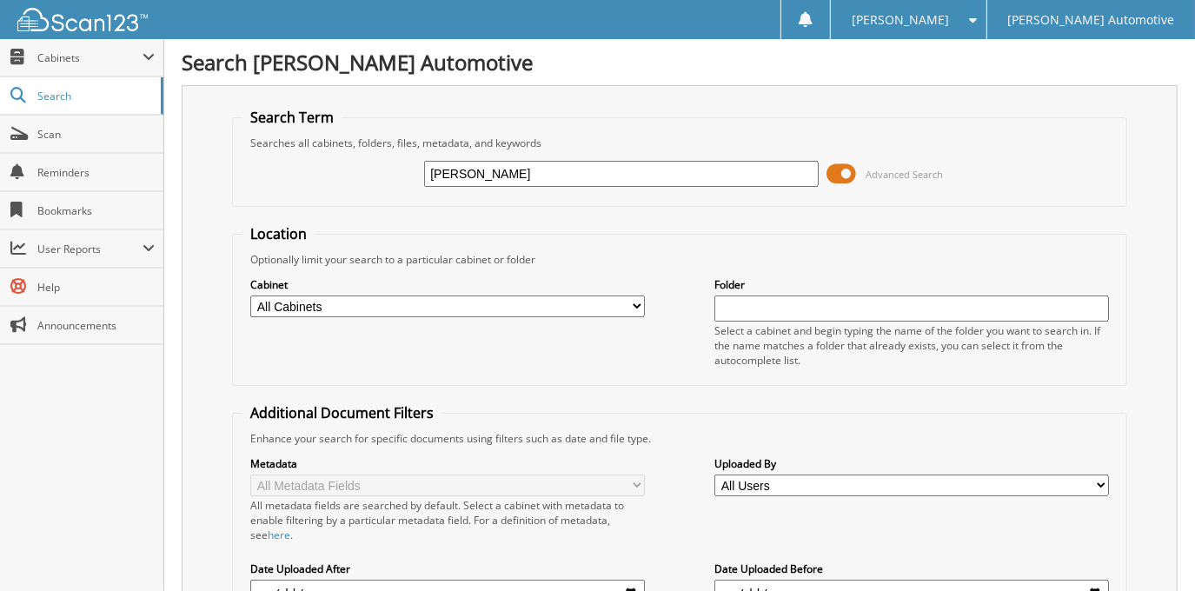
click at [843, 175] on span at bounding box center [843, 174] width 30 height 26
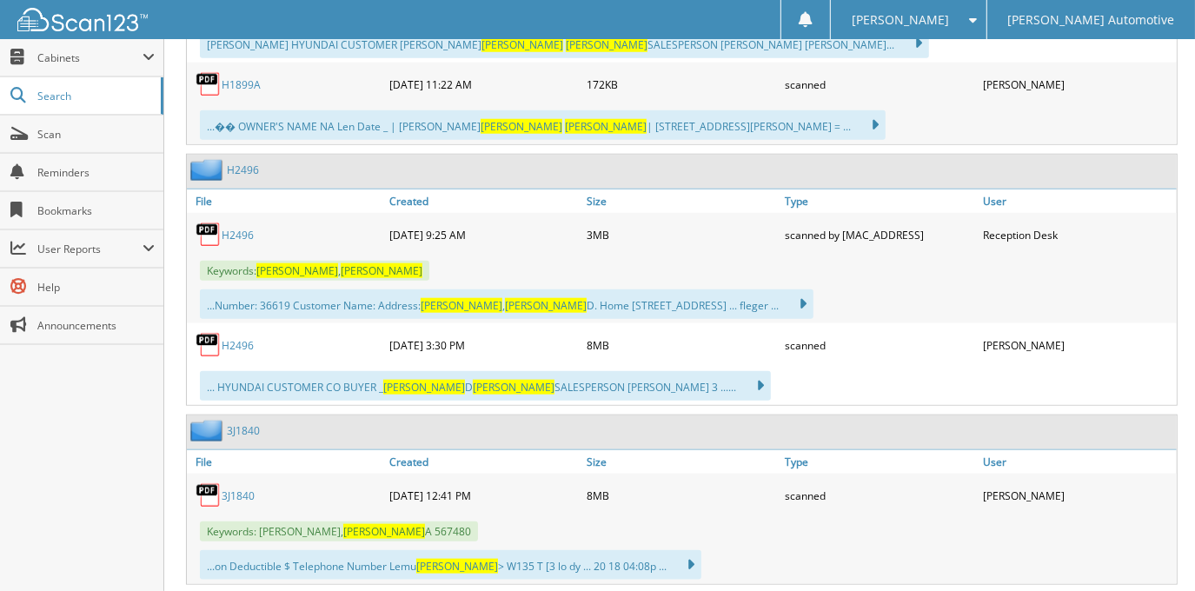
scroll to position [1106, 0]
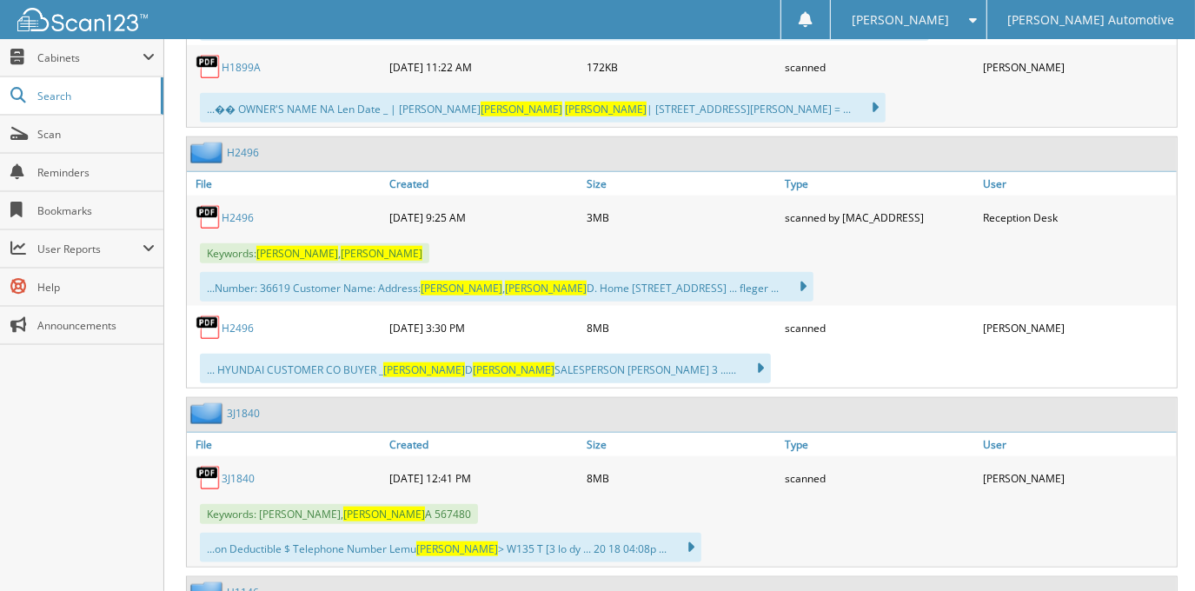
click at [241, 322] on link "H2496" at bounding box center [238, 328] width 32 height 15
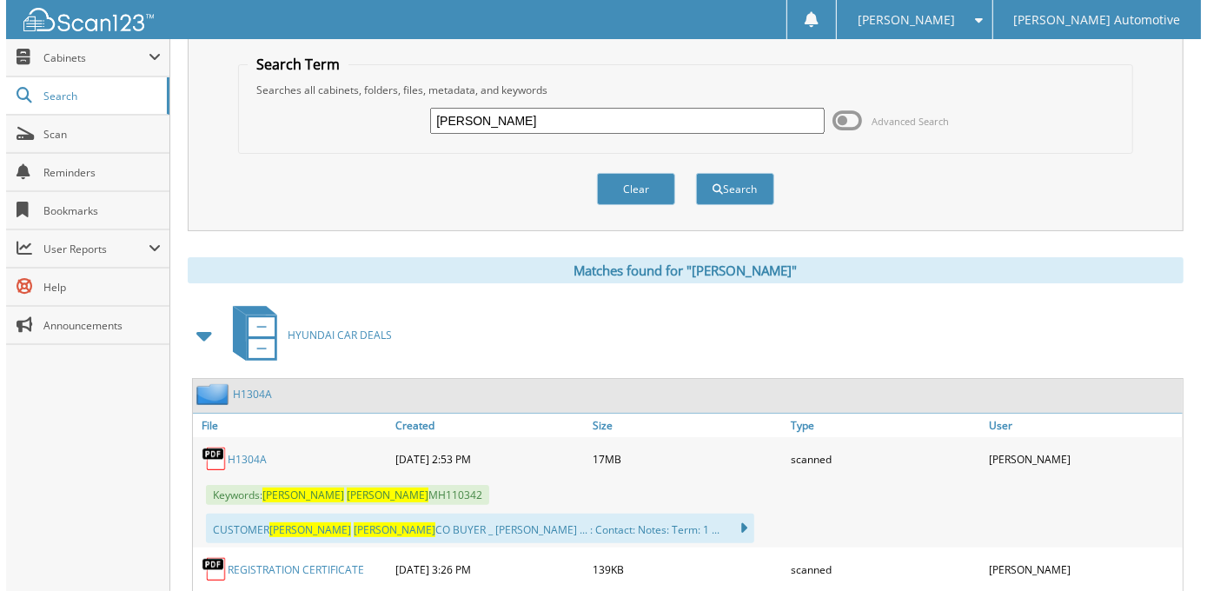
scroll to position [0, 0]
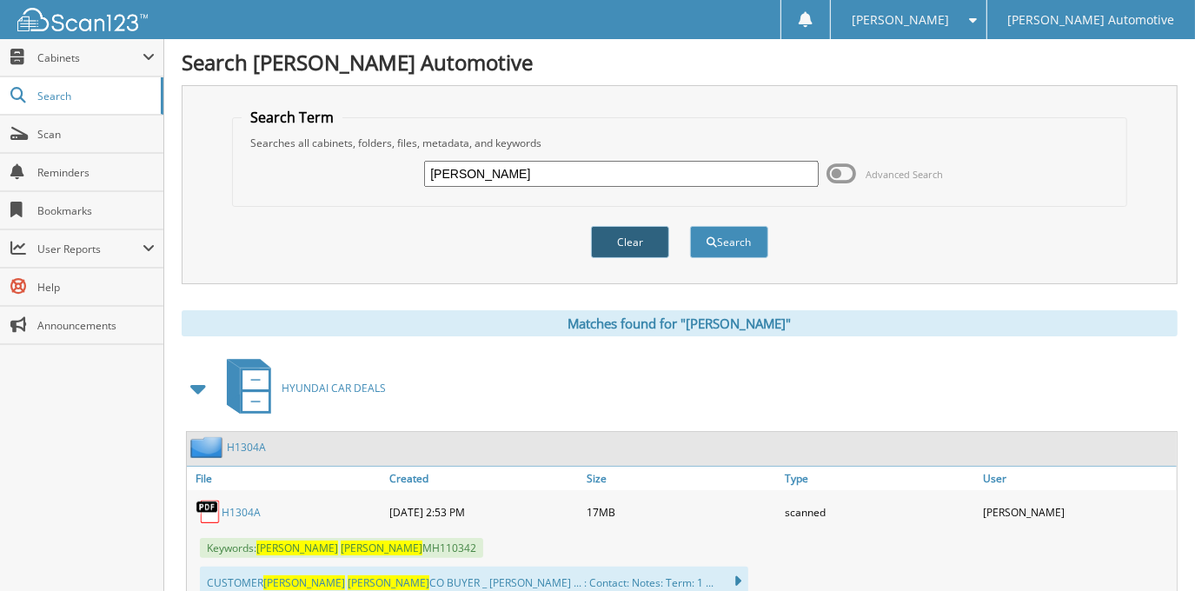
click at [593, 233] on button "Clear" at bounding box center [630, 242] width 78 height 32
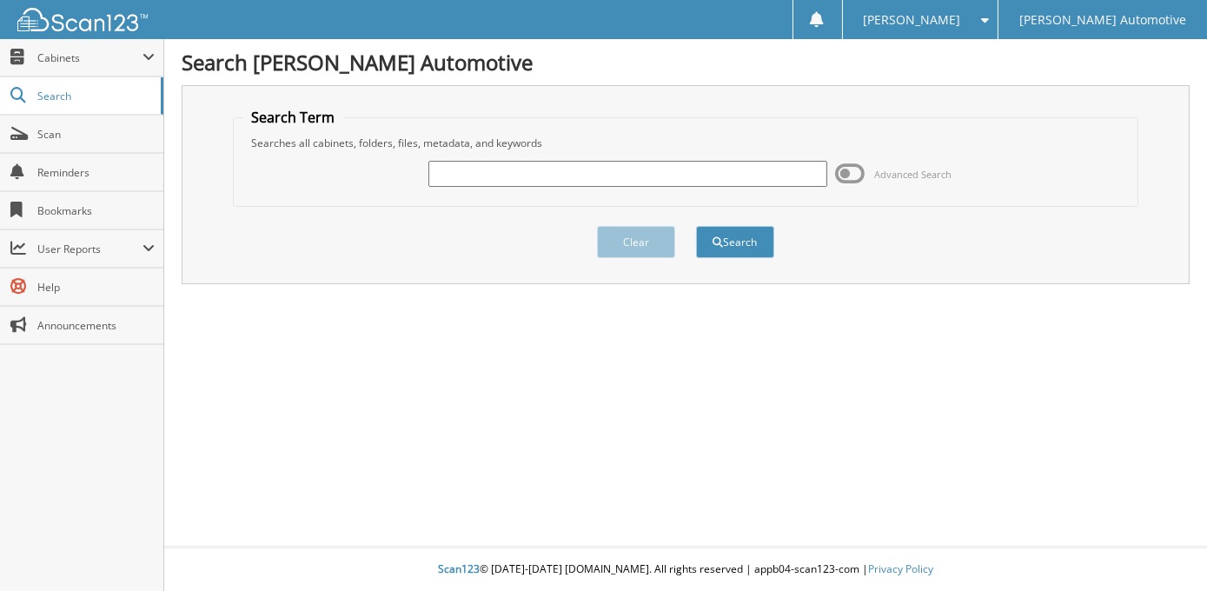
click at [570, 179] on input "text" at bounding box center [628, 174] width 399 height 26
type input "[PERSON_NAME]"
click at [781, 228] on div "Clear Search" at bounding box center [686, 242] width 906 height 70
click at [755, 236] on button "Search" at bounding box center [735, 242] width 78 height 32
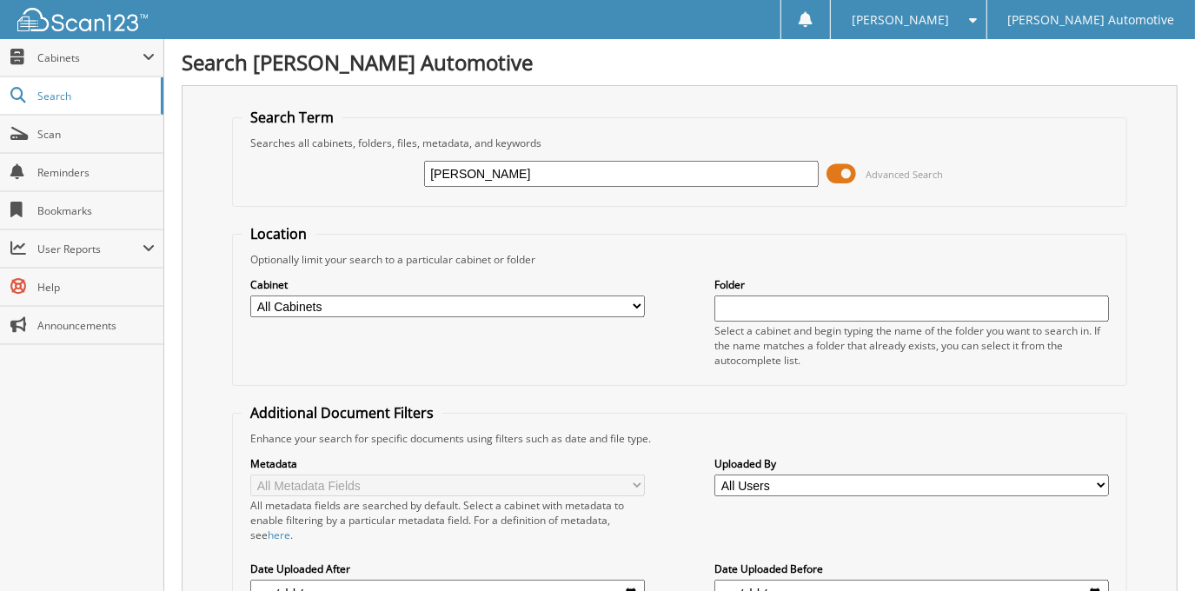
click at [838, 175] on span at bounding box center [843, 174] width 30 height 26
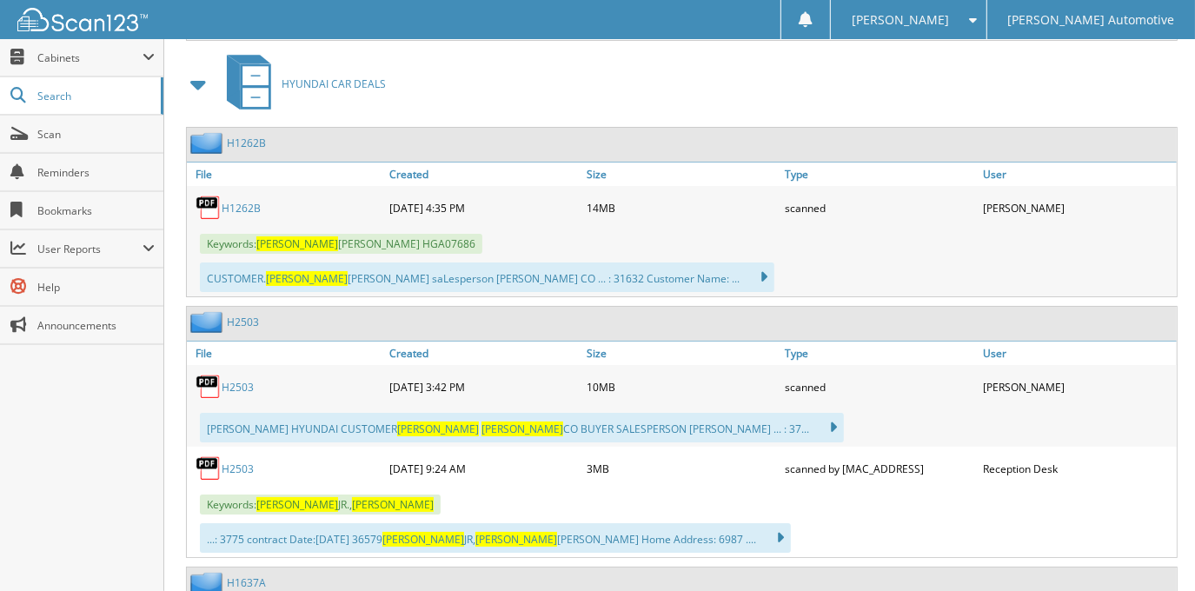
scroll to position [4346, 0]
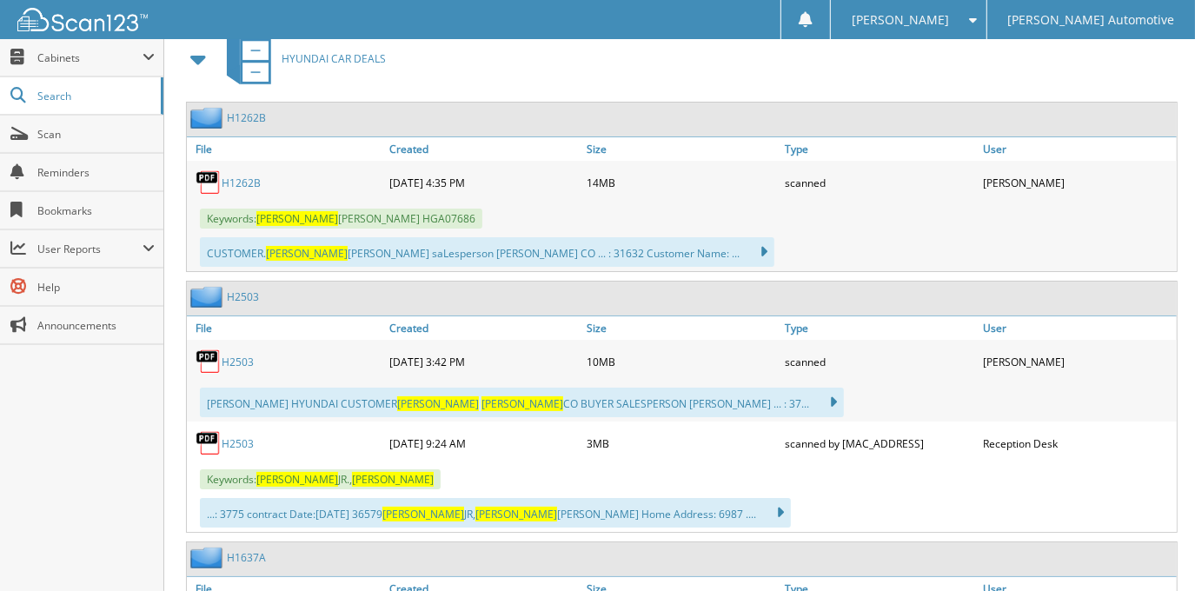
click at [231, 355] on link "H2503" at bounding box center [238, 362] width 32 height 15
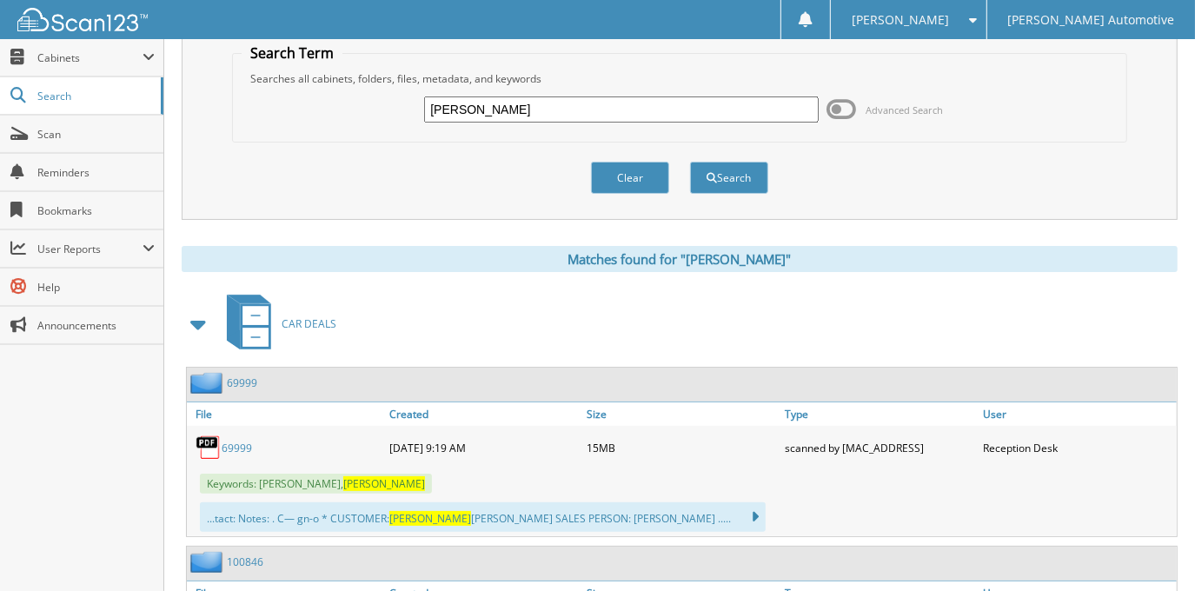
scroll to position [0, 0]
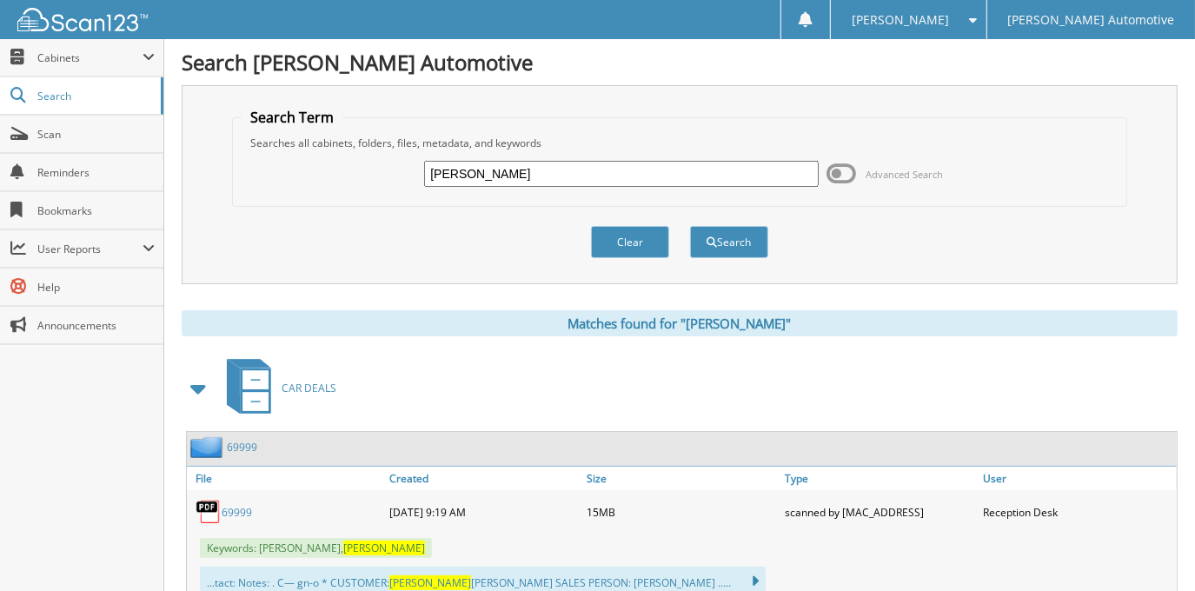
click at [554, 172] on input "LONNIE SMITH" at bounding box center [621, 174] width 394 height 26
type input "ALEXANDER SPITZ"
click at [690, 226] on button "Search" at bounding box center [729, 242] width 78 height 32
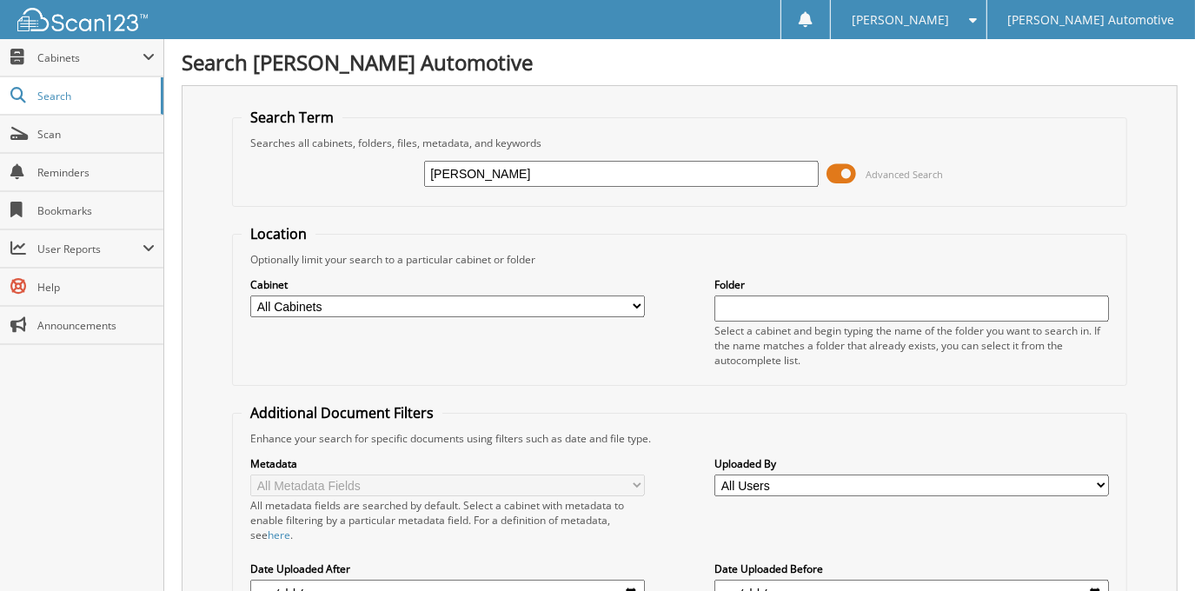
click at [836, 167] on span at bounding box center [843, 174] width 30 height 26
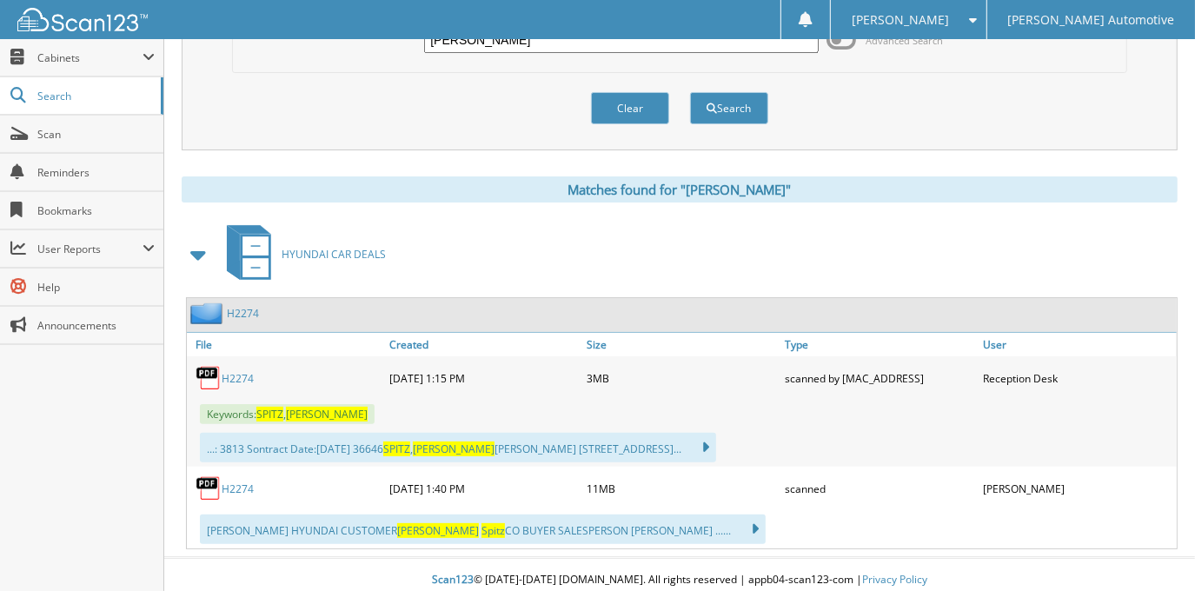
scroll to position [139, 0]
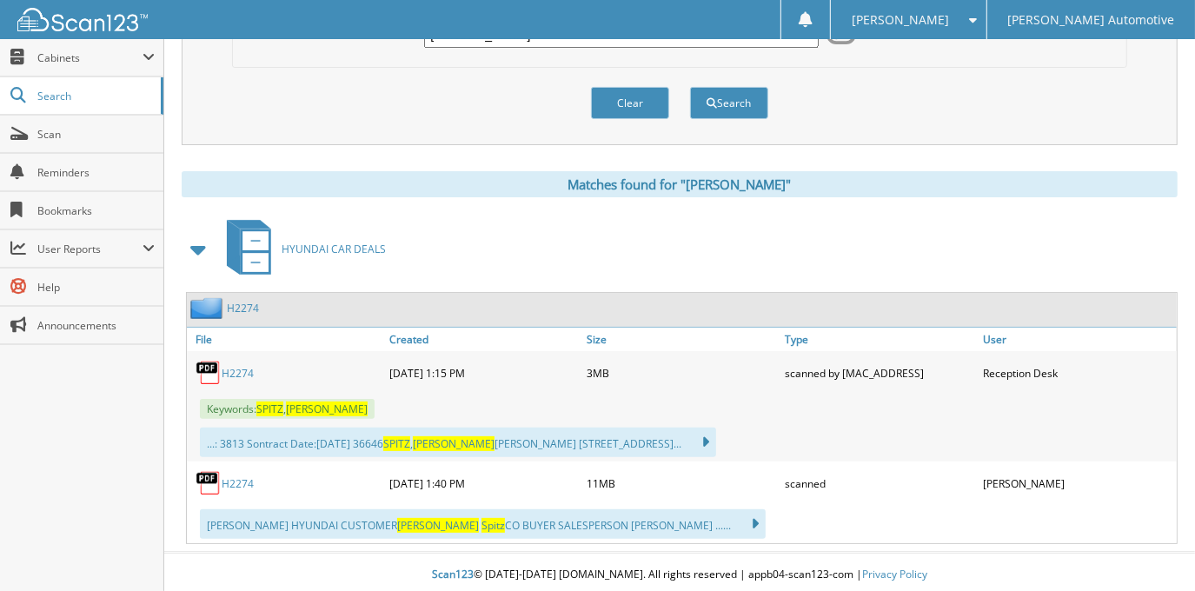
click at [244, 479] on link "H2274" at bounding box center [238, 483] width 32 height 15
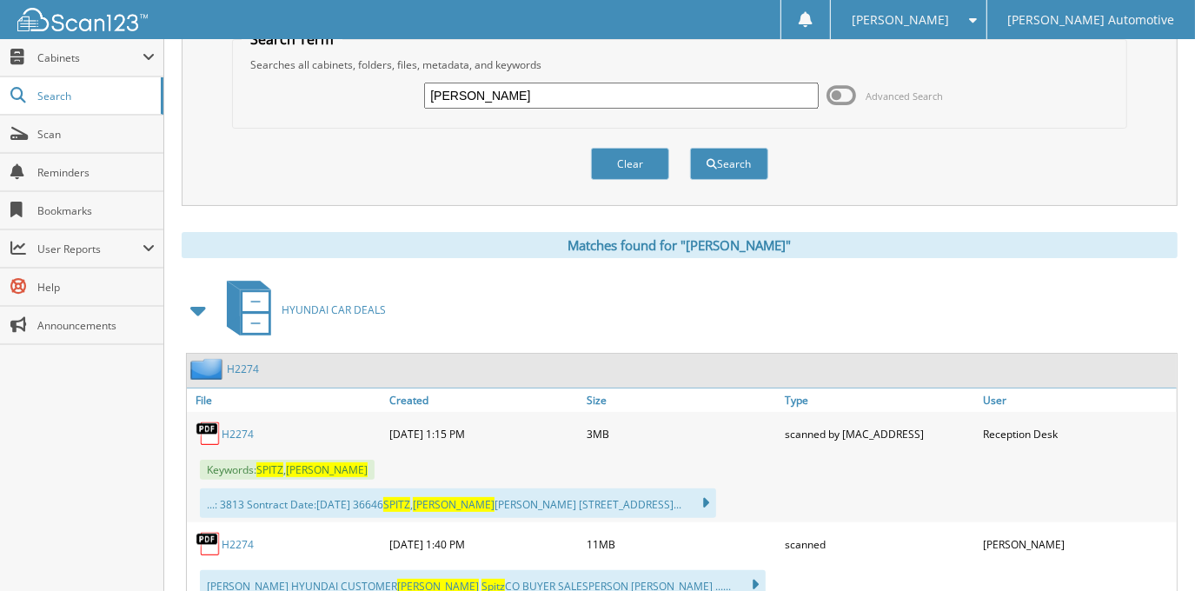
scroll to position [0, 0]
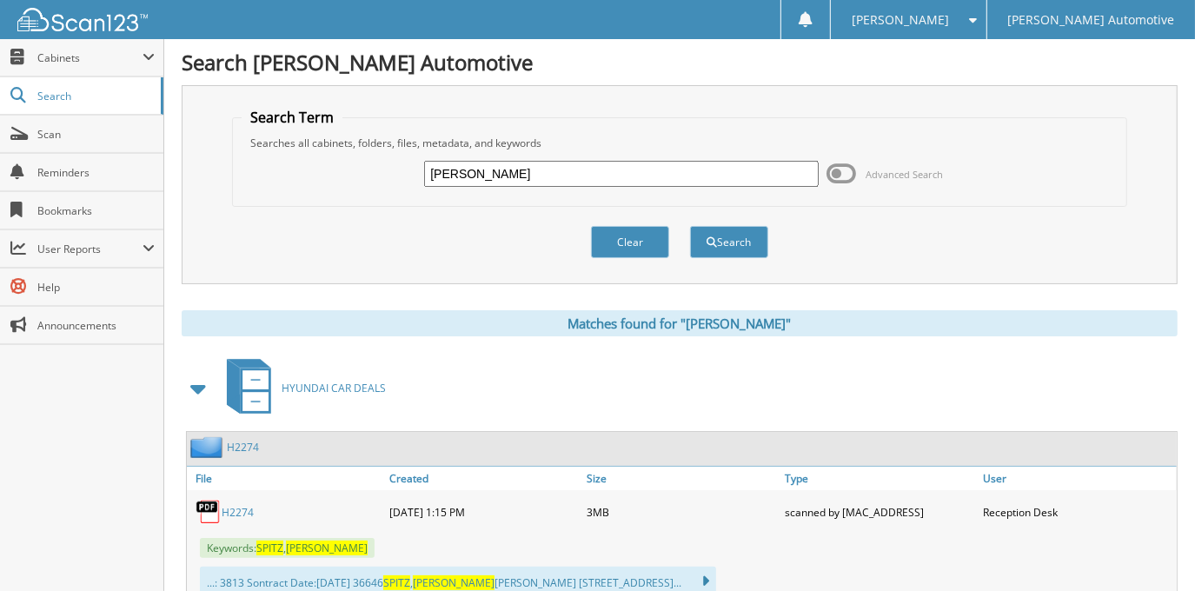
click at [621, 164] on input "ALEXANDER SPITZ" at bounding box center [621, 174] width 394 height 26
type input "DORIS STEARNS"
click at [690, 226] on button "Search" at bounding box center [729, 242] width 78 height 32
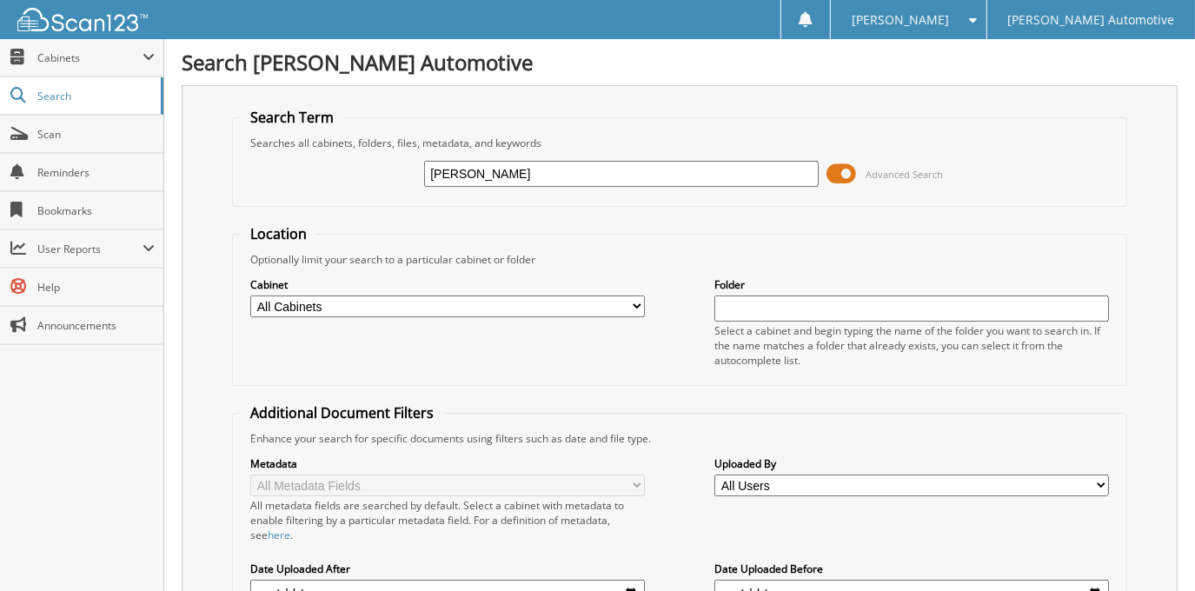
click at [857, 163] on span "Advanced Search" at bounding box center [886, 174] width 116 height 26
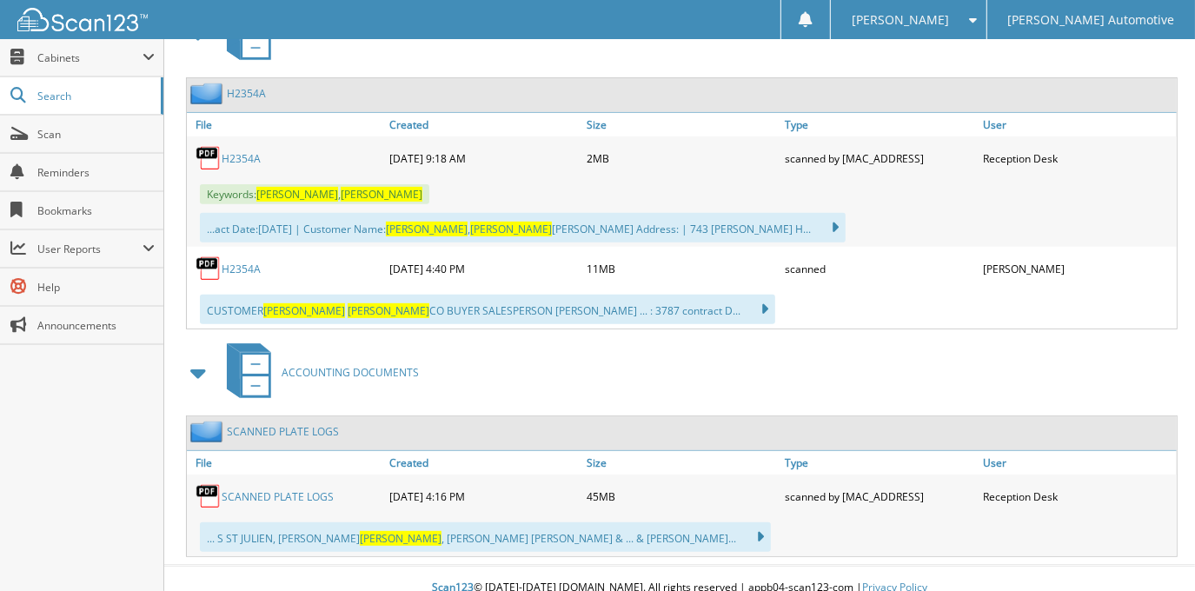
scroll to position [366, 0]
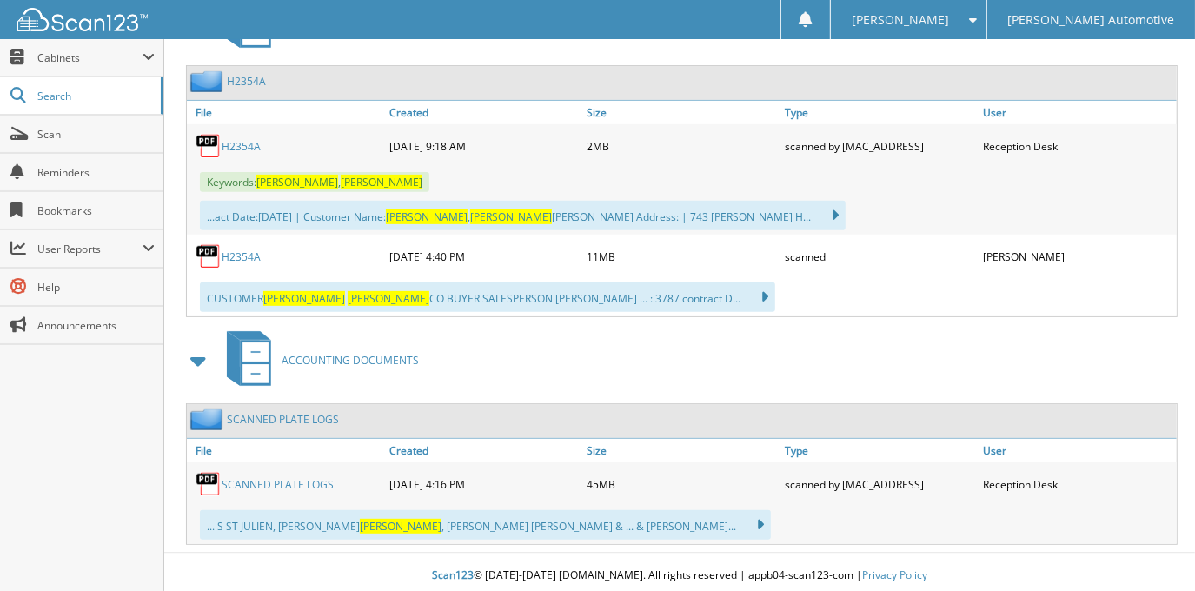
click at [250, 249] on link "H2354A" at bounding box center [241, 256] width 39 height 15
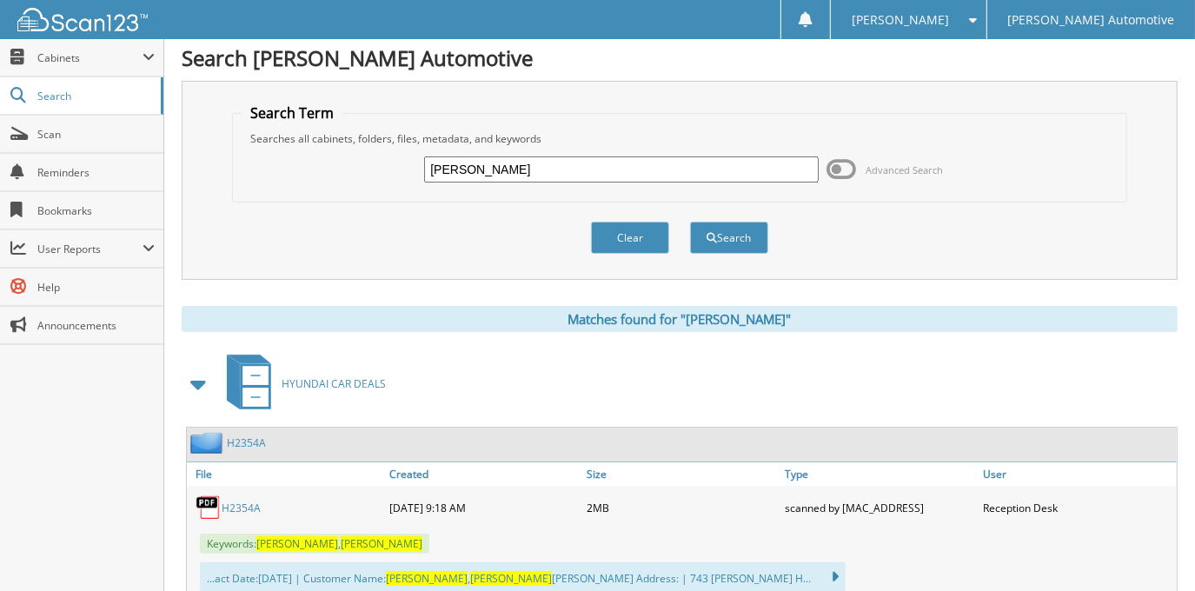
scroll to position [0, 0]
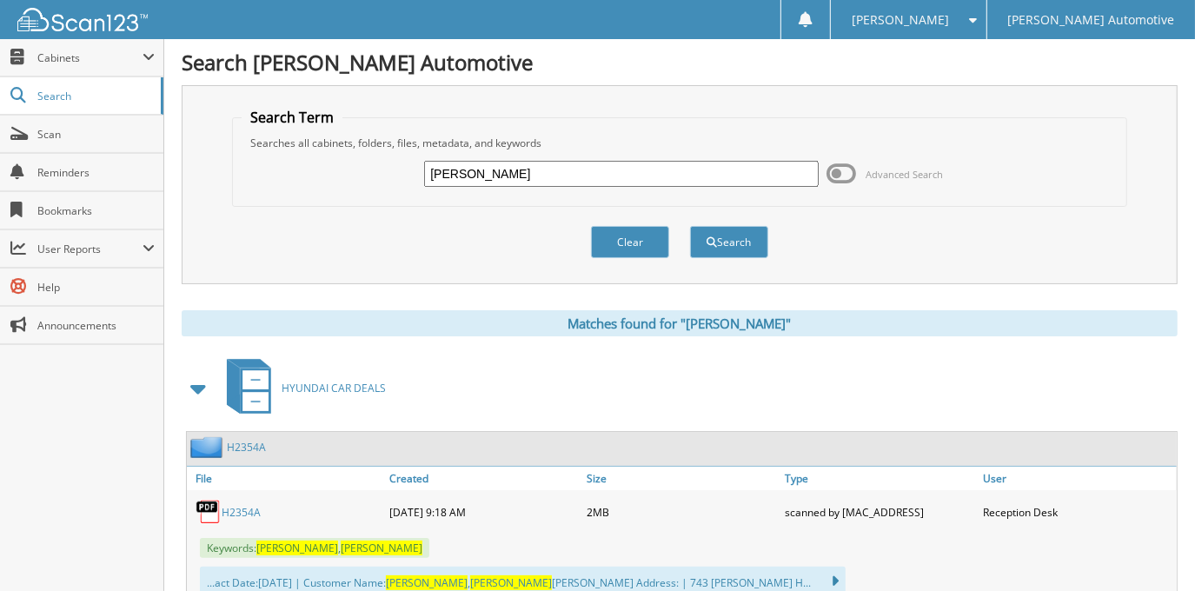
click at [548, 182] on input "[PERSON_NAME]" at bounding box center [621, 174] width 394 height 26
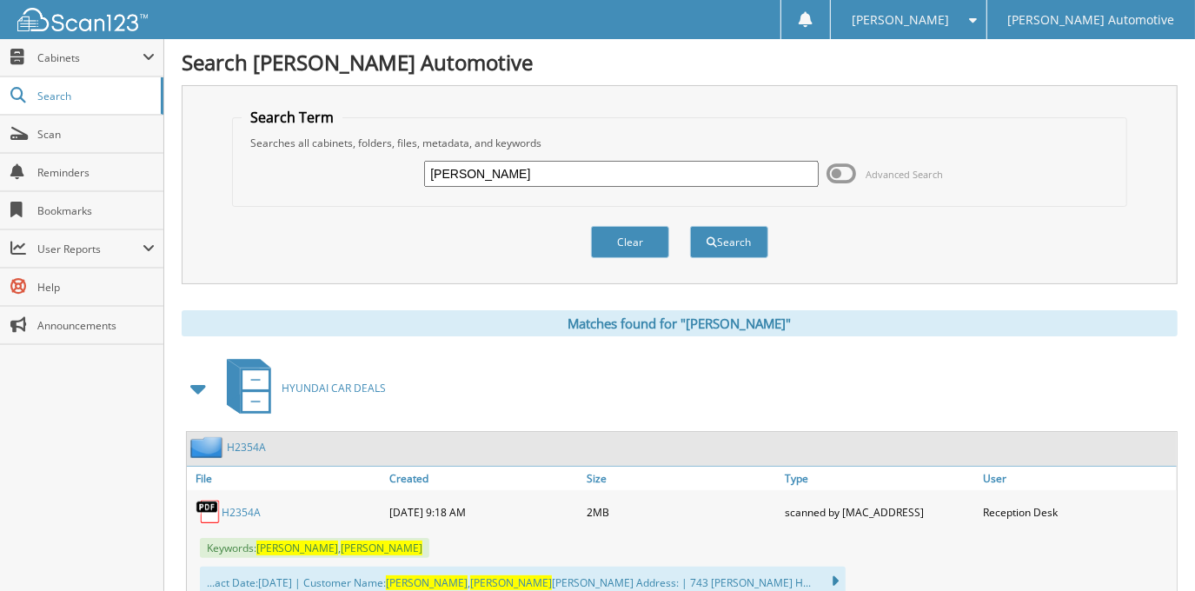
type input "[PERSON_NAME]"
click at [690, 226] on button "Search" at bounding box center [729, 242] width 78 height 32
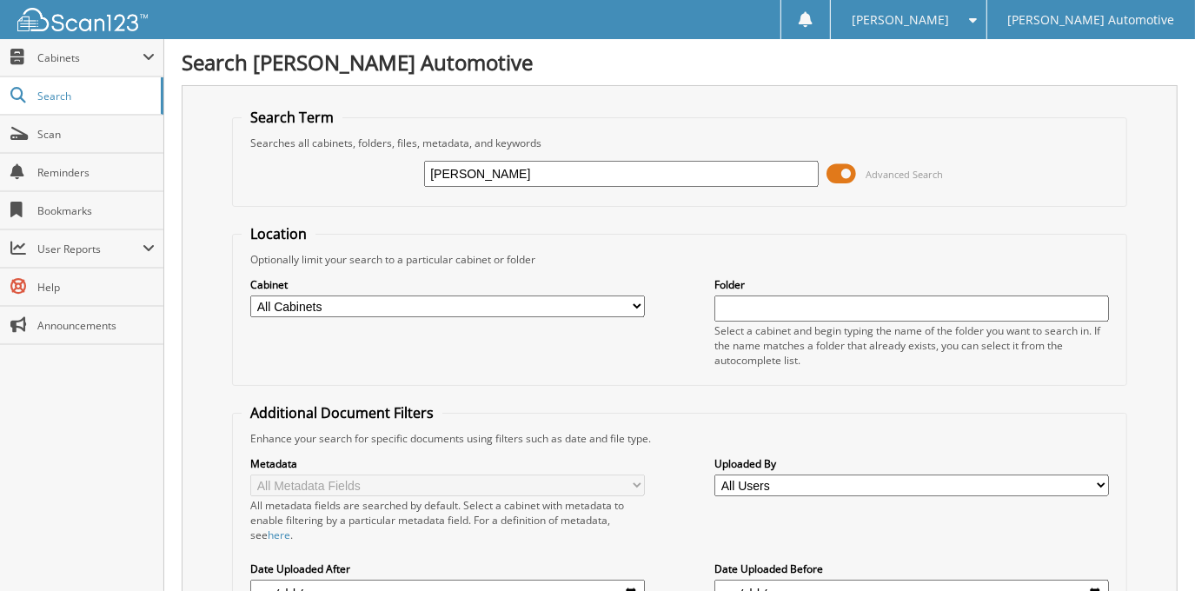
click at [852, 175] on span at bounding box center [843, 174] width 30 height 26
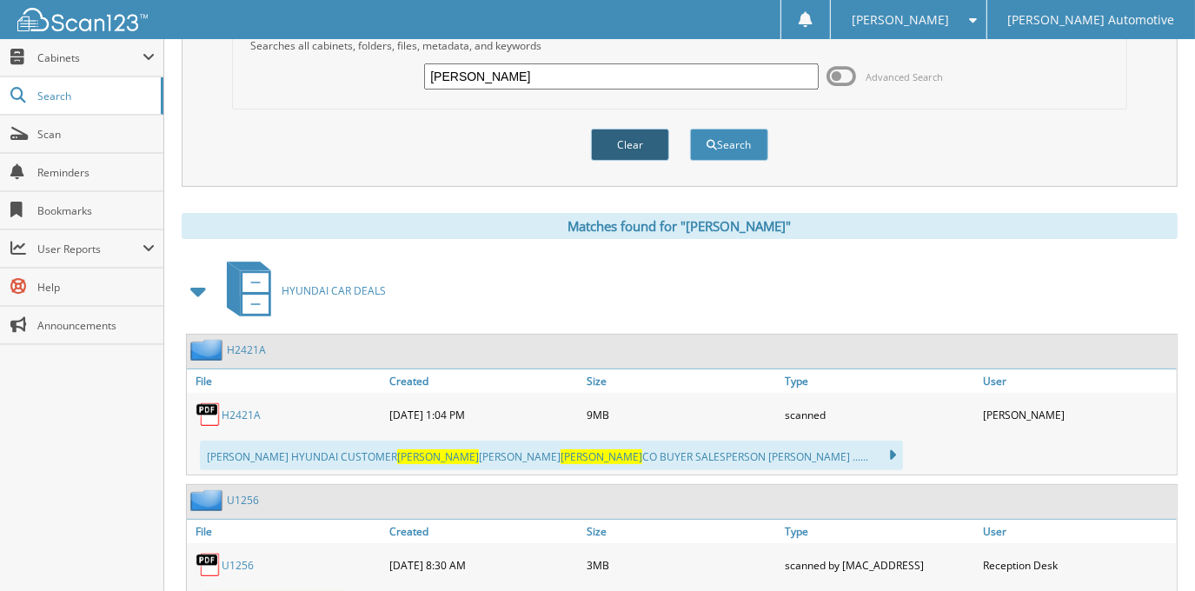
scroll to position [207, 0]
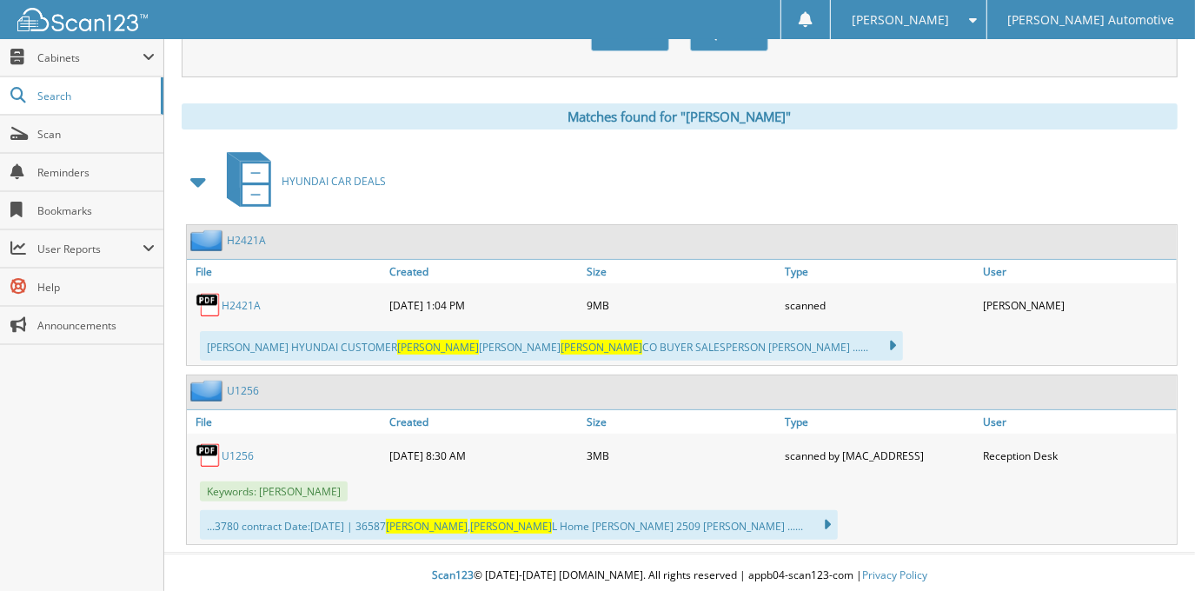
click at [255, 299] on link "H2421A" at bounding box center [241, 305] width 39 height 15
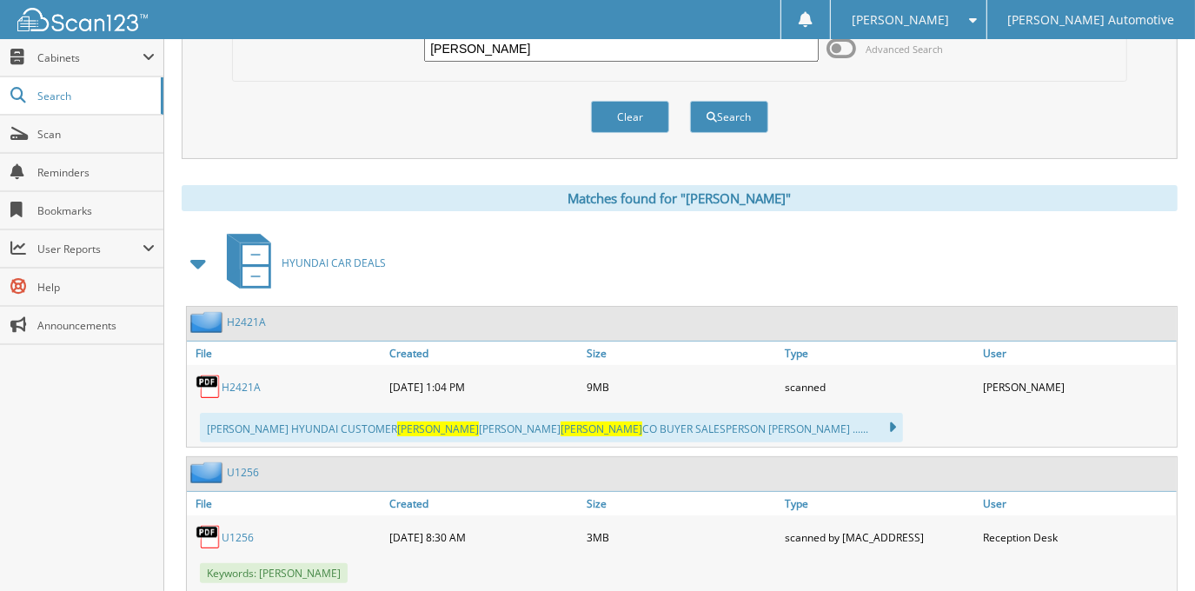
scroll to position [49, 0]
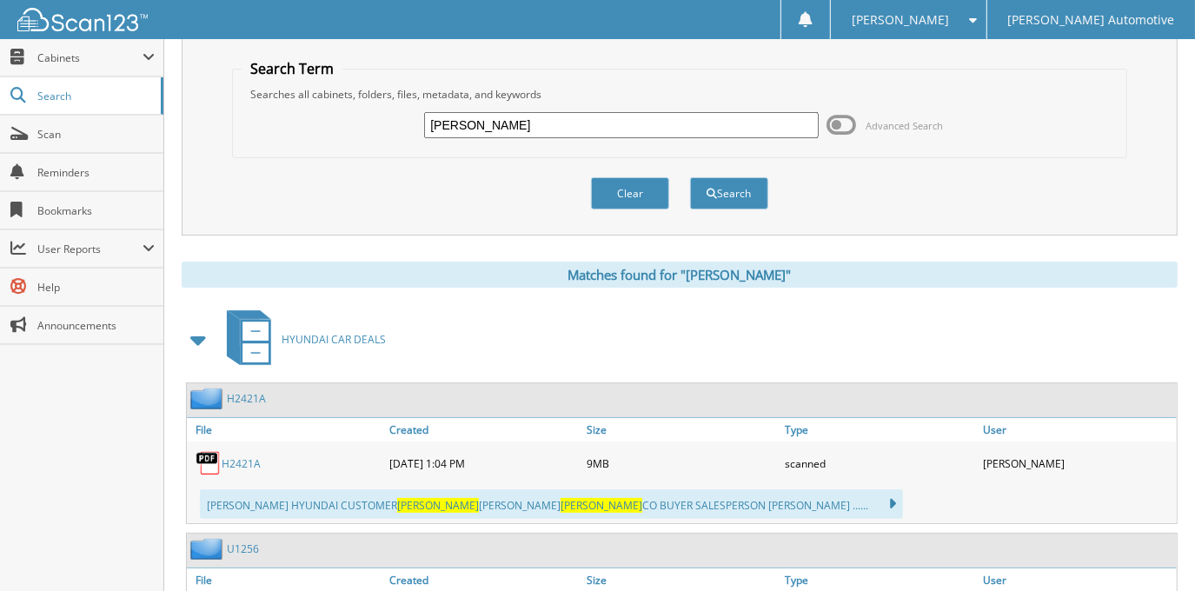
click at [551, 122] on input "[PERSON_NAME]" at bounding box center [621, 125] width 394 height 26
click at [551, 122] on input "STACEY SYKES" at bounding box center [621, 125] width 394 height 26
type input "BOBBY TROHA"
click at [690, 177] on button "Search" at bounding box center [729, 193] width 78 height 32
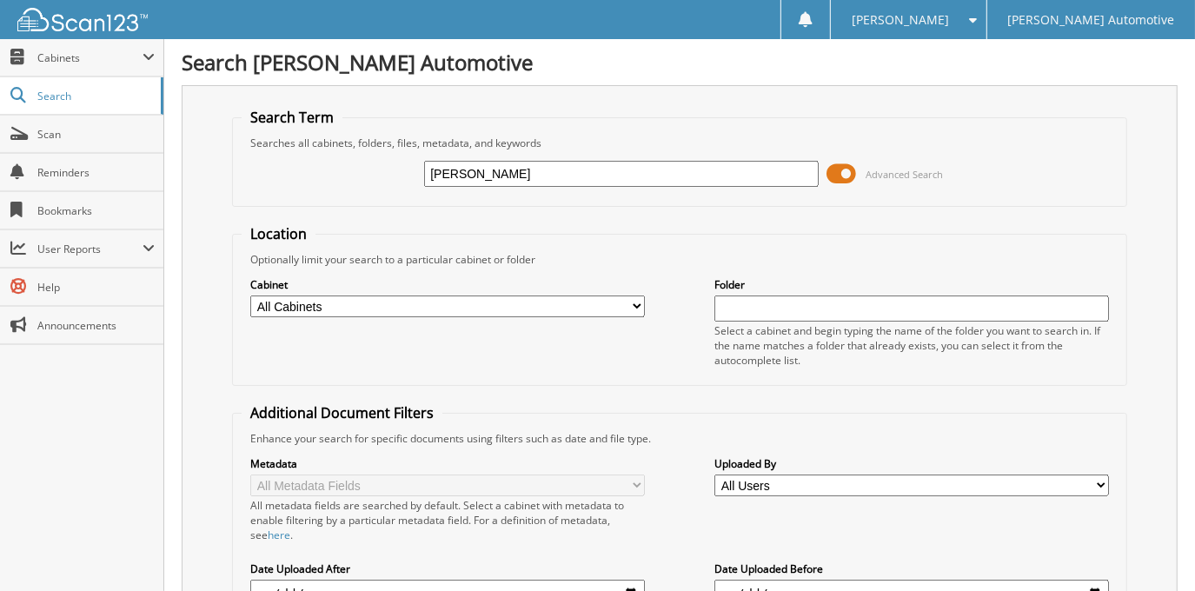
click at [828, 170] on span at bounding box center [843, 174] width 30 height 26
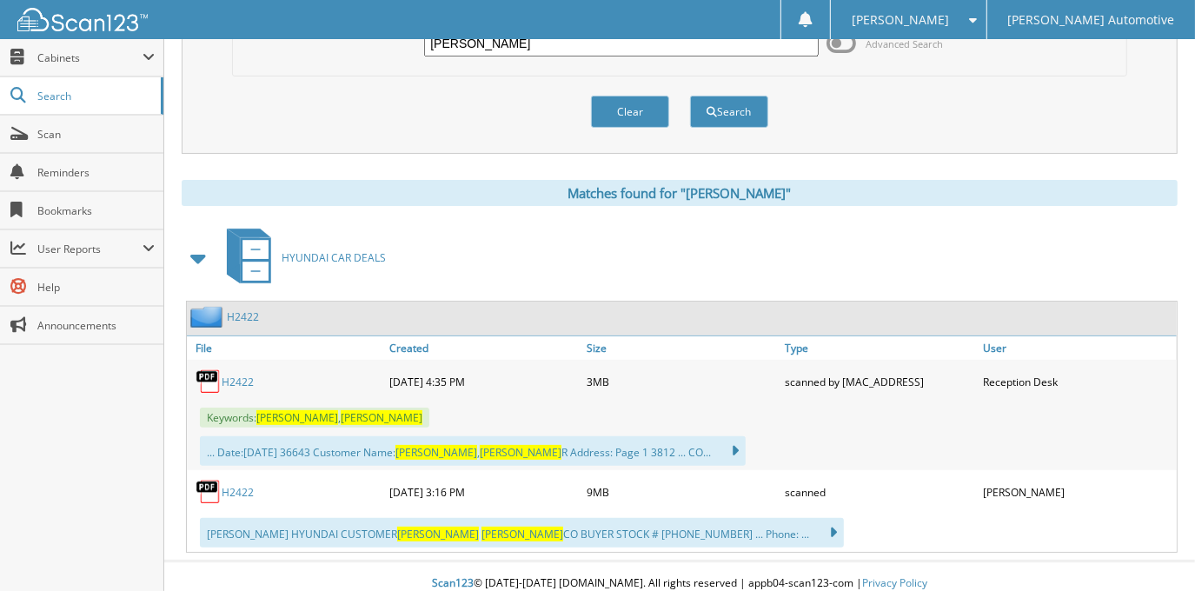
scroll to position [139, 0]
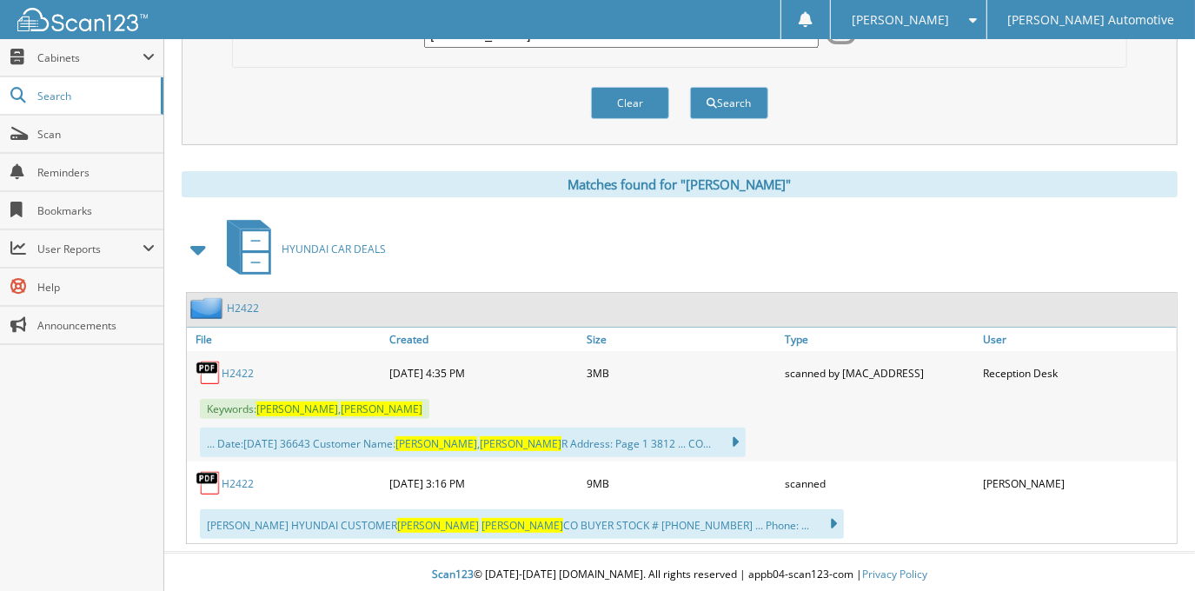
click at [228, 478] on link "H2422" at bounding box center [238, 483] width 32 height 15
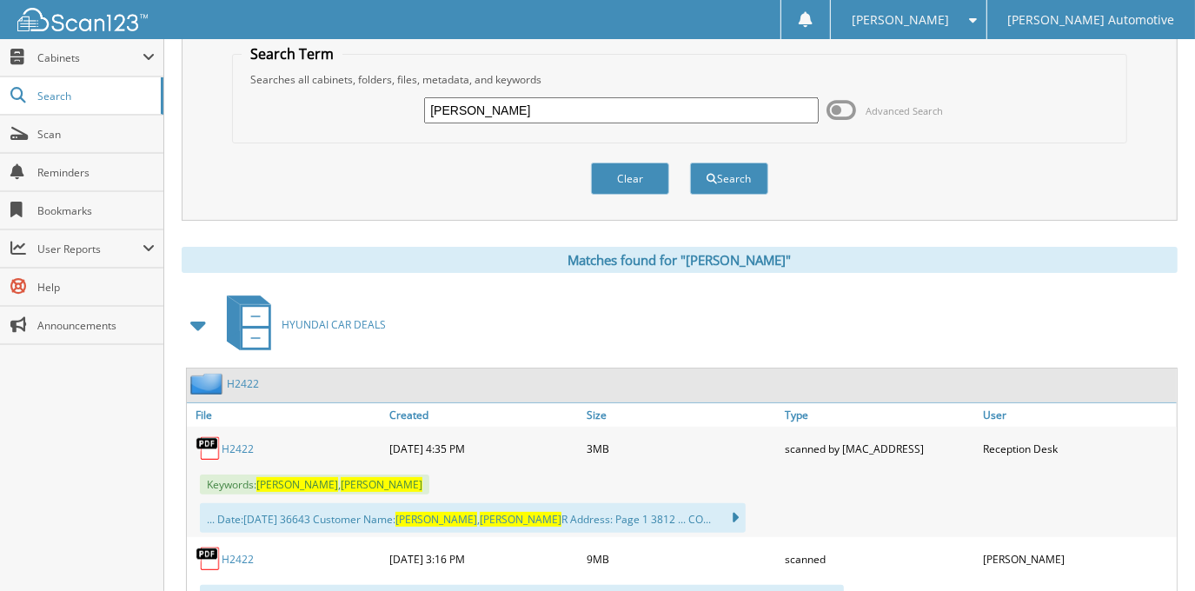
scroll to position [0, 0]
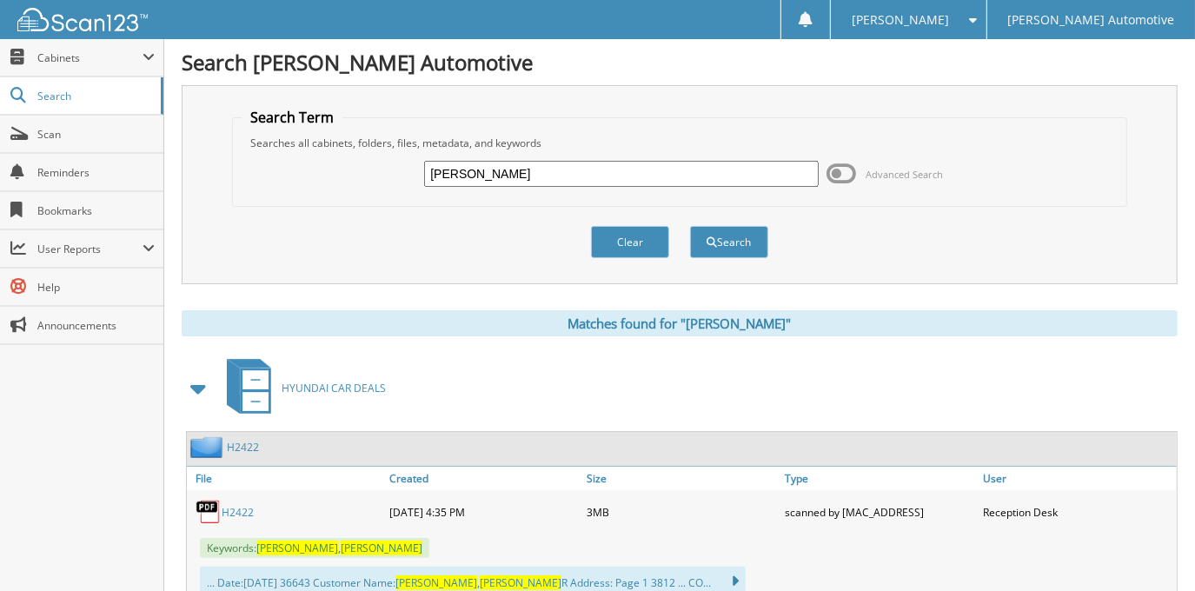
click at [587, 165] on input "BOBBY TROHA" at bounding box center [621, 174] width 394 height 26
type input "JOSHUA WALKER"
click at [728, 242] on button "Search" at bounding box center [729, 242] width 78 height 32
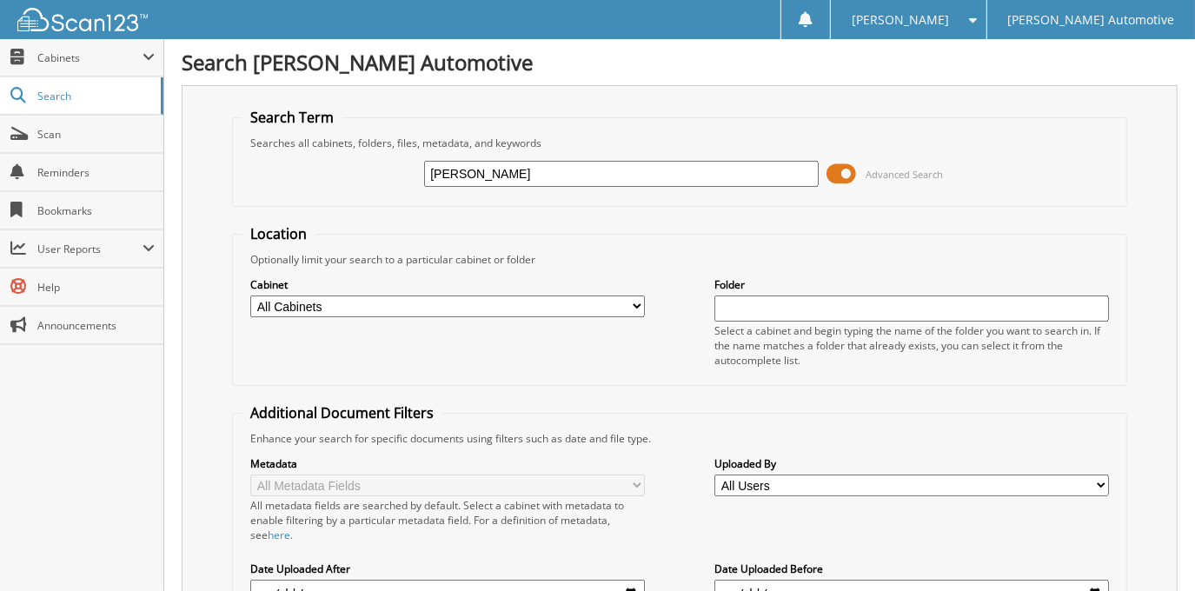
click at [852, 161] on span at bounding box center [843, 174] width 30 height 26
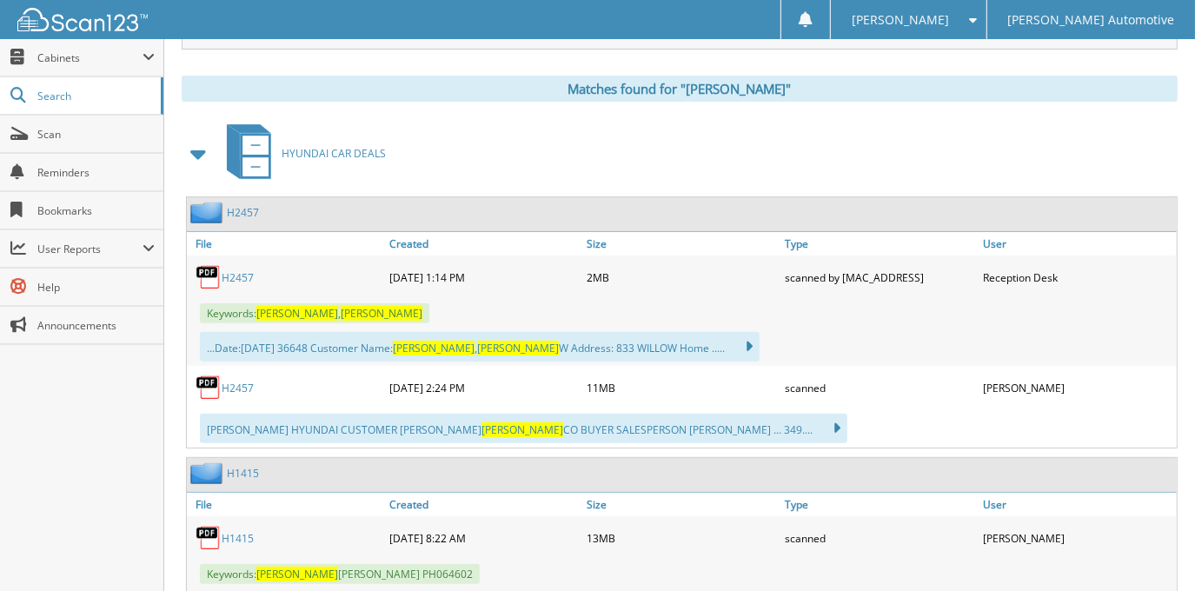
scroll to position [236, 0]
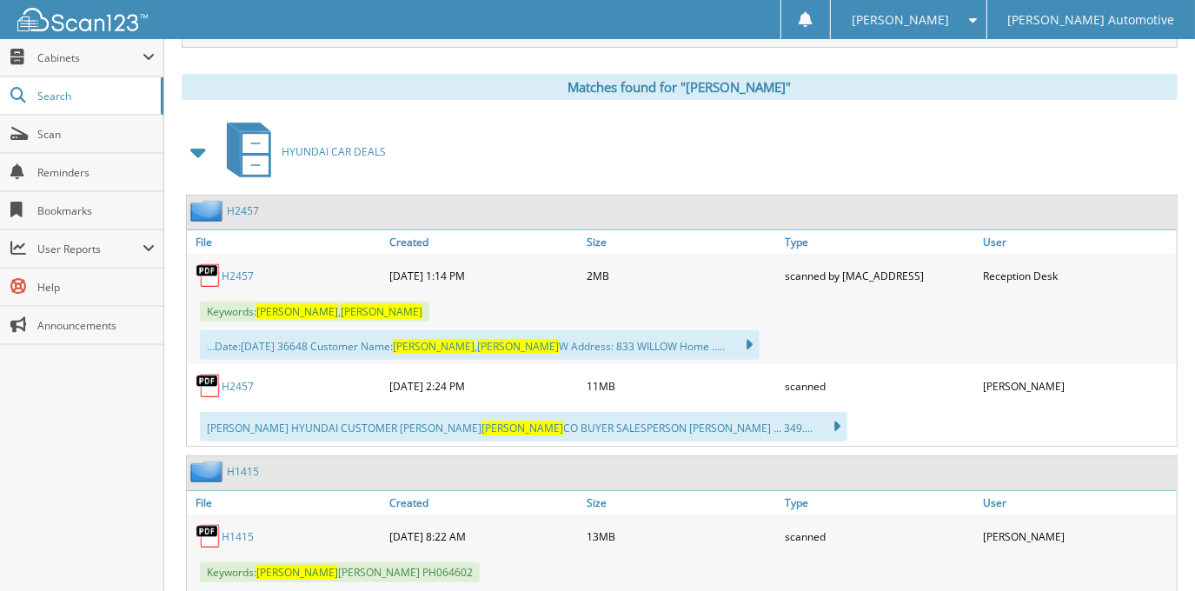
click at [230, 379] on link "H2457" at bounding box center [238, 386] width 32 height 15
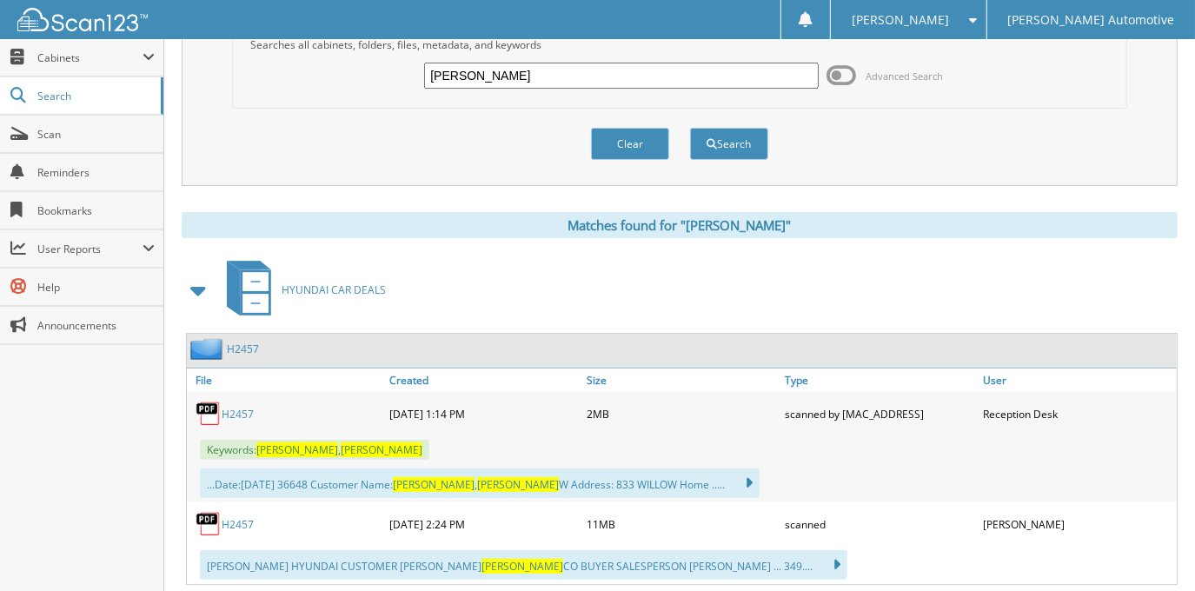
scroll to position [0, 0]
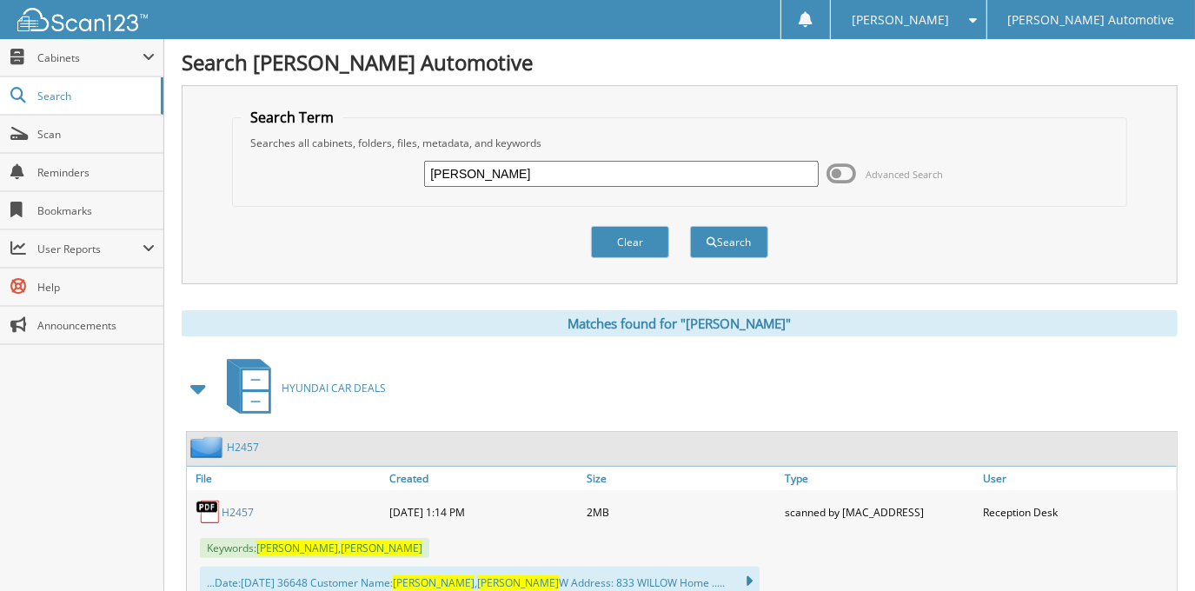
click at [570, 161] on input "JOSHUA WALKER" at bounding box center [621, 174] width 394 height 26
type input "MATTIE WRIGHT"
click at [690, 226] on button "Search" at bounding box center [729, 242] width 78 height 32
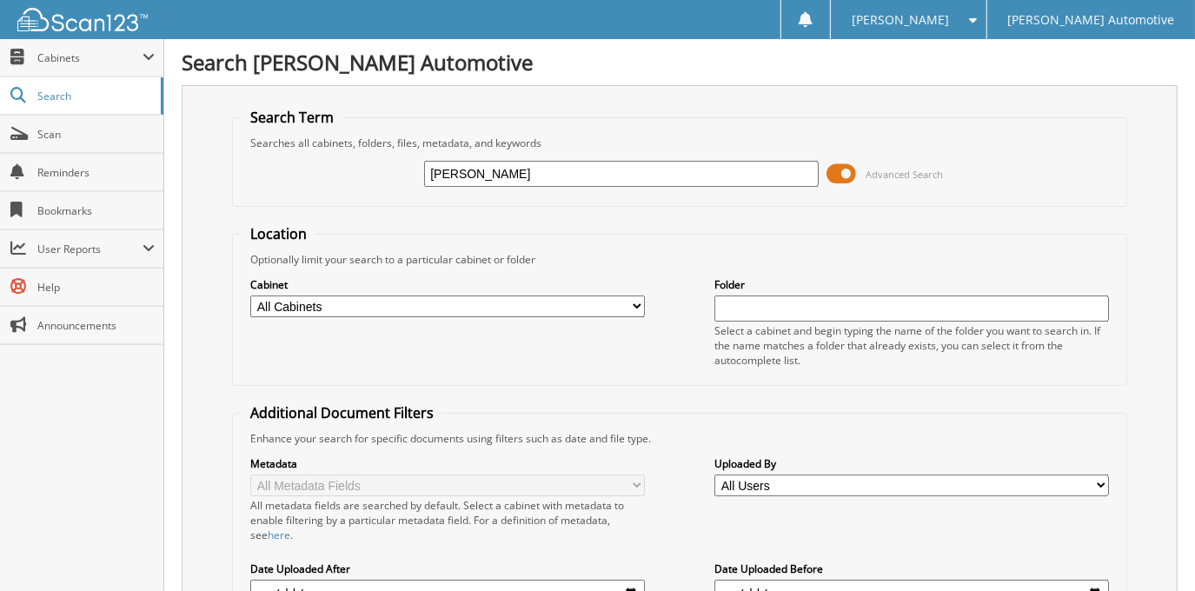
click at [855, 170] on span at bounding box center [843, 174] width 30 height 26
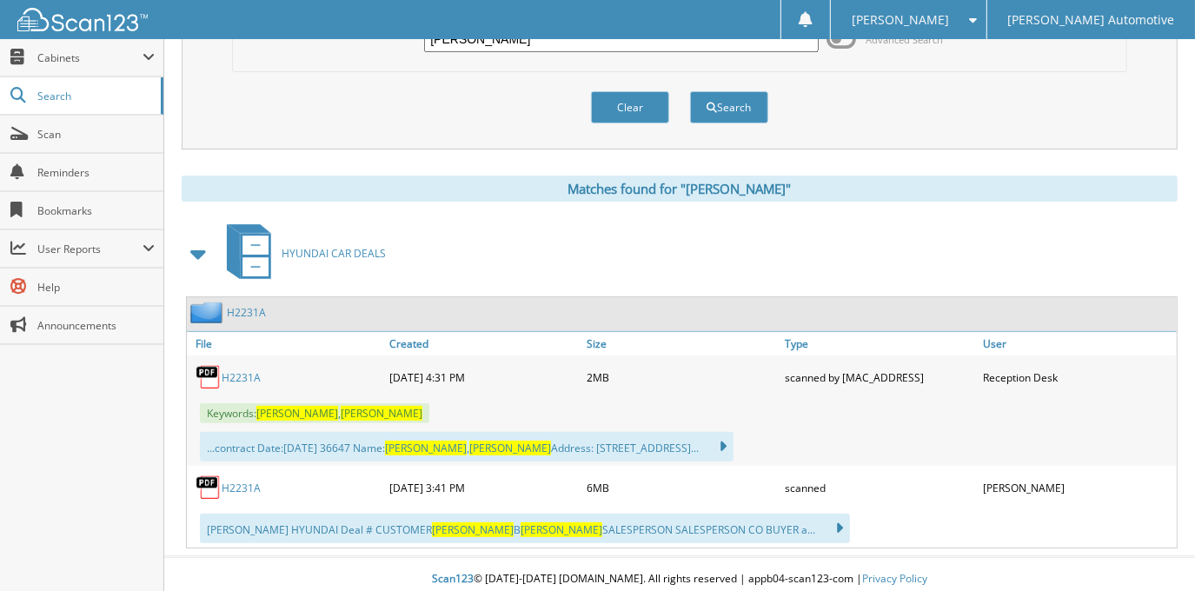
scroll to position [139, 0]
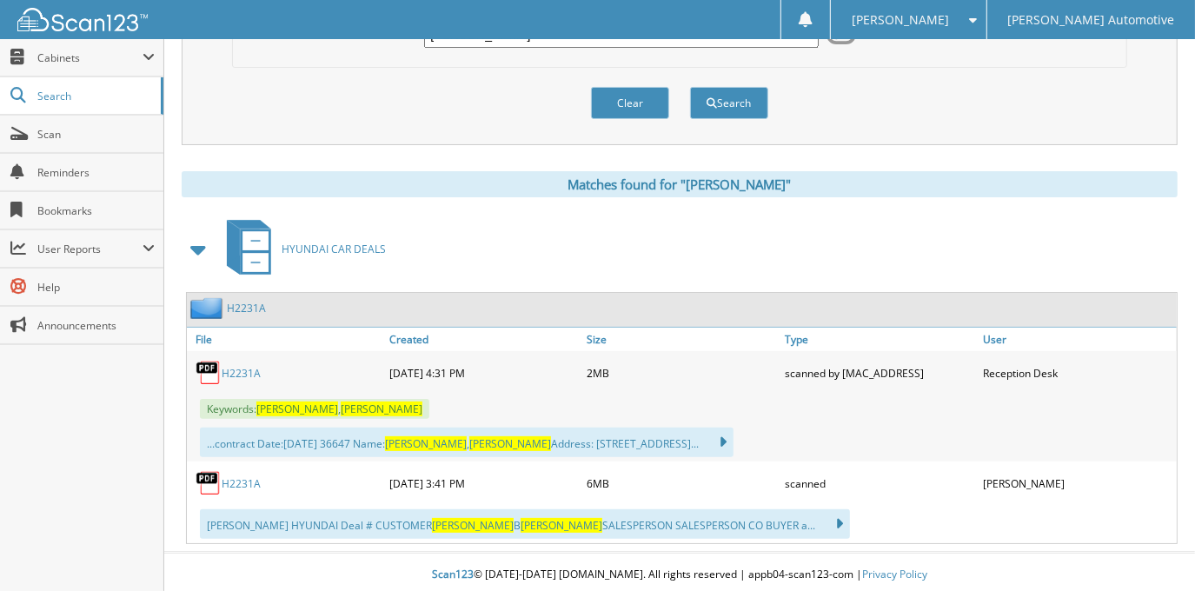
click at [242, 481] on link "H2231A" at bounding box center [241, 483] width 39 height 15
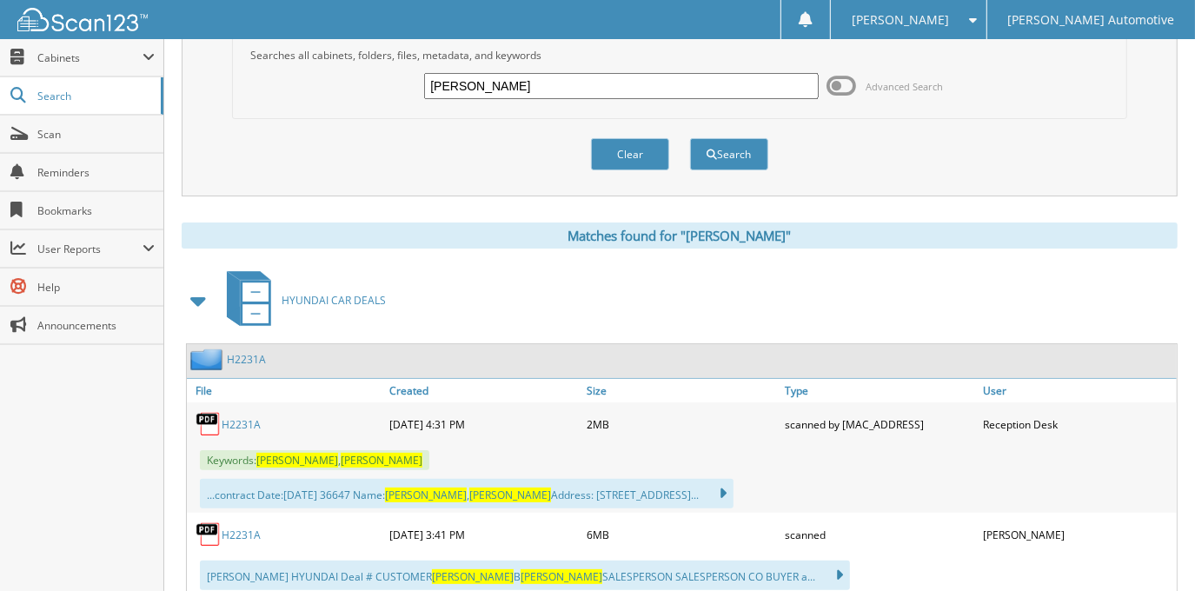
scroll to position [60, 0]
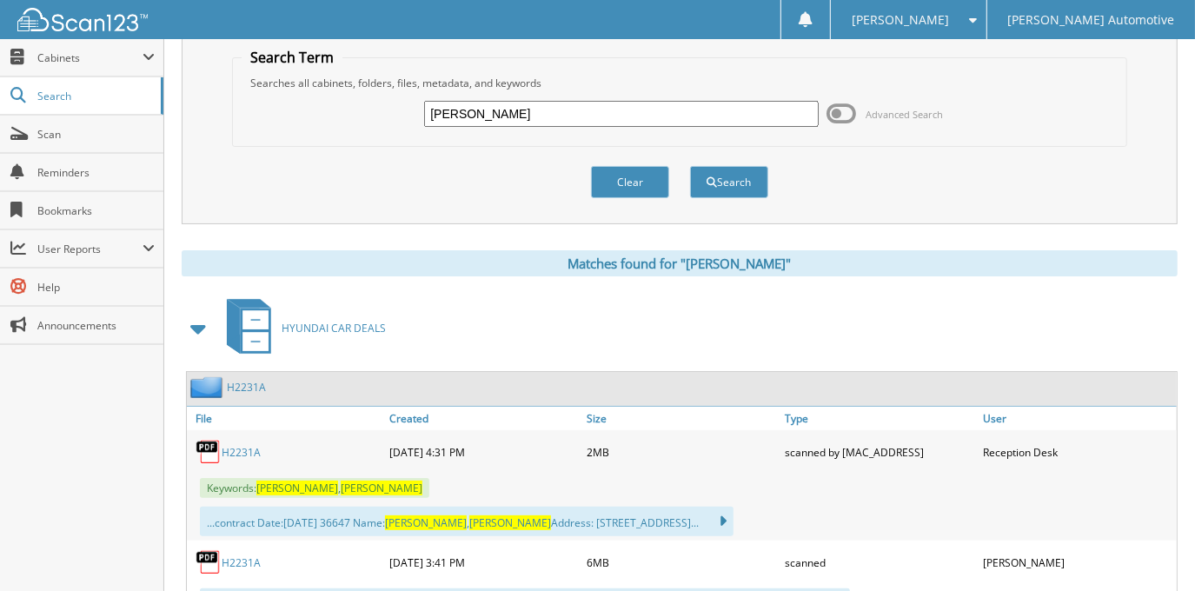
click at [562, 116] on input "[PERSON_NAME]" at bounding box center [621, 114] width 394 height 26
type input "[PERSON_NAME]"
click at [690, 166] on button "Search" at bounding box center [729, 182] width 78 height 32
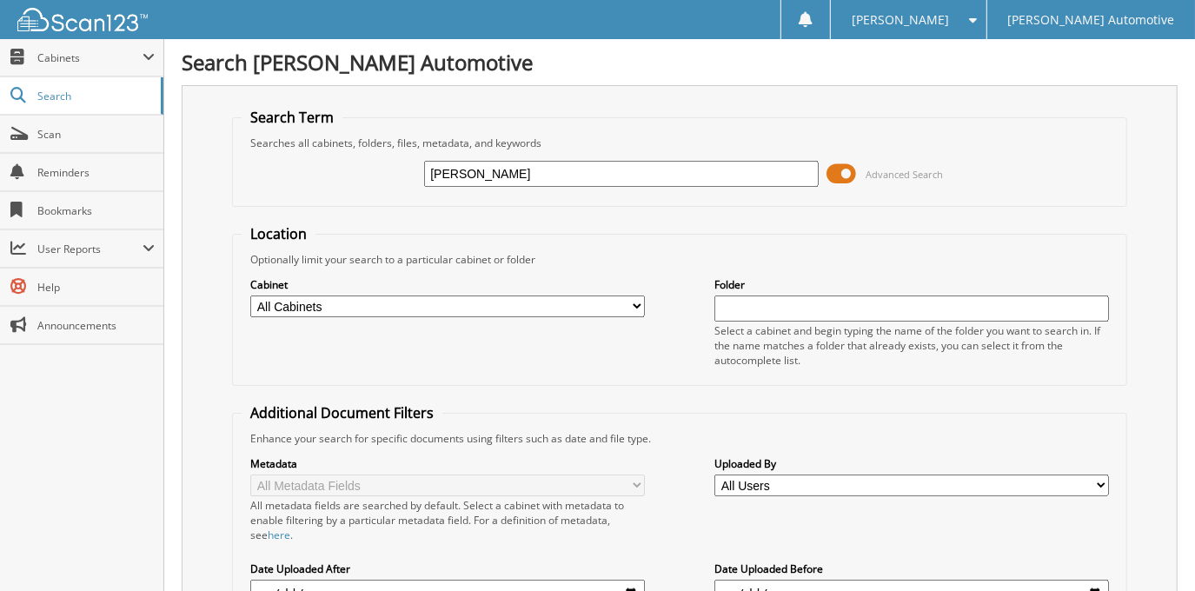
click at [839, 169] on span at bounding box center [843, 174] width 30 height 26
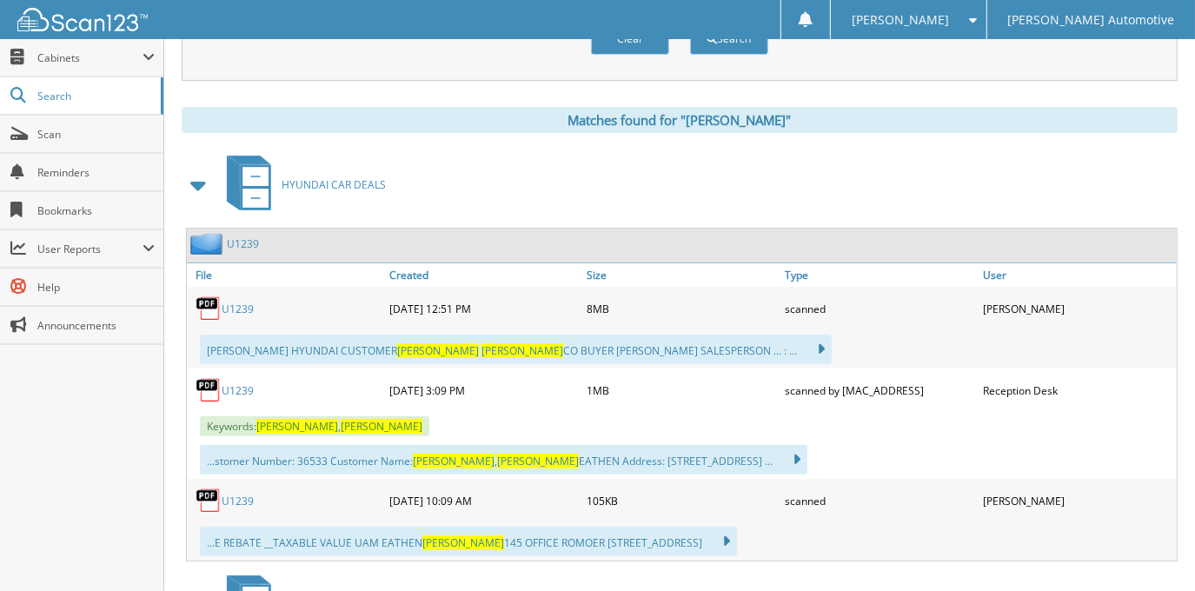
scroll to position [236, 0]
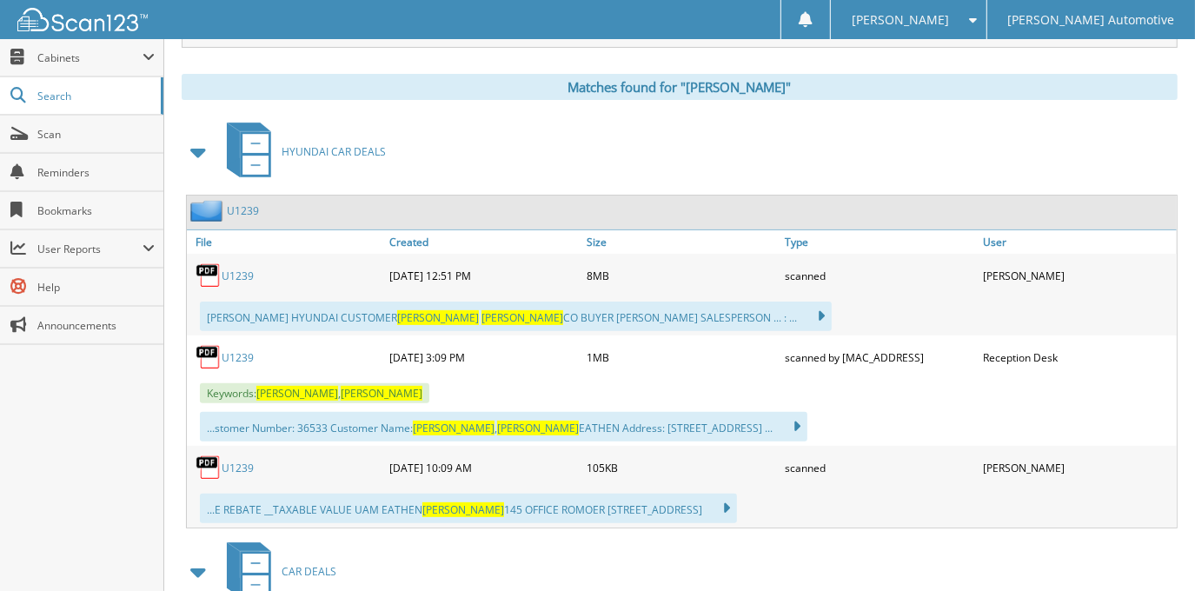
click at [241, 272] on link "U1239" at bounding box center [238, 276] width 32 height 15
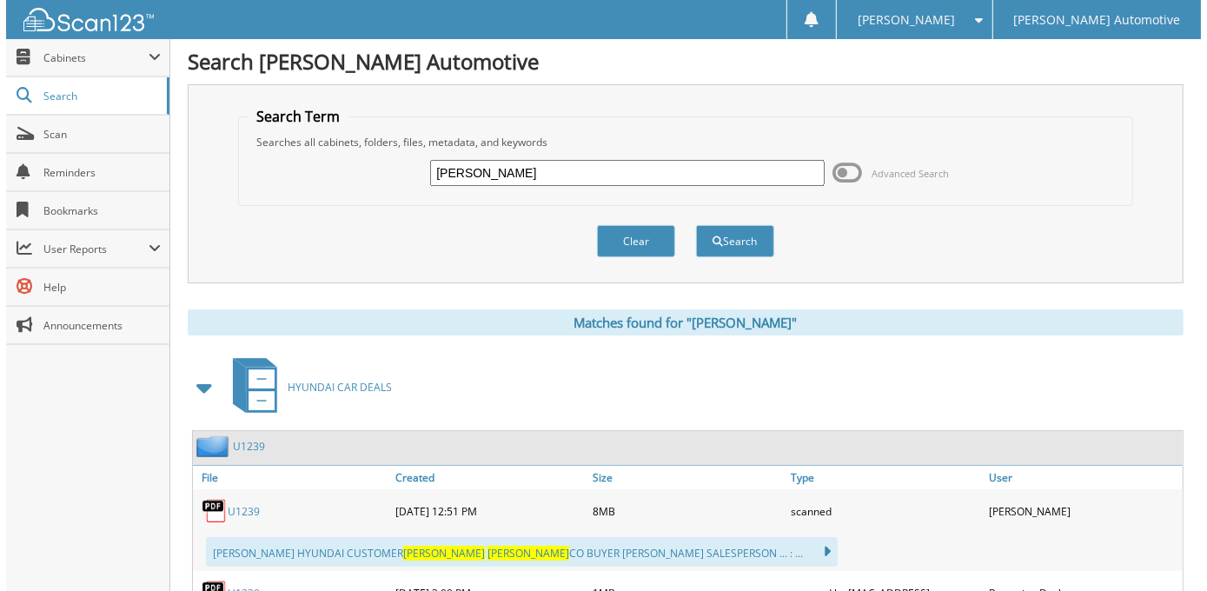
scroll to position [0, 0]
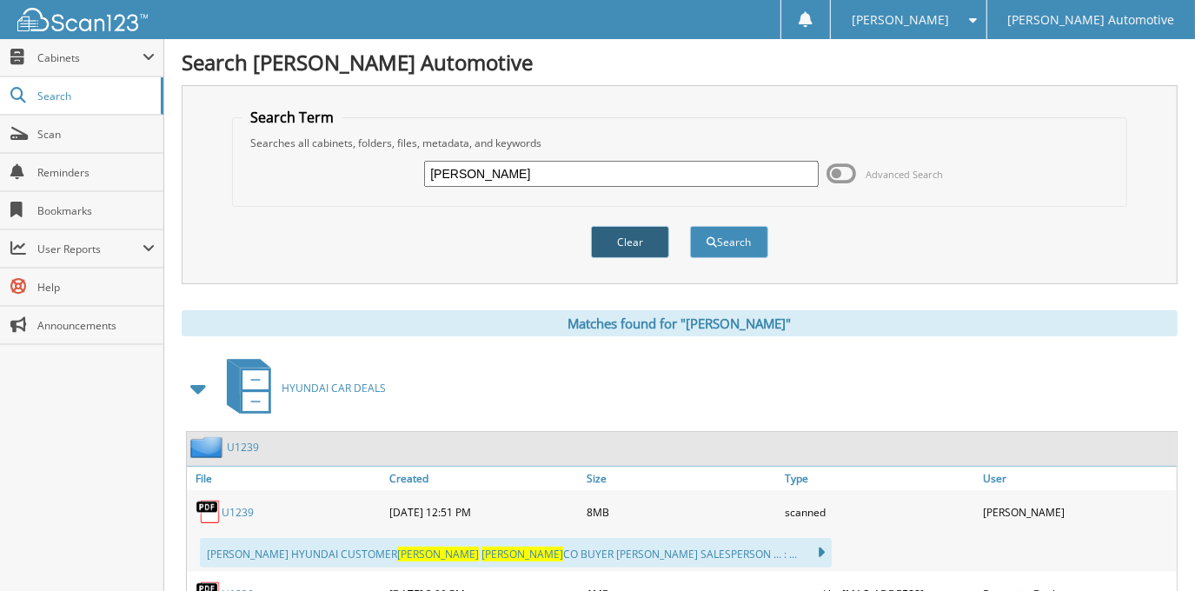
click at [633, 231] on button "Clear" at bounding box center [630, 242] width 78 height 32
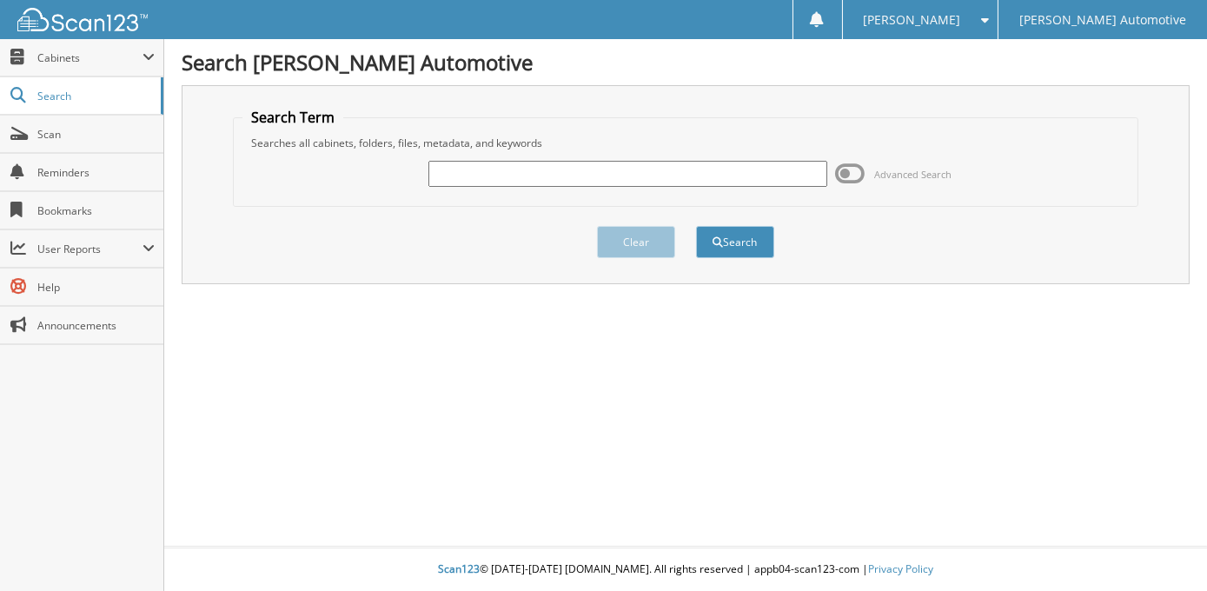
click at [524, 163] on input "text" at bounding box center [628, 174] width 399 height 26
type input "[PERSON_NAME]"
click at [696, 226] on button "Search" at bounding box center [735, 242] width 78 height 32
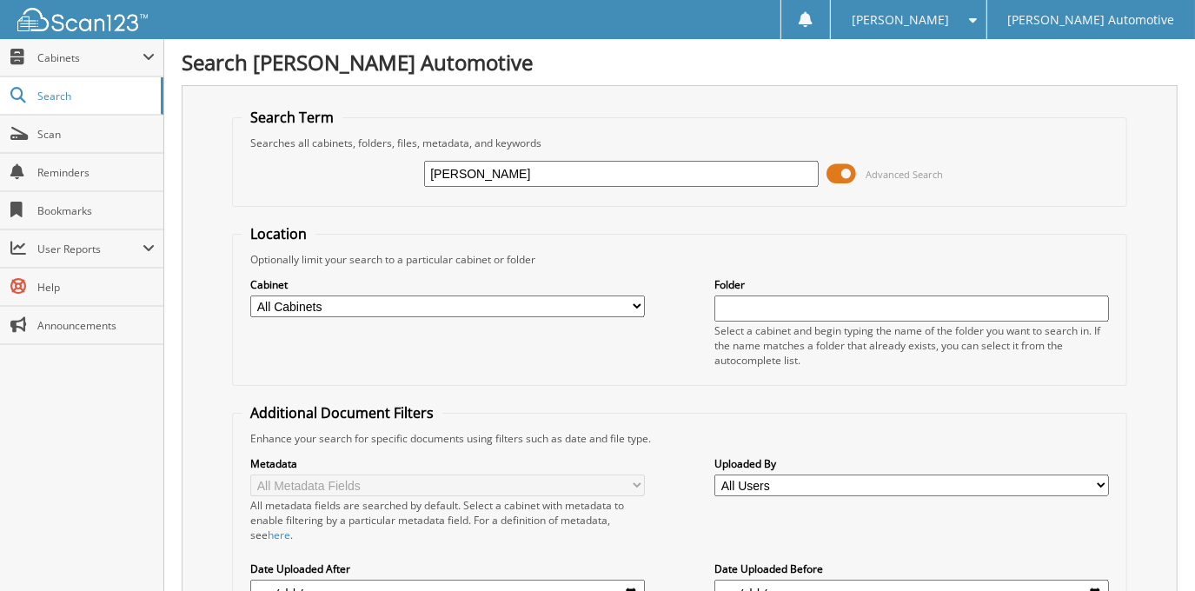
click at [843, 176] on span at bounding box center [843, 174] width 30 height 26
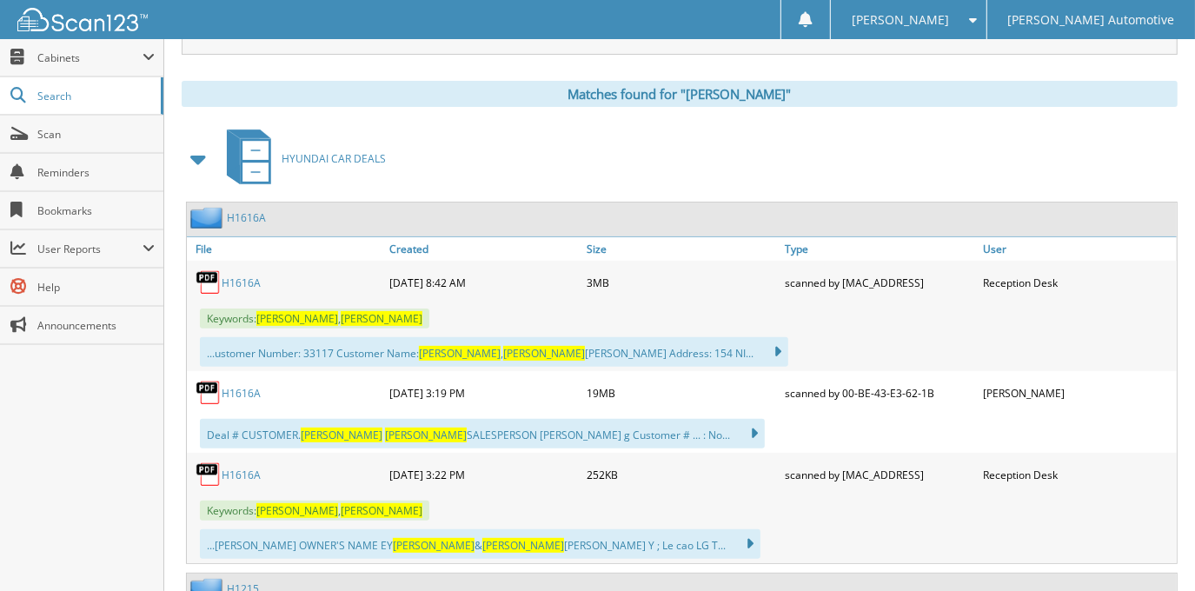
scroll to position [236, 0]
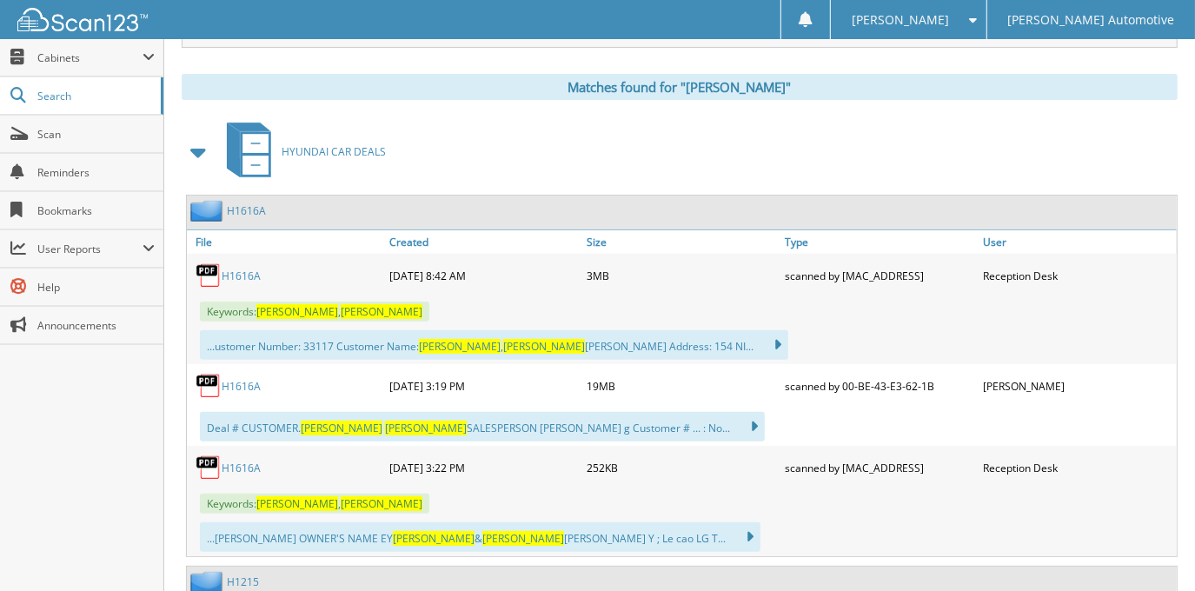
click at [252, 385] on link "H1616A" at bounding box center [241, 386] width 39 height 15
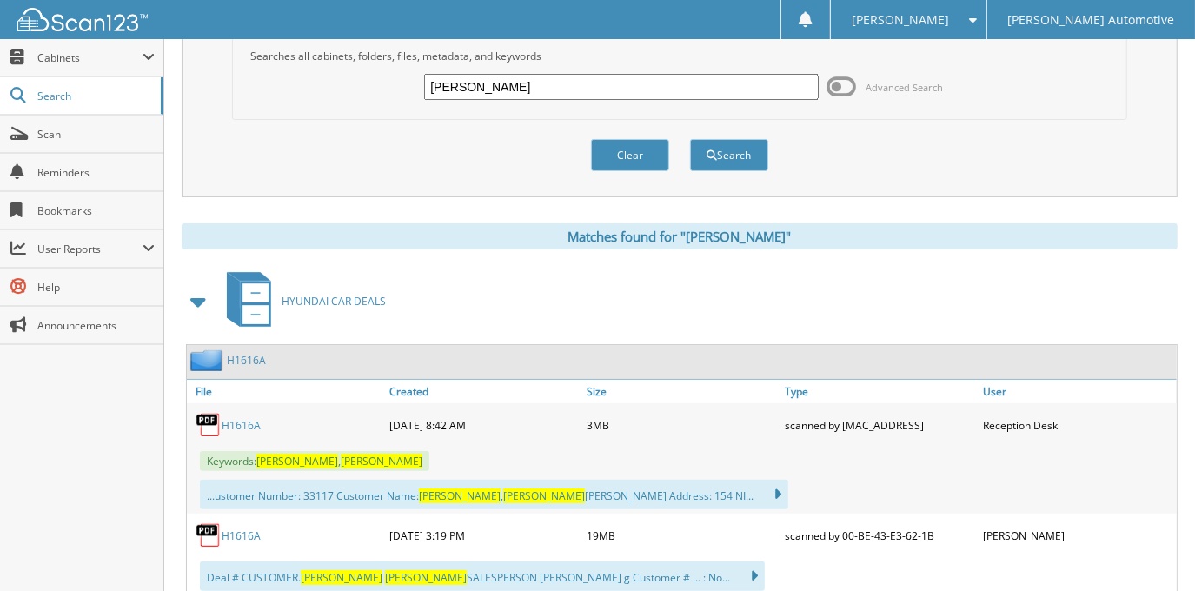
scroll to position [0, 0]
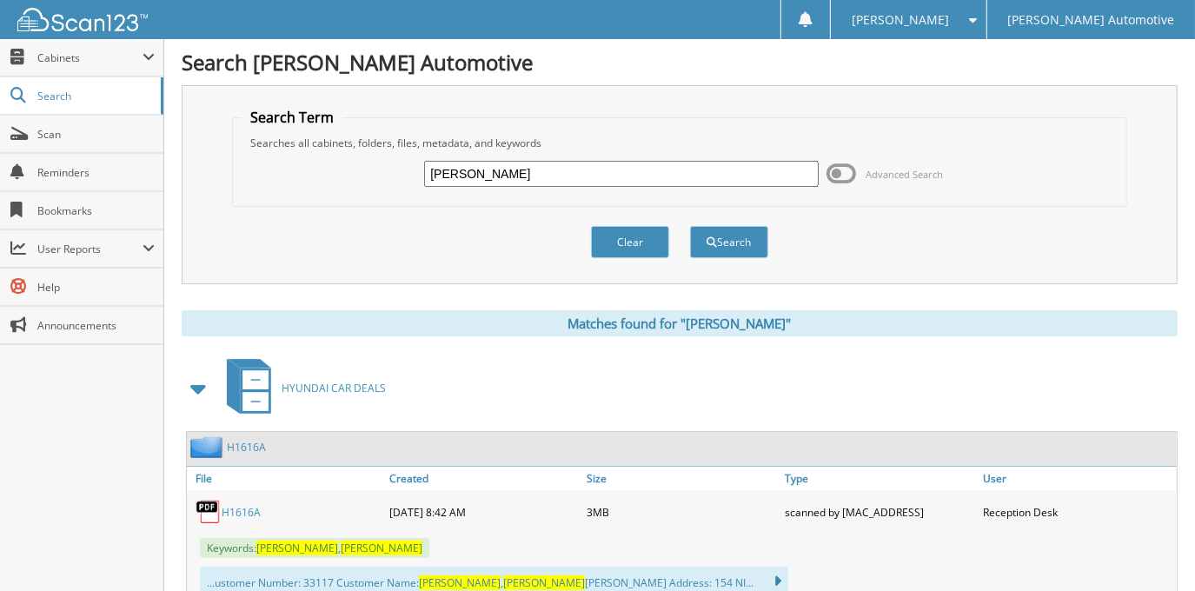
drag, startPoint x: 522, startPoint y: 168, endPoint x: 353, endPoint y: 179, distance: 169.9
click at [353, 179] on div "HANK COOLEY Advanced Search" at bounding box center [679, 173] width 875 height 47
type input "[PERSON_NAME]"
click at [690, 226] on button "Search" at bounding box center [729, 242] width 78 height 32
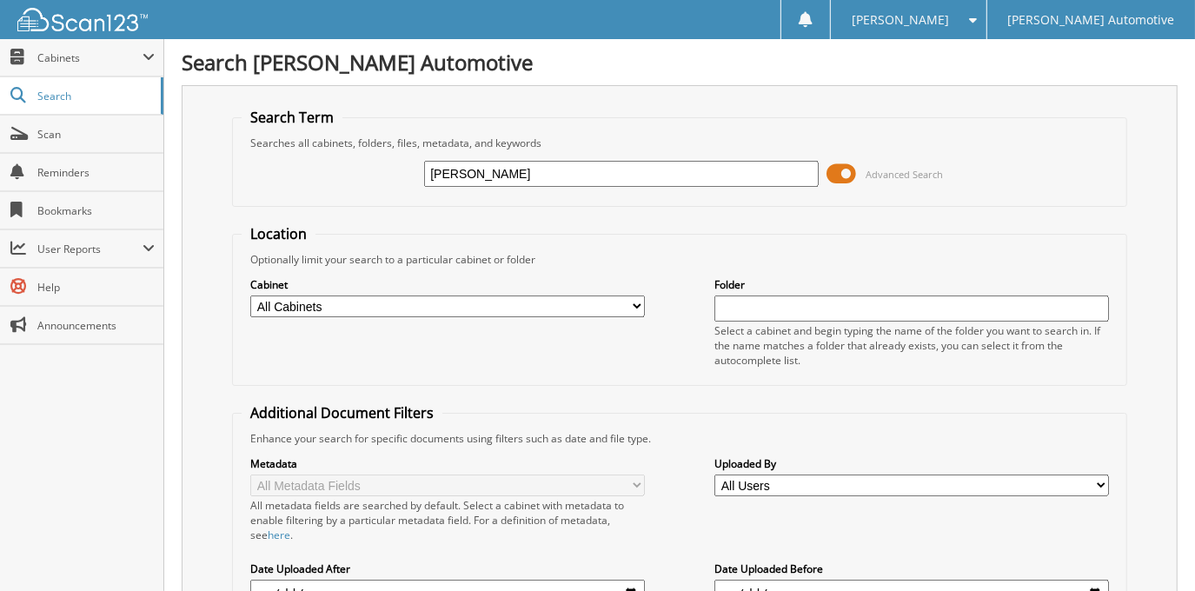
click at [846, 181] on span at bounding box center [843, 174] width 30 height 26
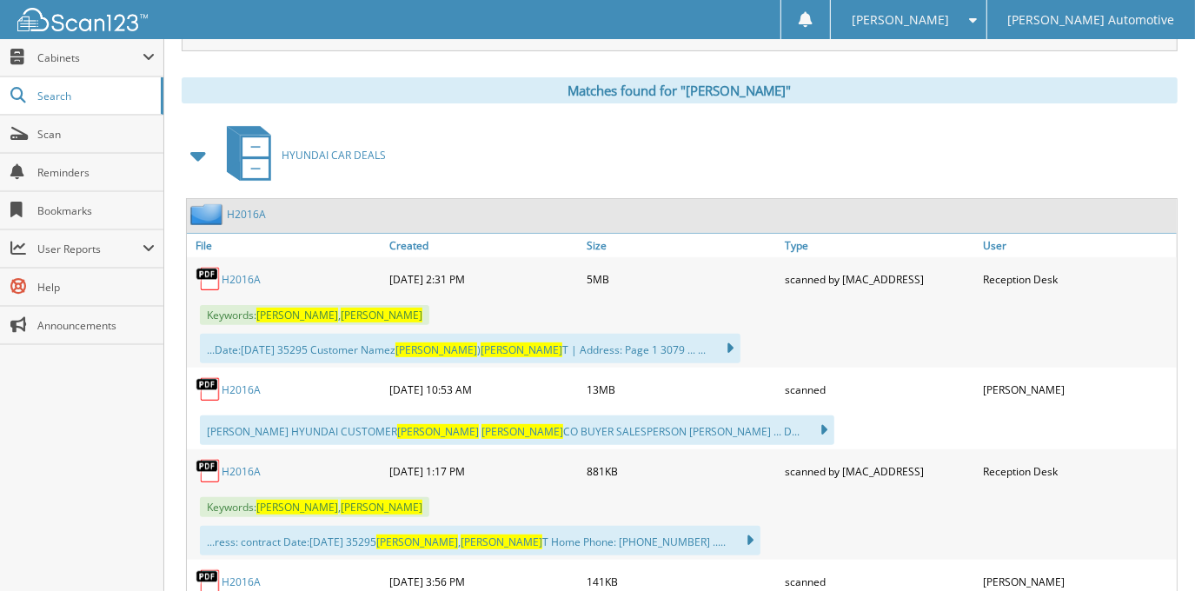
scroll to position [236, 0]
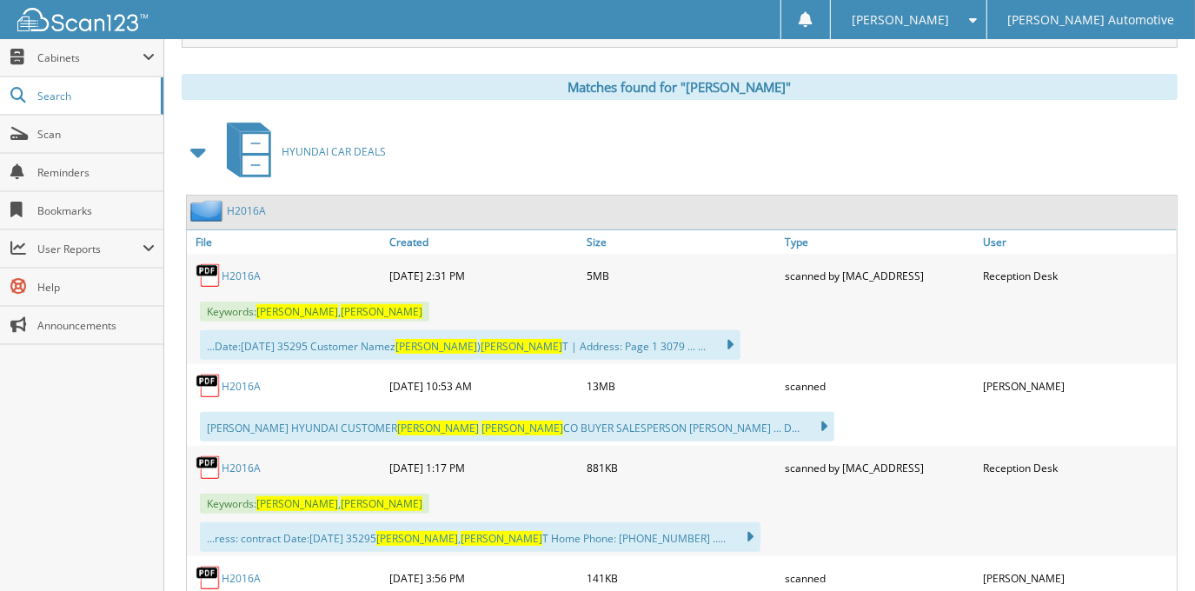
click at [255, 379] on link "H2016A" at bounding box center [241, 386] width 39 height 15
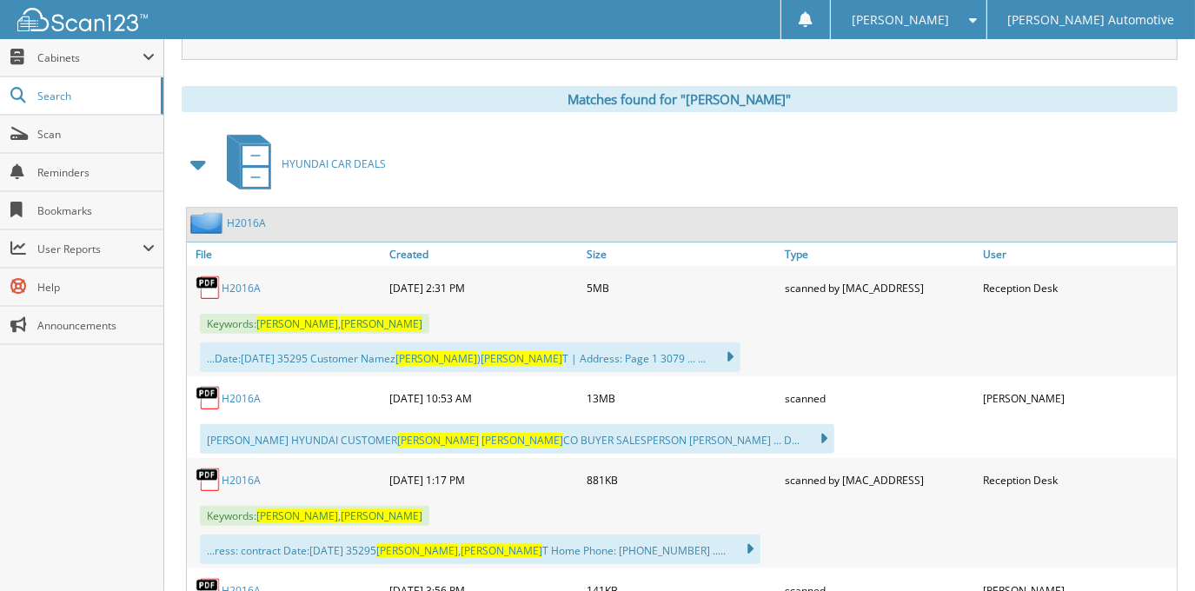
scroll to position [0, 0]
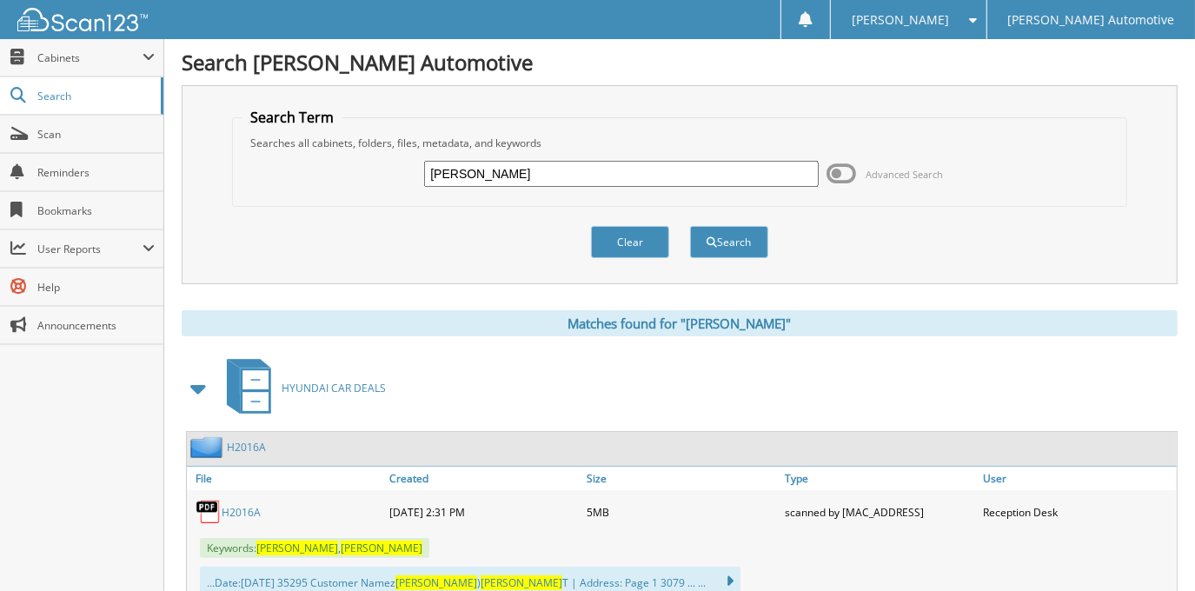
click at [609, 168] on input "[PERSON_NAME]" at bounding box center [621, 174] width 394 height 26
click at [609, 168] on input "LAURA WILSON" at bounding box center [621, 174] width 394 height 26
type input "[PERSON_NAME]"
click at [690, 226] on button "Search" at bounding box center [729, 242] width 78 height 32
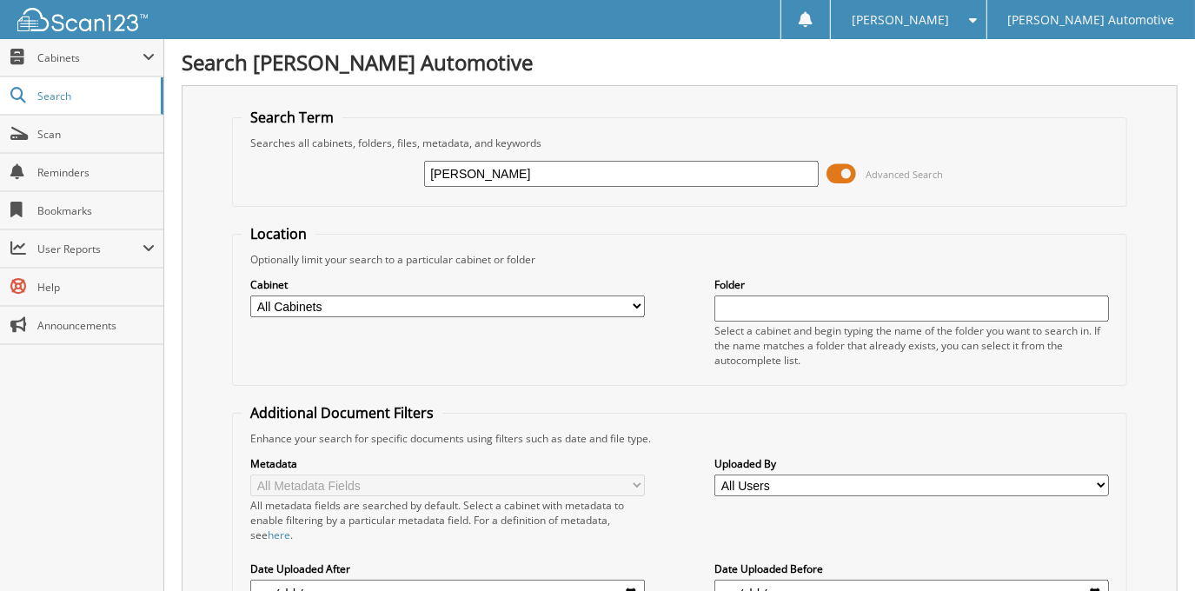
click at [841, 165] on span at bounding box center [843, 174] width 30 height 26
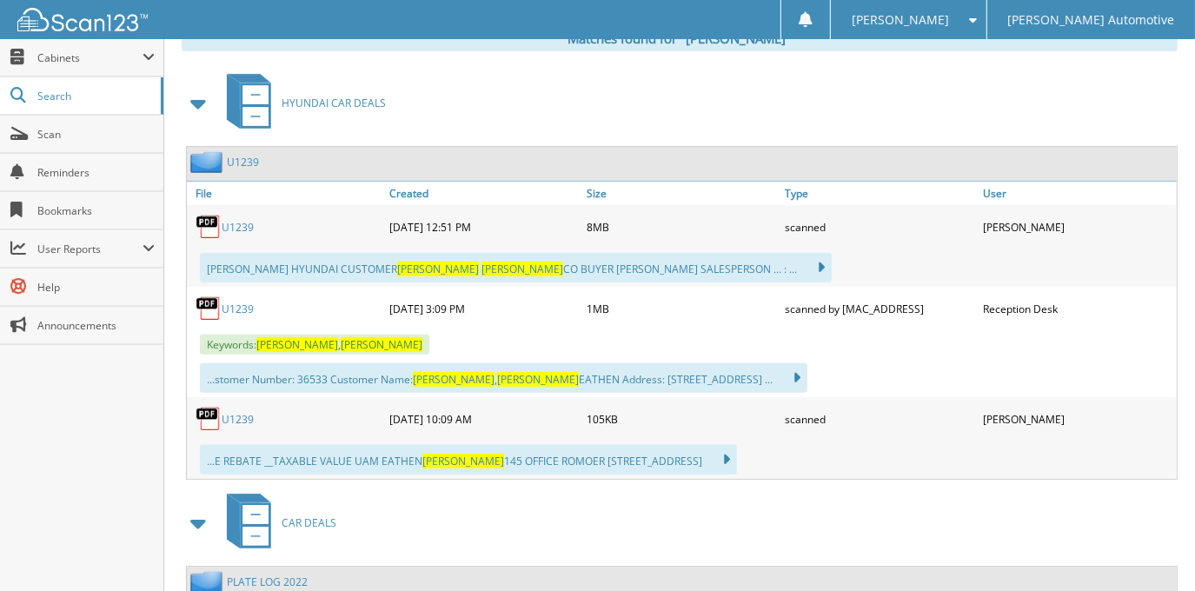
scroll to position [395, 0]
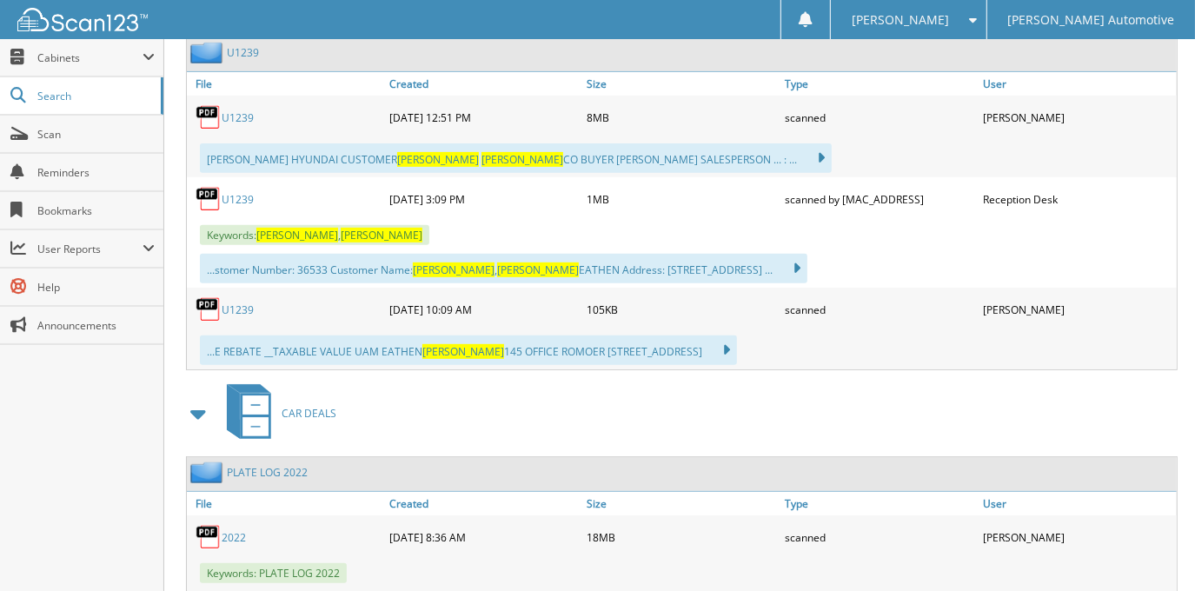
click at [238, 101] on div "U1239" at bounding box center [286, 117] width 198 height 35
click at [238, 110] on link "U1239" at bounding box center [238, 117] width 32 height 15
